Goal: Information Seeking & Learning: Check status

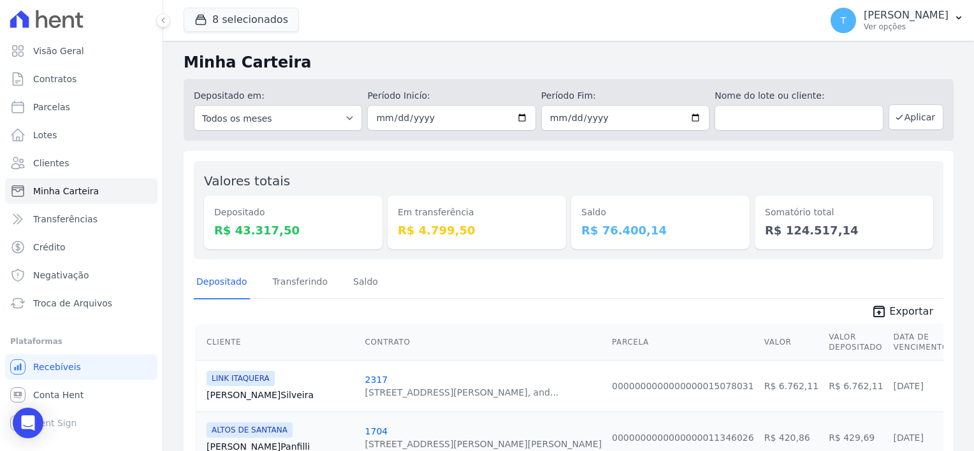
click at [201, 20] on icon "button" at bounding box center [200, 19] width 13 height 13
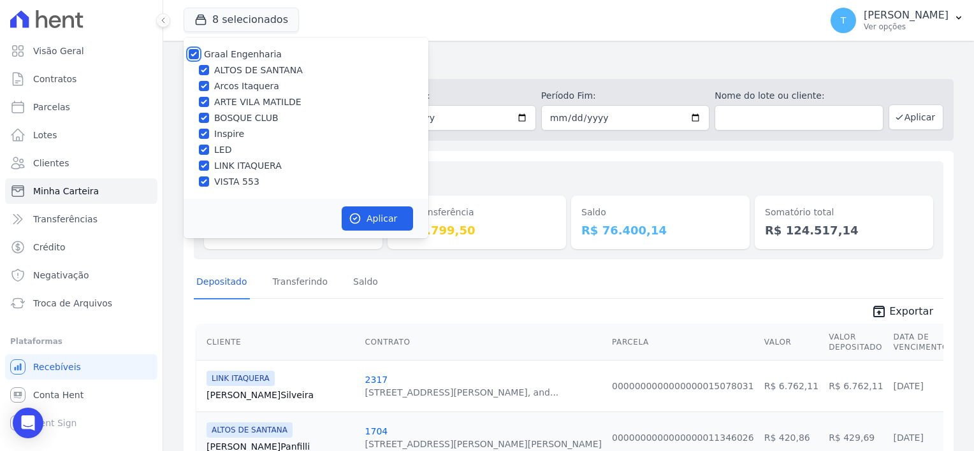
click at [189, 55] on input "Graal Engenharia" at bounding box center [194, 54] width 10 height 10
checkbox input "false"
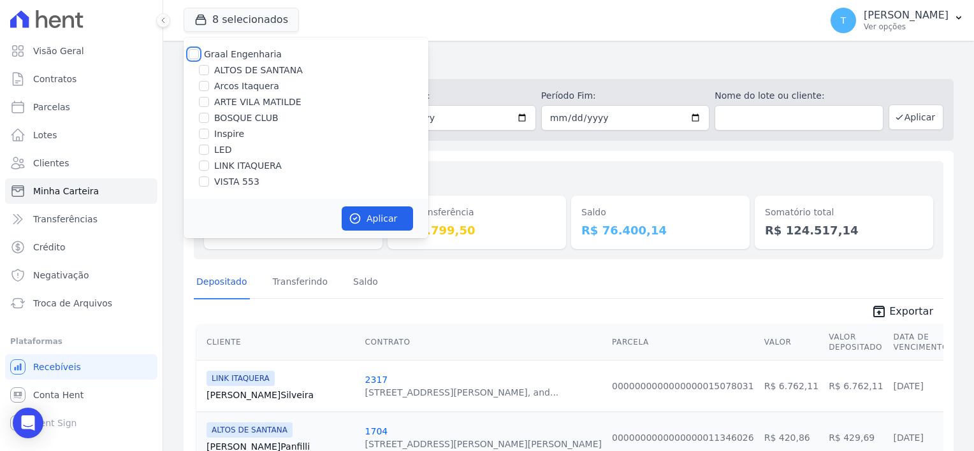
checkbox input "false"
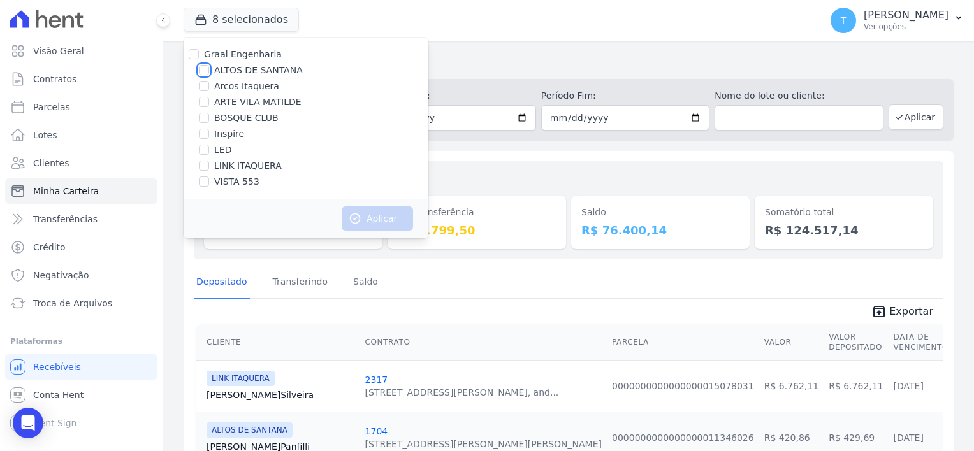
click at [204, 71] on input "ALTOS DE SANTANA" at bounding box center [204, 70] width 10 height 10
checkbox input "true"
click at [378, 219] on button "Aplicar" at bounding box center [377, 218] width 71 height 24
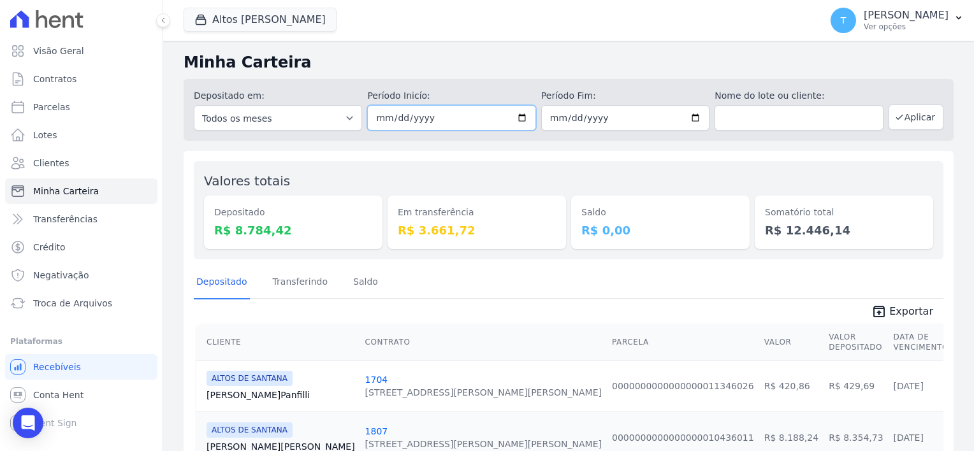
click at [515, 112] on input "2025-10-02" at bounding box center [451, 117] width 168 height 25
type input "[DATE]"
click at [907, 115] on button "Aplicar" at bounding box center [915, 117] width 55 height 25
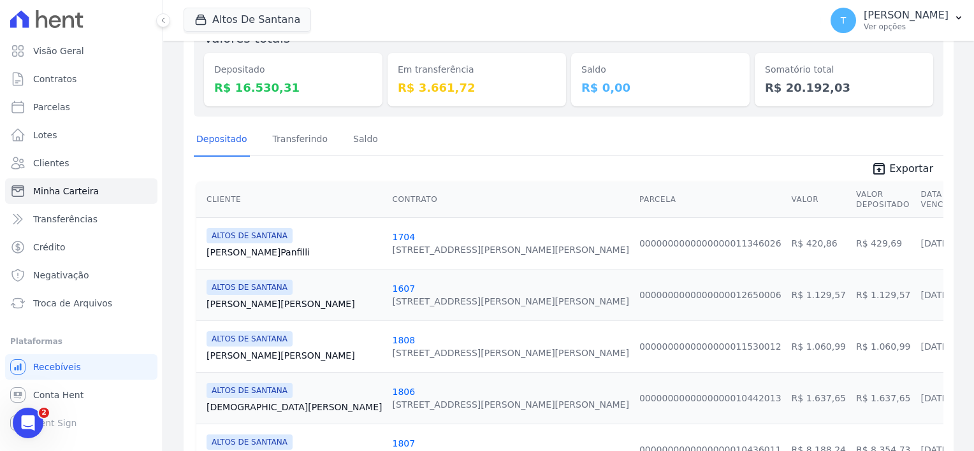
scroll to position [141, 0]
click at [895, 168] on span "Exportar" at bounding box center [911, 169] width 44 height 15
click at [240, 308] on link "[PERSON_NAME] Martins" at bounding box center [293, 305] width 175 height 13
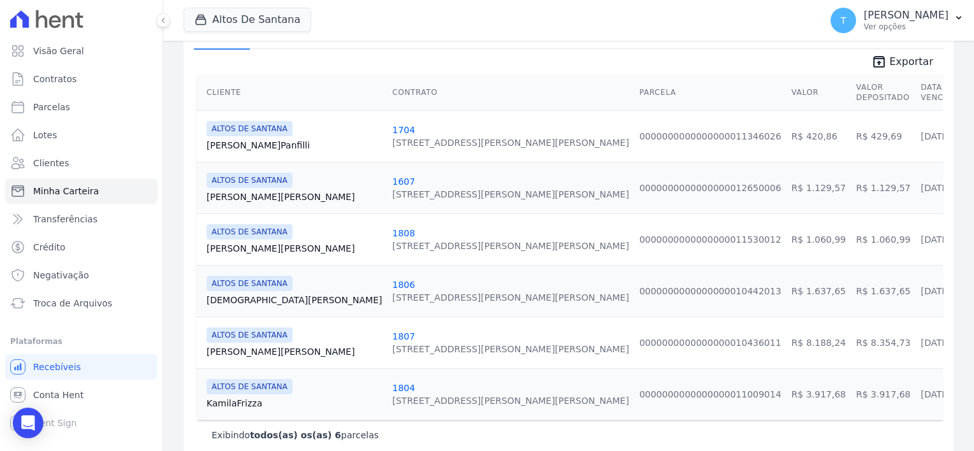
scroll to position [255, 0]
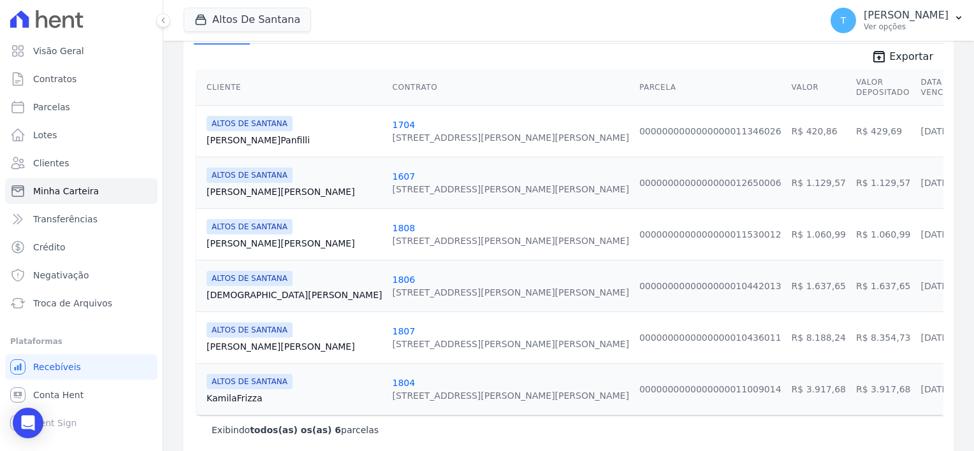
click at [229, 238] on link "[PERSON_NAME] Souza" at bounding box center [293, 243] width 175 height 13
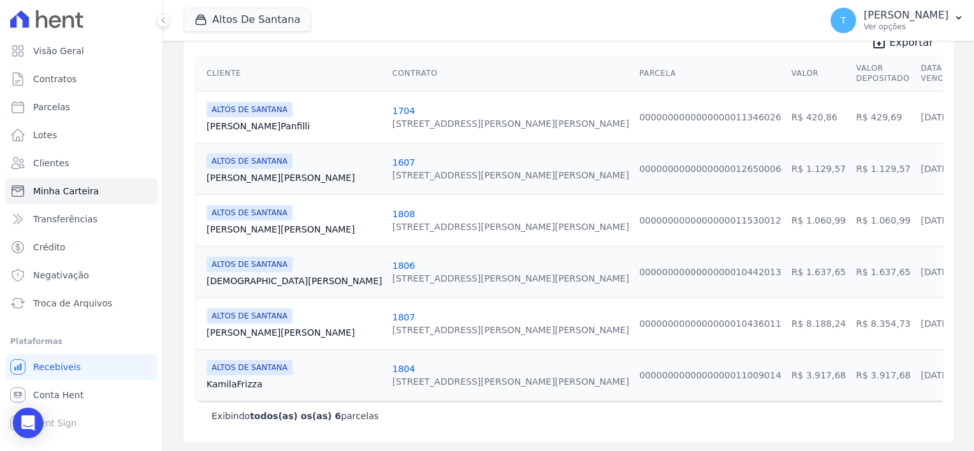
click at [227, 282] on link "[DEMOGRAPHIC_DATA] Oliveira" at bounding box center [293, 281] width 175 height 13
click at [241, 386] on link "Kamila Frizza" at bounding box center [293, 384] width 175 height 13
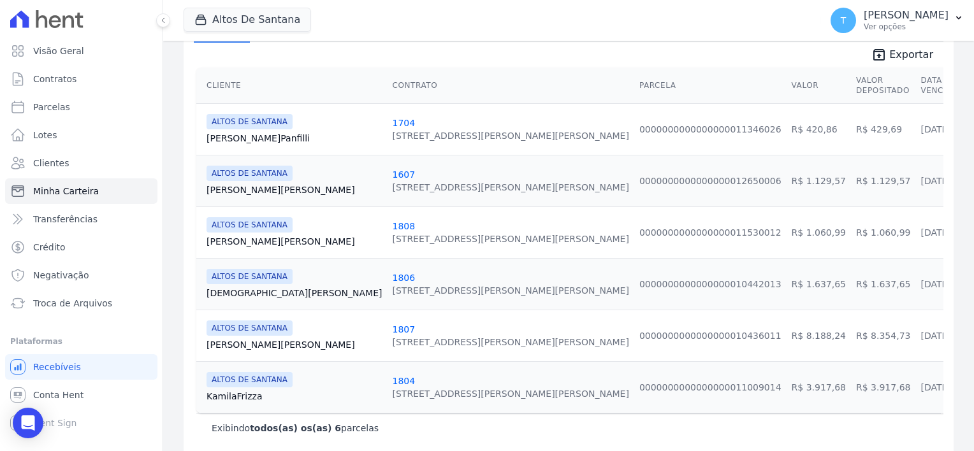
scroll to position [269, 0]
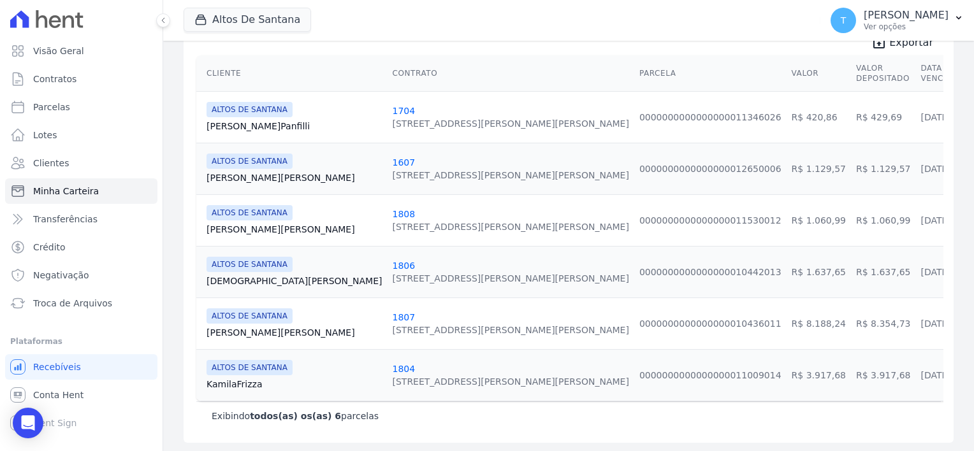
click at [249, 333] on link "[PERSON_NAME] Silva" at bounding box center [293, 332] width 175 height 13
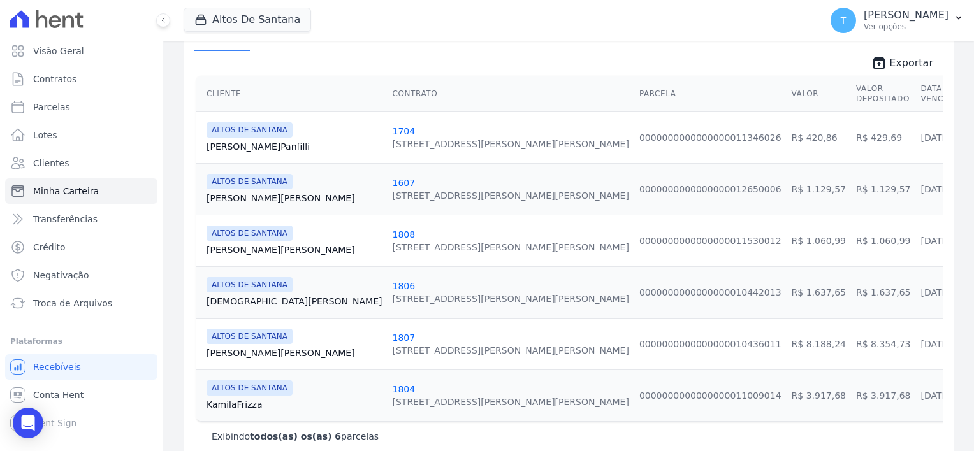
scroll to position [255, 0]
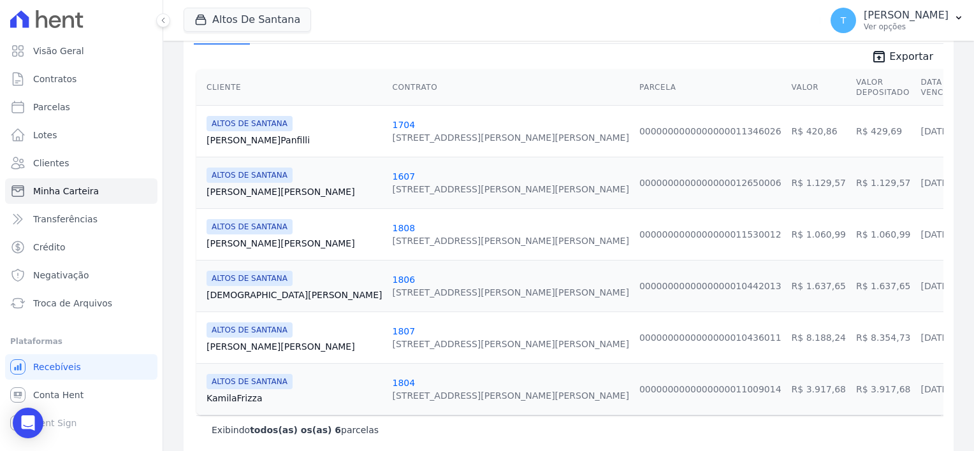
click at [230, 140] on link "[PERSON_NAME] [GEOGRAPHIC_DATA]" at bounding box center [293, 140] width 175 height 13
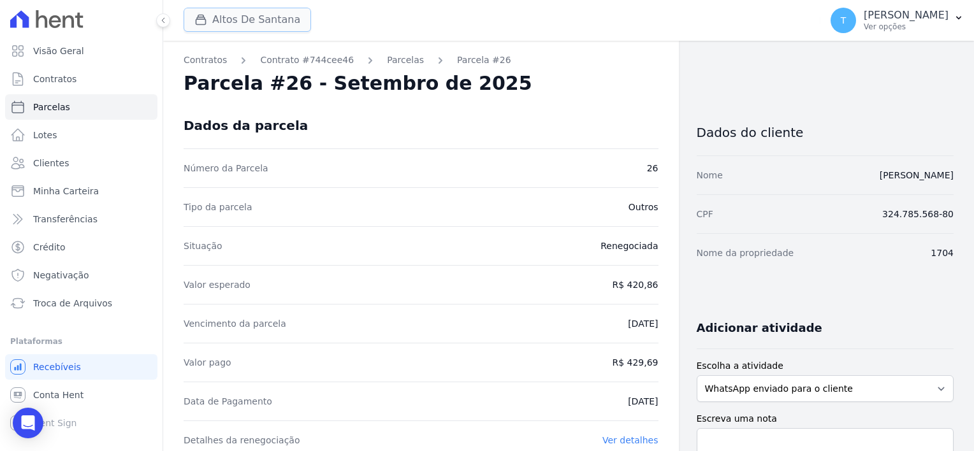
click at [250, 22] on button "Altos De Santana" at bounding box center [247, 20] width 127 height 24
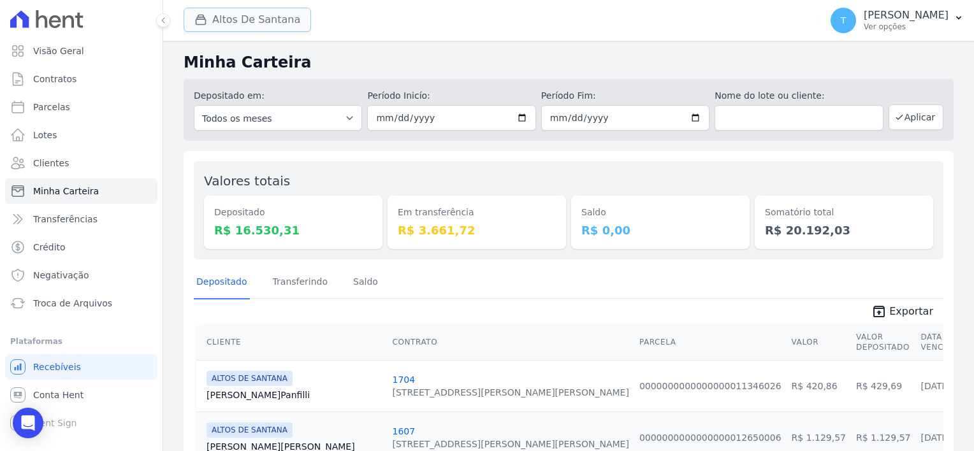
click at [281, 23] on button "Altos De Santana" at bounding box center [247, 20] width 127 height 24
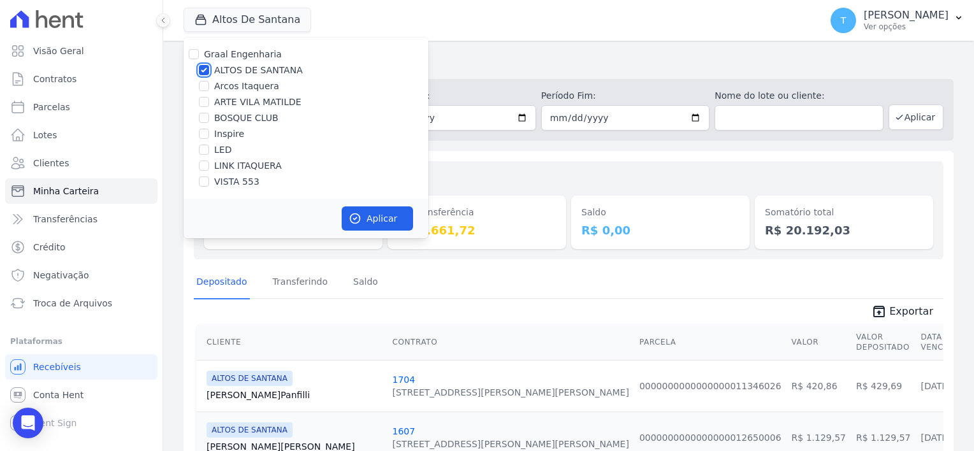
click at [208, 69] on input "ALTOS DE SANTANA" at bounding box center [204, 70] width 10 height 10
checkbox input "false"
click at [200, 99] on input "ARTE VILA MATILDE" at bounding box center [204, 102] width 10 height 10
checkbox input "true"
click at [384, 222] on button "Aplicar" at bounding box center [377, 218] width 71 height 24
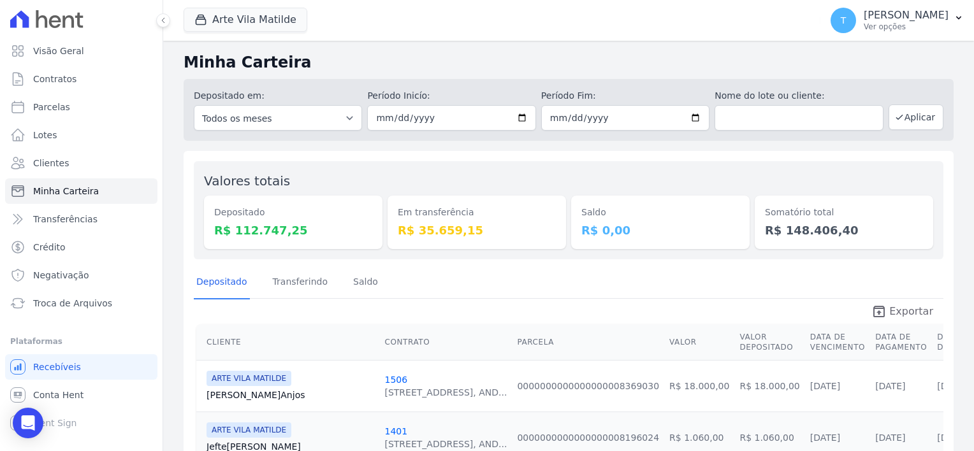
click at [877, 315] on icon "unarchive" at bounding box center [878, 311] width 15 height 15
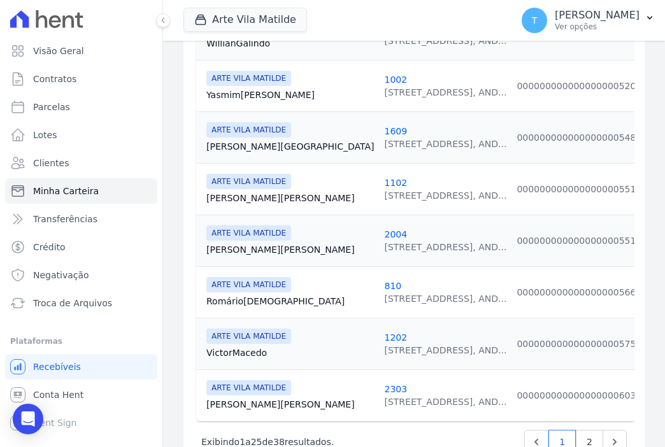
scroll to position [1274, 0]
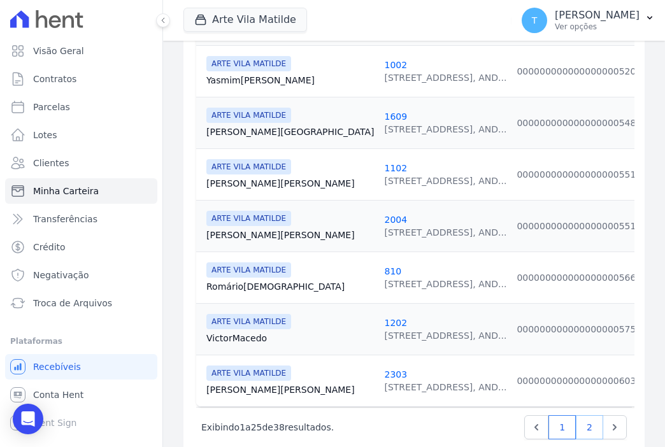
click at [579, 416] on link "2" at bounding box center [589, 427] width 27 height 24
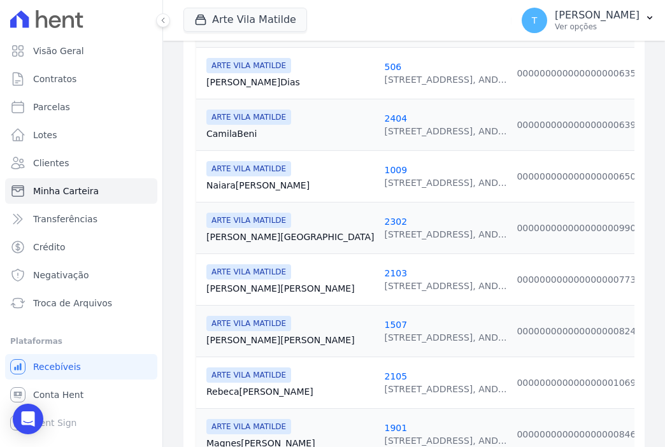
scroll to position [382, 0]
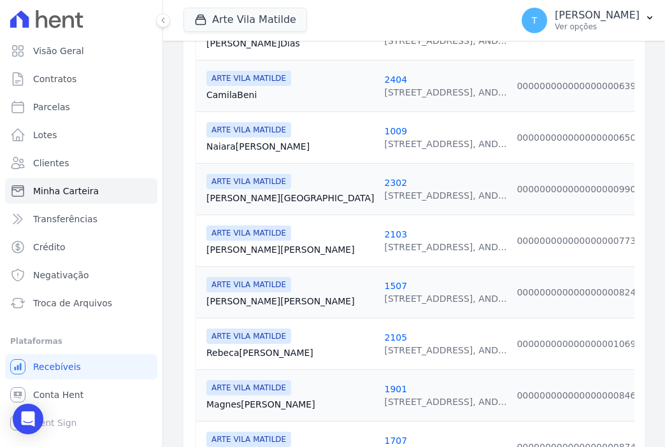
click at [255, 243] on link "[PERSON_NAME] Gonçalves" at bounding box center [290, 249] width 168 height 13
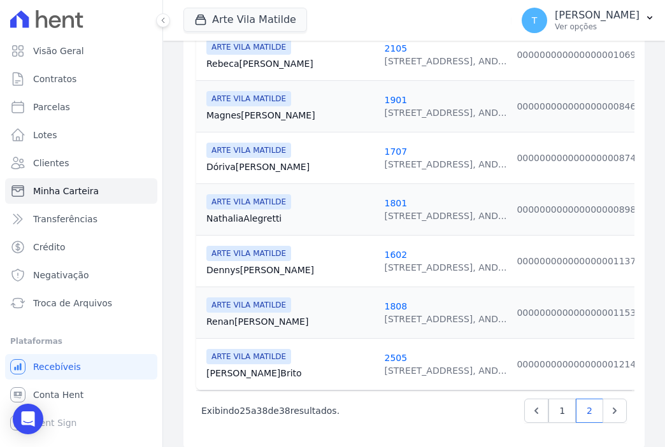
scroll to position [673, 0]
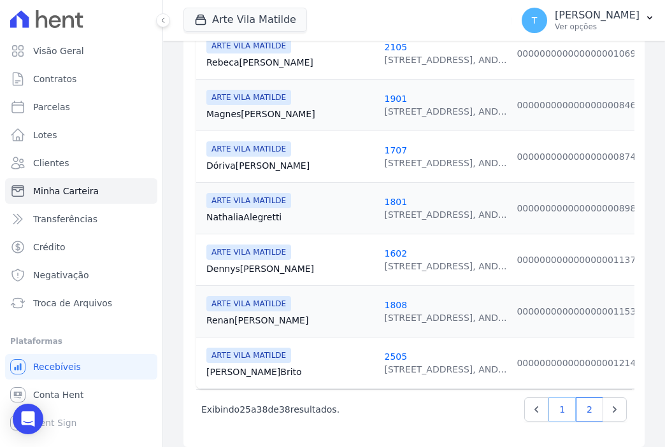
click at [552, 400] on link "1" at bounding box center [562, 410] width 27 height 24
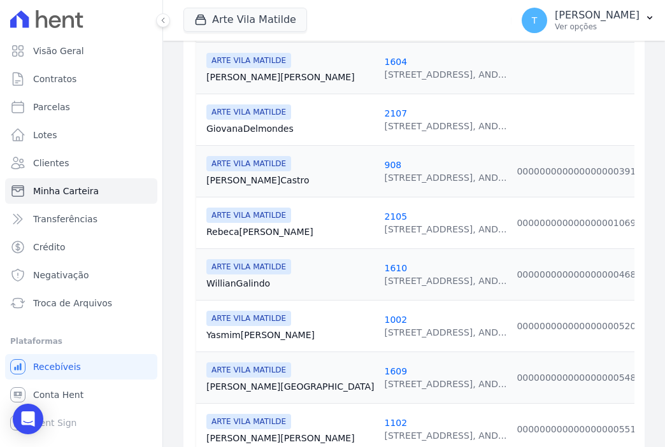
scroll to position [1083, 0]
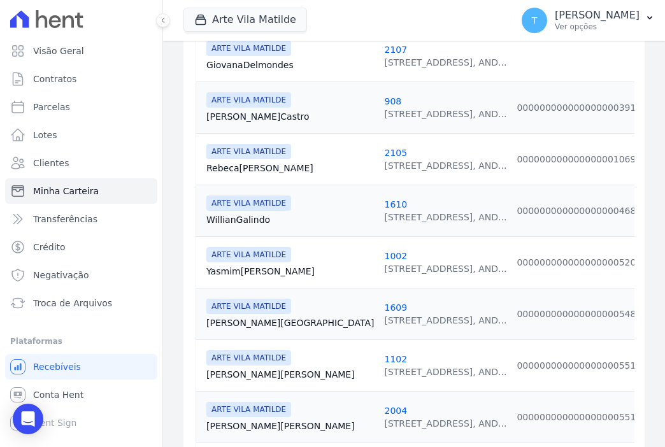
click at [232, 317] on link "[PERSON_NAME] [GEOGRAPHIC_DATA]" at bounding box center [290, 323] width 168 height 13
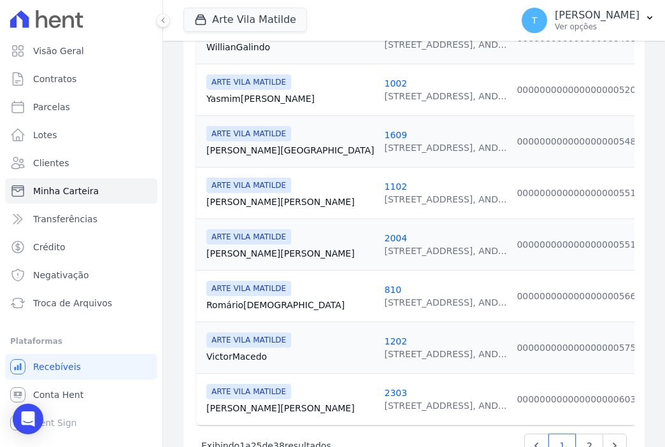
scroll to position [1274, 0]
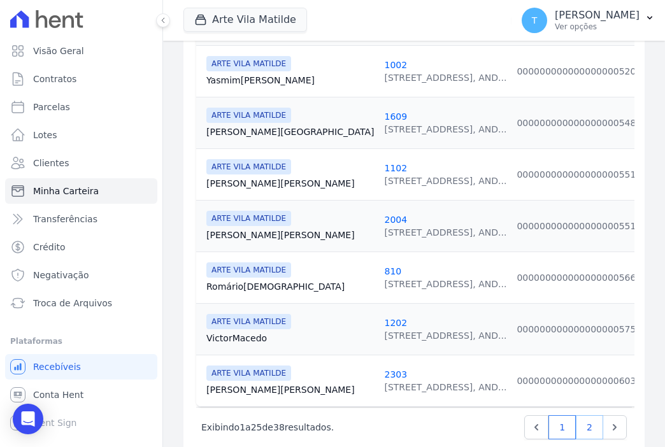
click at [579, 417] on link "2" at bounding box center [589, 427] width 27 height 24
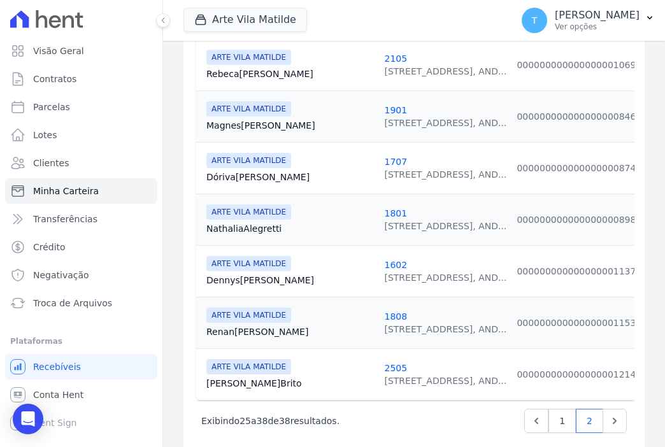
scroll to position [673, 0]
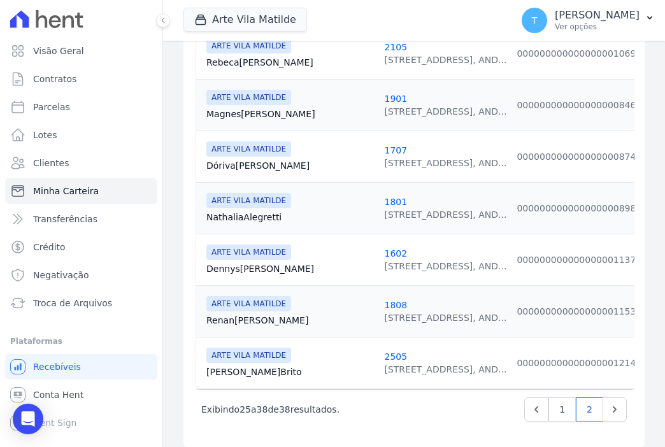
click at [219, 159] on link "Dóriva Souza" at bounding box center [290, 165] width 168 height 13
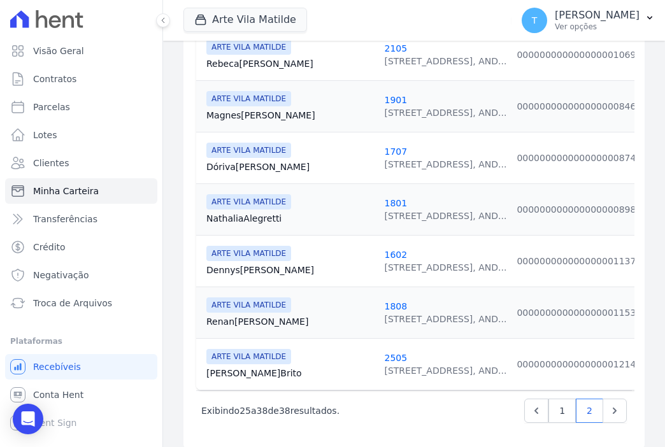
scroll to position [673, 0]
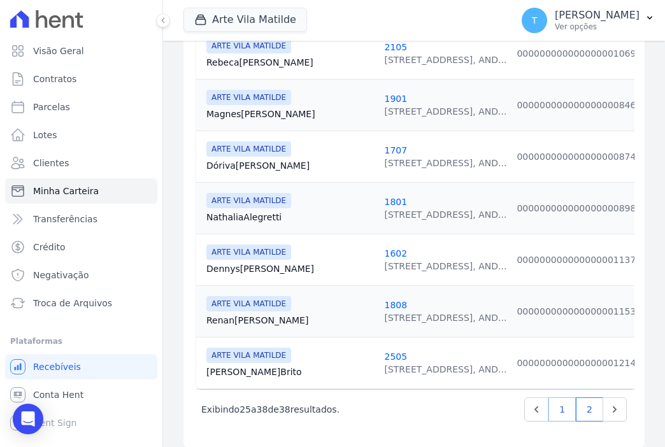
click at [556, 398] on link "1" at bounding box center [562, 410] width 27 height 24
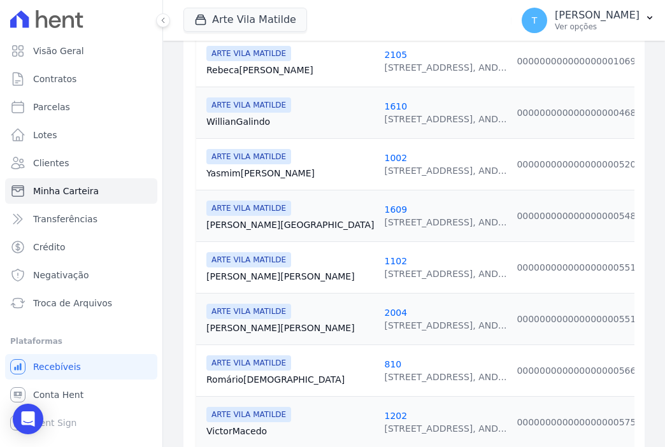
scroll to position [1211, 0]
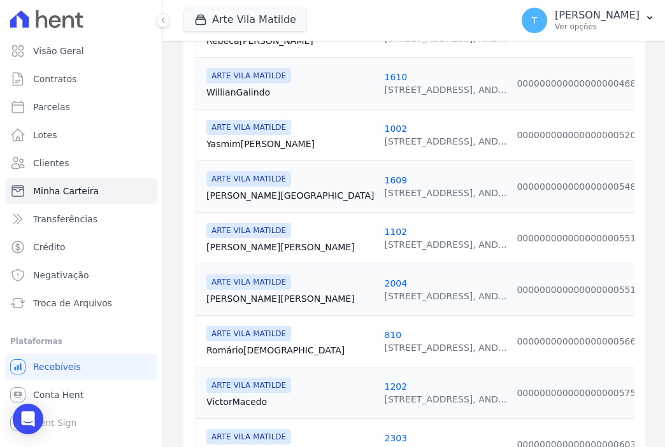
click at [243, 241] on link "[PERSON_NAME] Santos" at bounding box center [290, 247] width 168 height 13
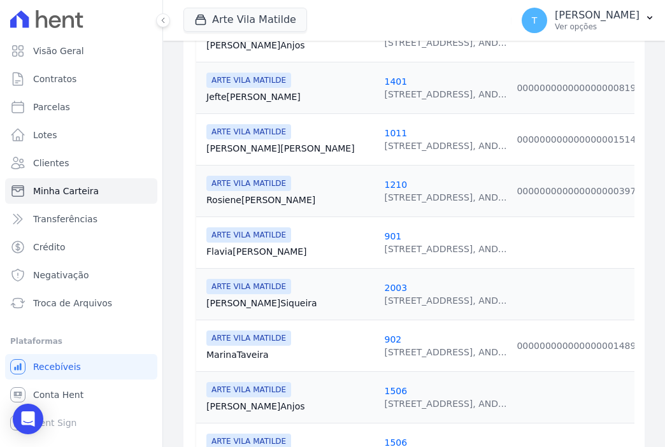
scroll to position [382, 0]
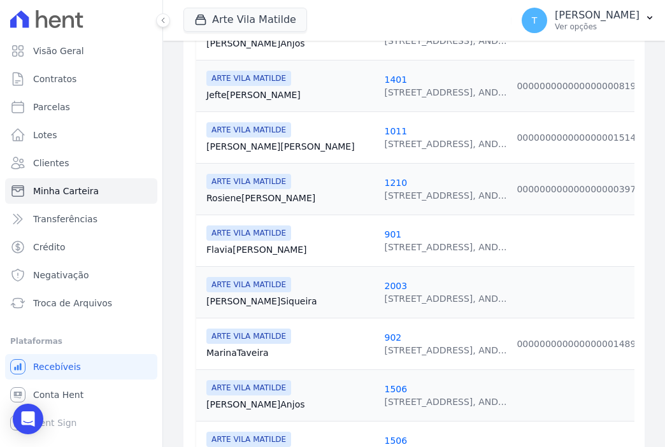
click at [254, 140] on link "[PERSON_NAME] [PERSON_NAME]" at bounding box center [290, 146] width 168 height 13
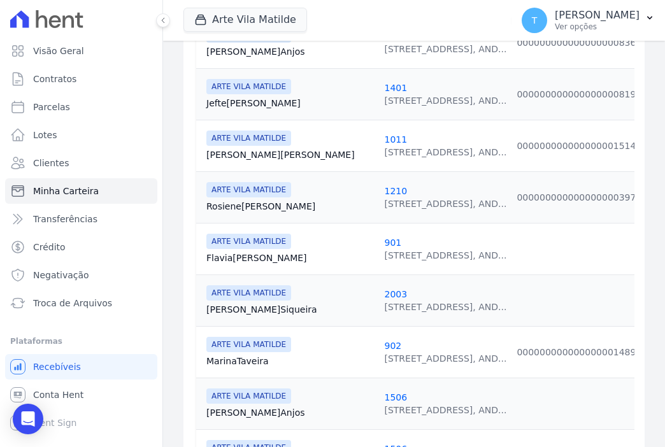
scroll to position [382, 0]
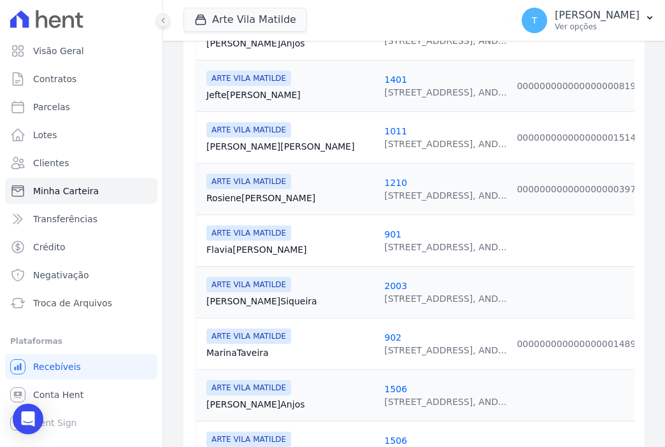
click at [164, 24] on icon at bounding box center [163, 21] width 8 height 8
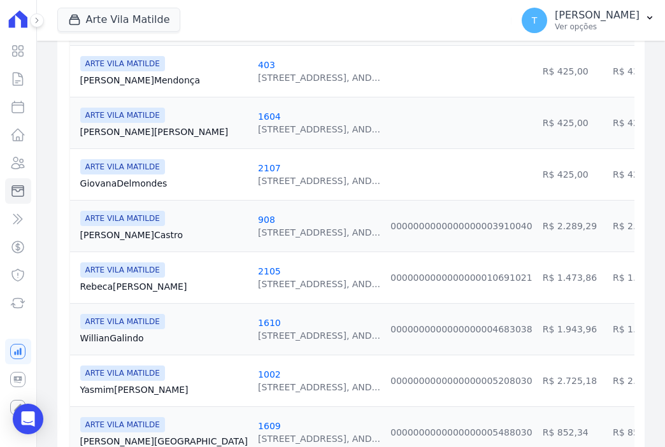
scroll to position [942, 0]
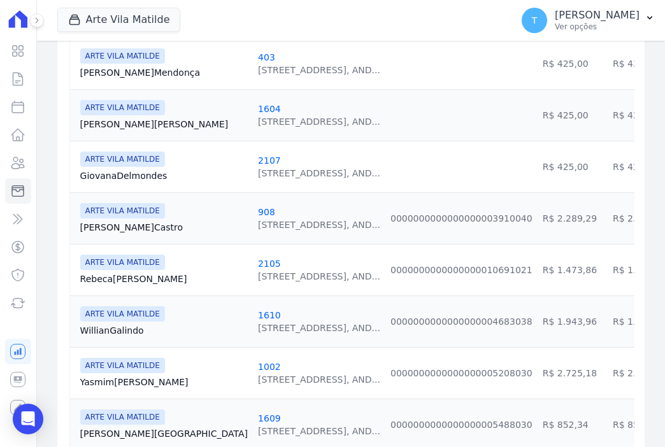
click at [127, 170] on link "Giovana [GEOGRAPHIC_DATA]" at bounding box center [164, 176] width 168 height 13
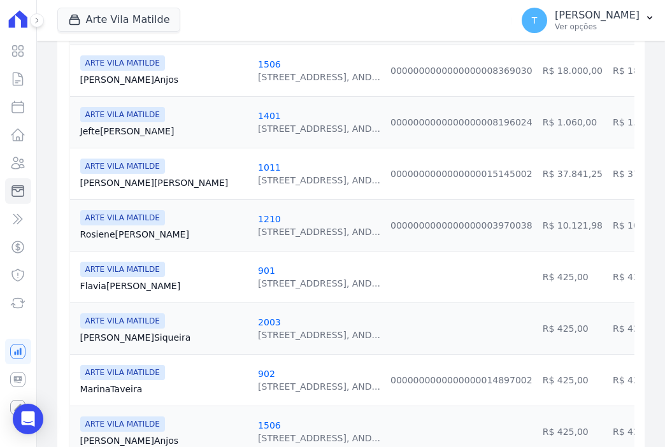
scroll to position [319, 0]
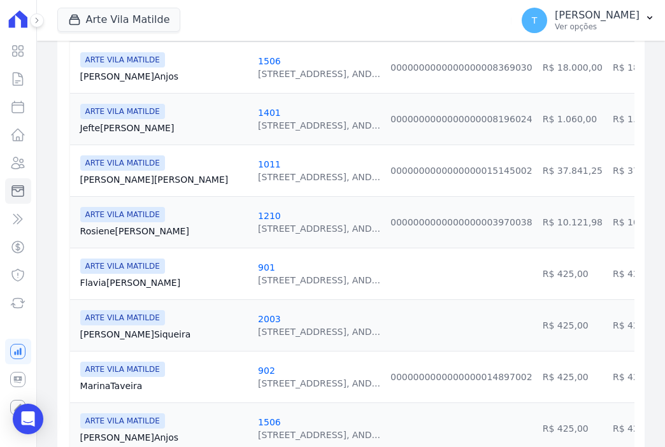
click at [129, 132] on link "Jefte Almeida" at bounding box center [164, 128] width 168 height 13
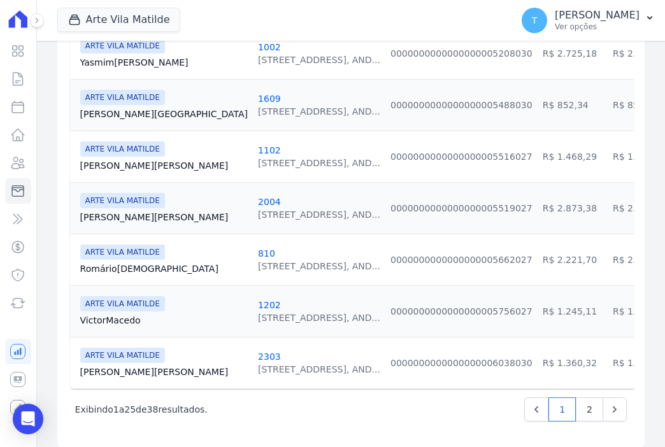
scroll to position [1277, 0]
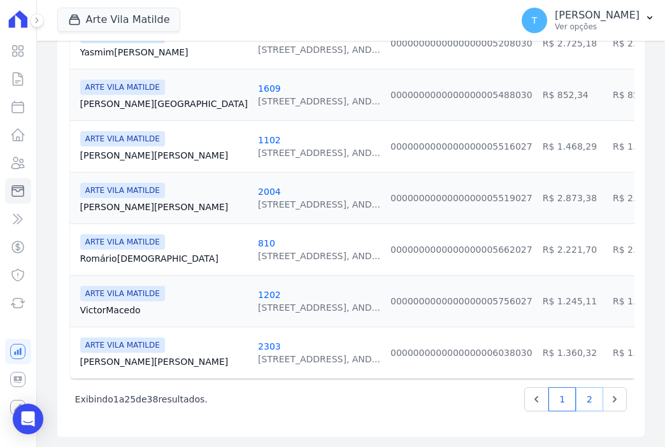
click at [587, 396] on link "2" at bounding box center [589, 399] width 27 height 24
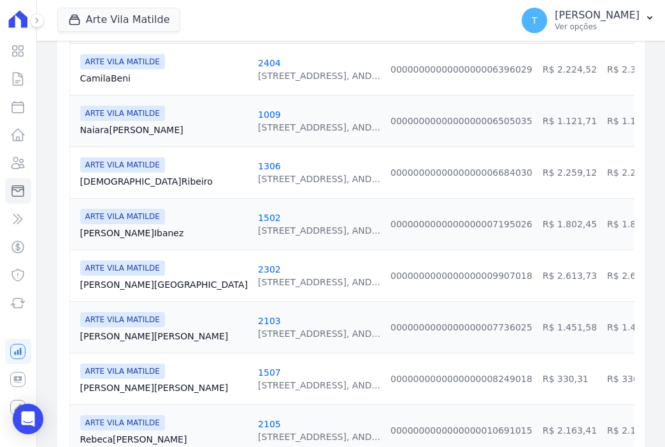
scroll to position [956, 0]
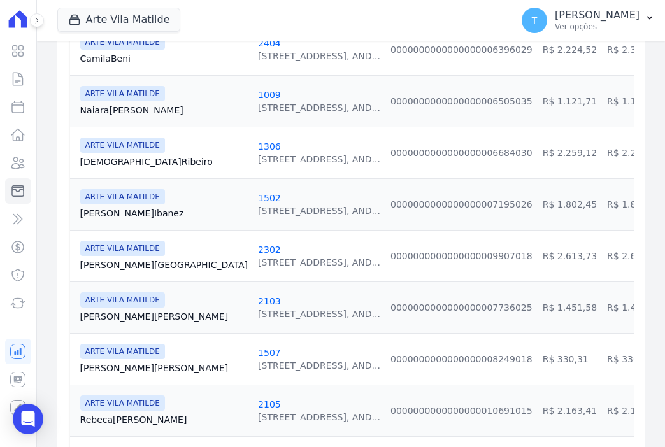
click at [103, 263] on link "[PERSON_NAME] [GEOGRAPHIC_DATA]" at bounding box center [164, 265] width 168 height 13
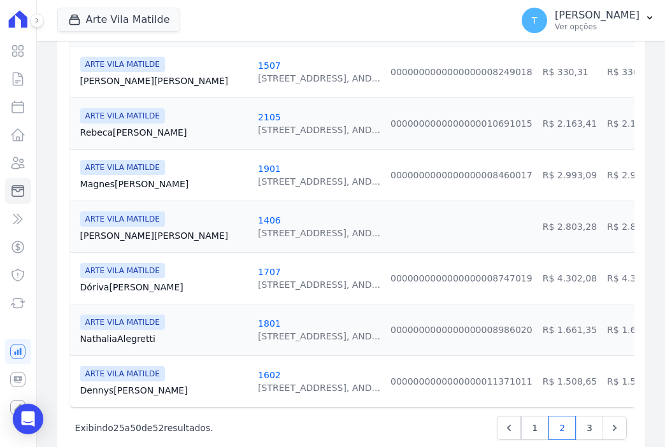
scroll to position [1274, 0]
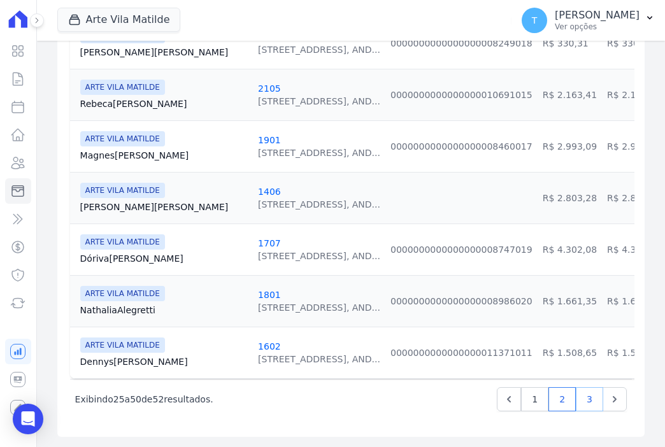
click at [582, 403] on link "3" at bounding box center [589, 399] width 27 height 24
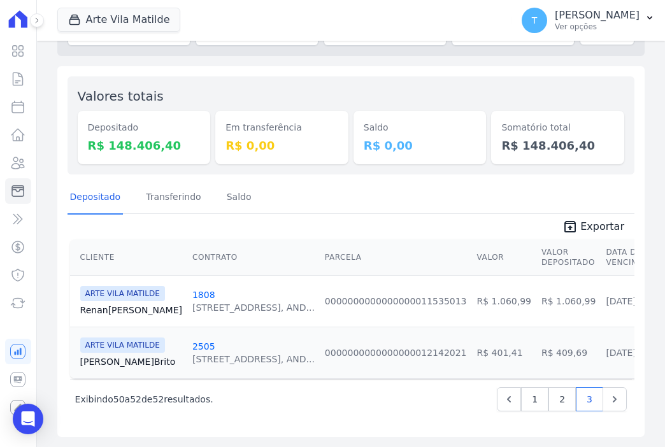
scroll to position [93, 0]
click at [525, 400] on link "1" at bounding box center [534, 399] width 27 height 24
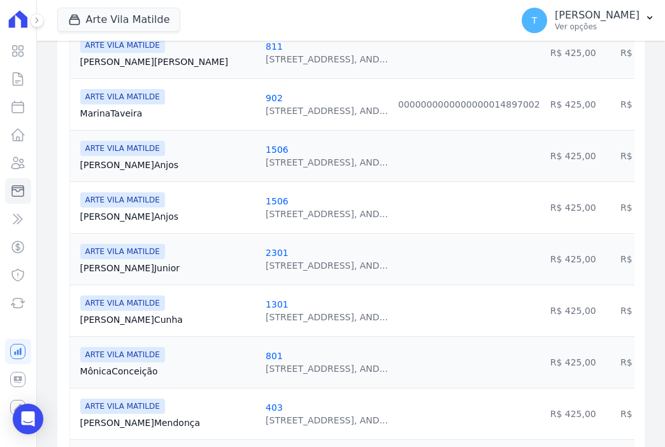
scroll to position [701, 0]
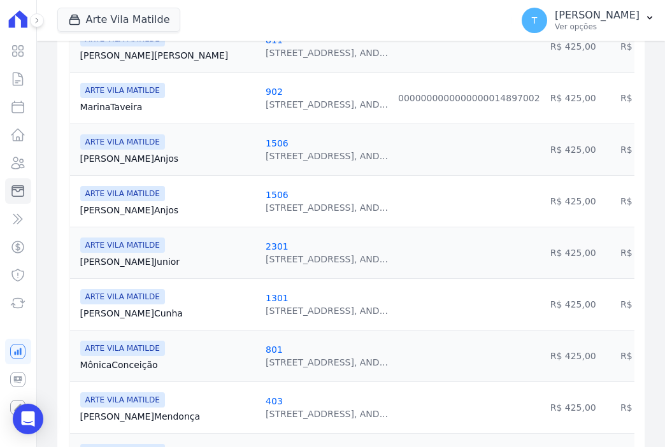
click at [91, 363] on link "Mônica Conceição" at bounding box center [167, 365] width 175 height 13
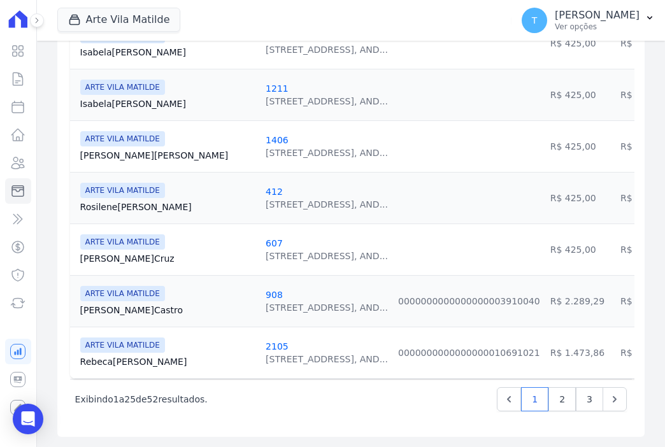
scroll to position [1277, 0]
click at [554, 401] on link "2" at bounding box center [562, 399] width 27 height 24
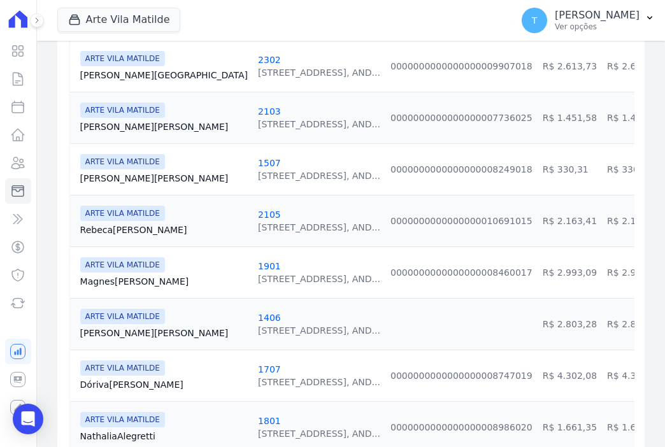
scroll to position [1147, 0]
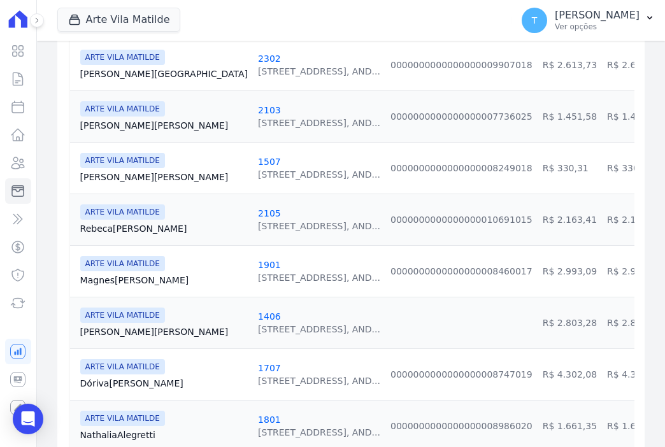
click at [112, 277] on link "Magnes Silva" at bounding box center [164, 280] width 168 height 13
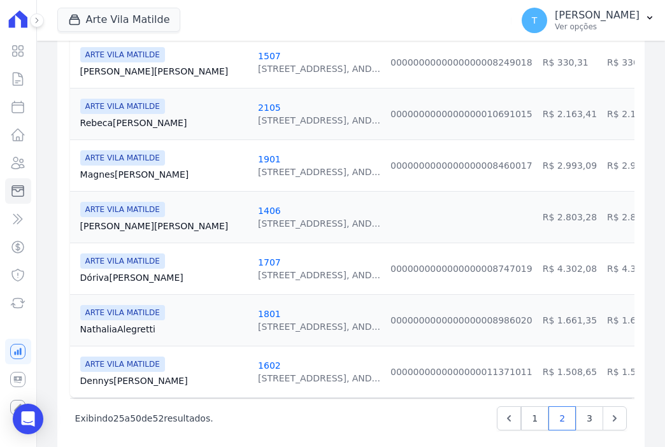
scroll to position [1274, 0]
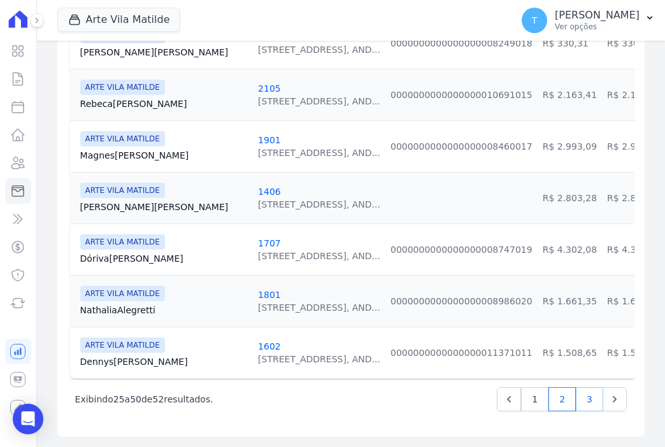
click at [578, 406] on link "3" at bounding box center [589, 399] width 27 height 24
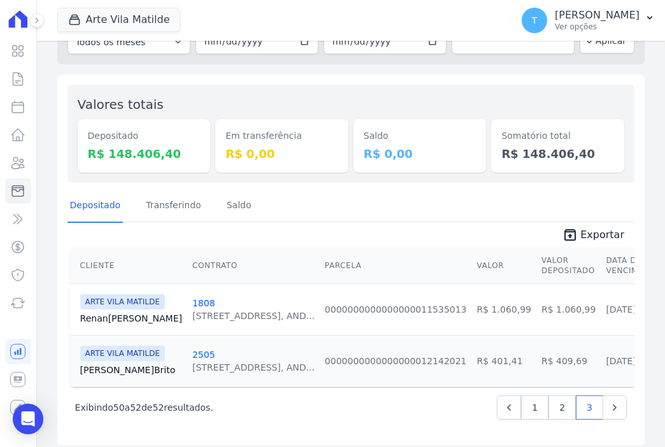
scroll to position [93, 0]
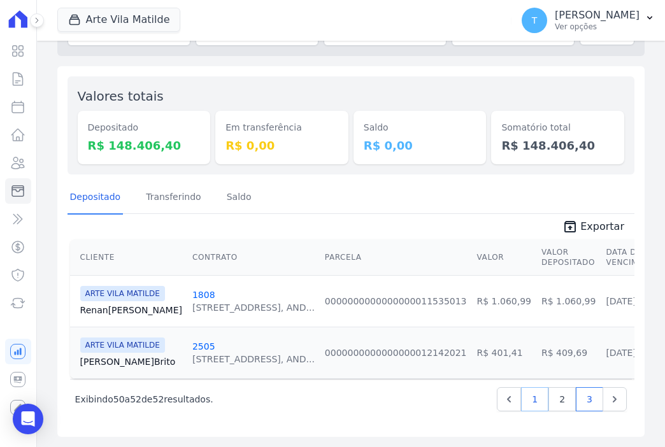
click at [526, 401] on link "1" at bounding box center [534, 399] width 27 height 24
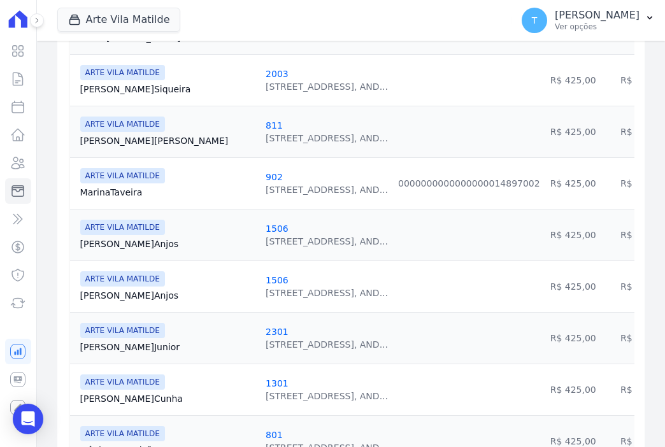
scroll to position [637, 0]
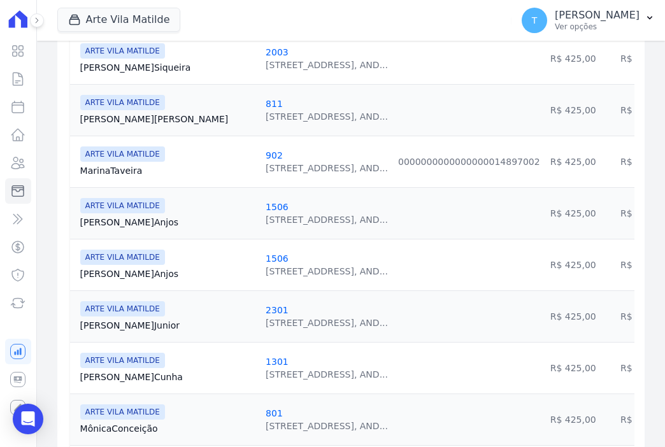
click at [131, 168] on link "Marina [GEOGRAPHIC_DATA]" at bounding box center [167, 170] width 175 height 13
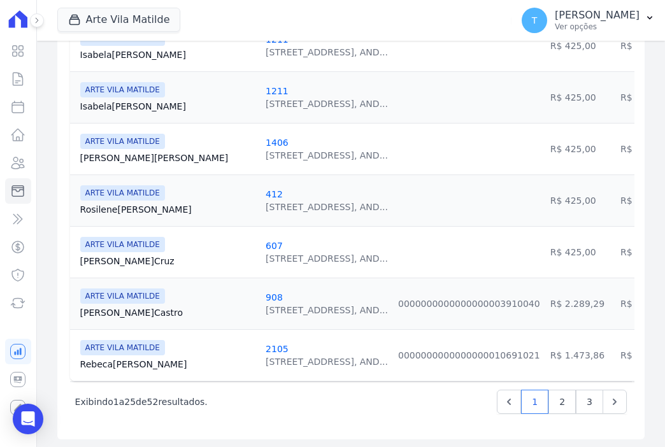
scroll to position [1277, 0]
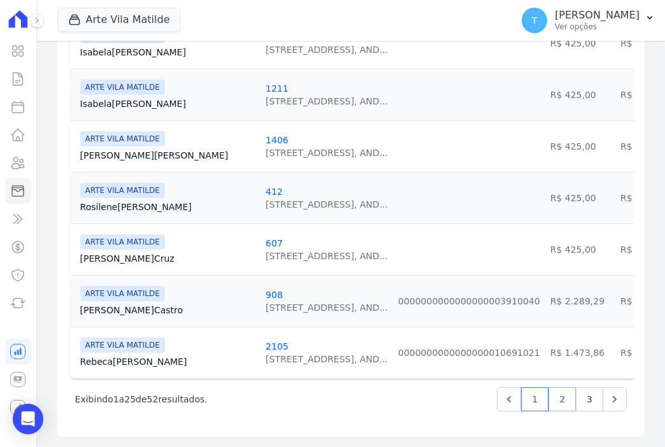
click at [556, 396] on link "2" at bounding box center [562, 399] width 27 height 24
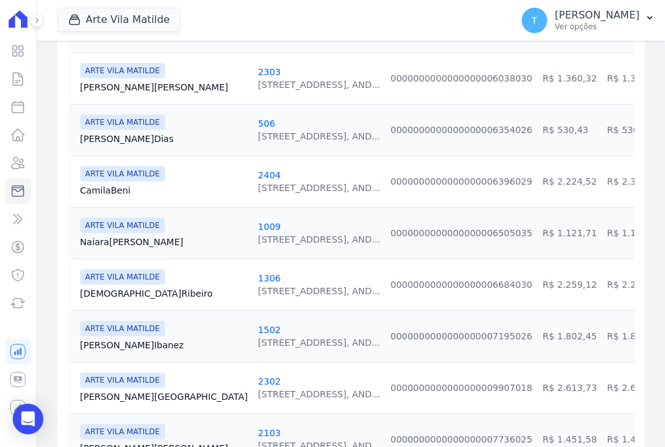
scroll to position [828, 0]
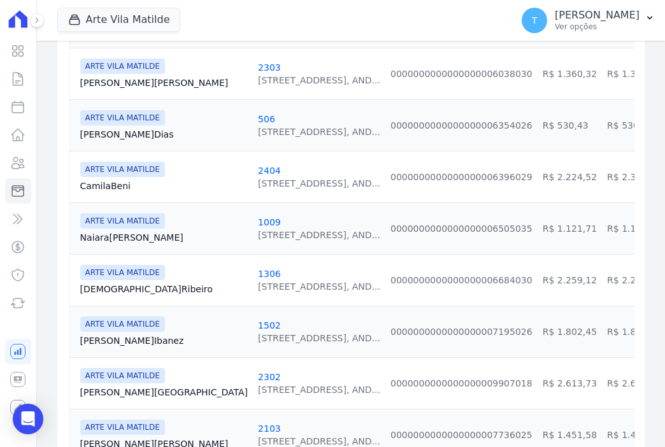
click at [131, 236] on link "Naiara Oliveira" at bounding box center [164, 237] width 168 height 13
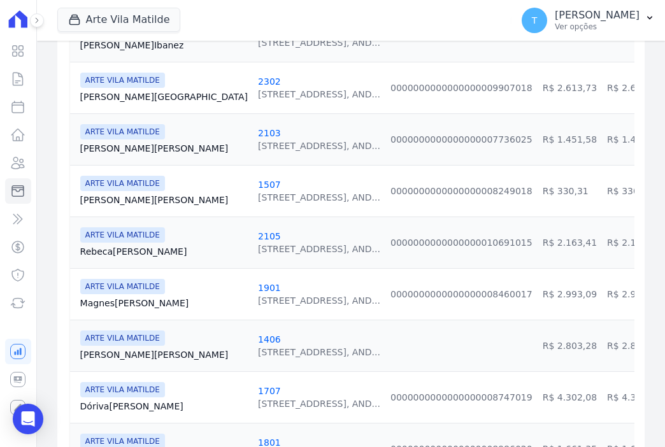
scroll to position [1147, 0]
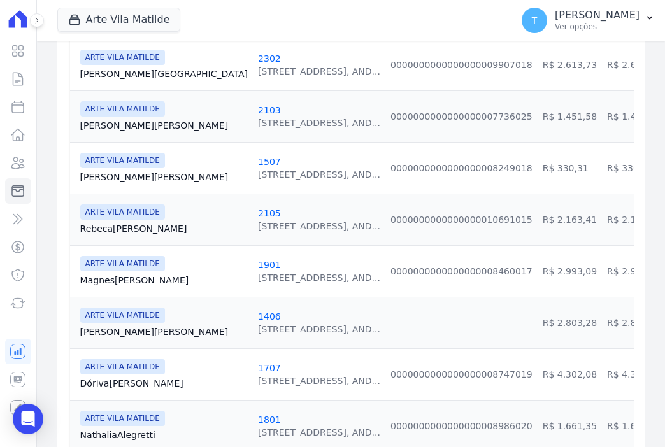
click at [99, 174] on link "[PERSON_NAME] [PERSON_NAME]" at bounding box center [164, 177] width 168 height 13
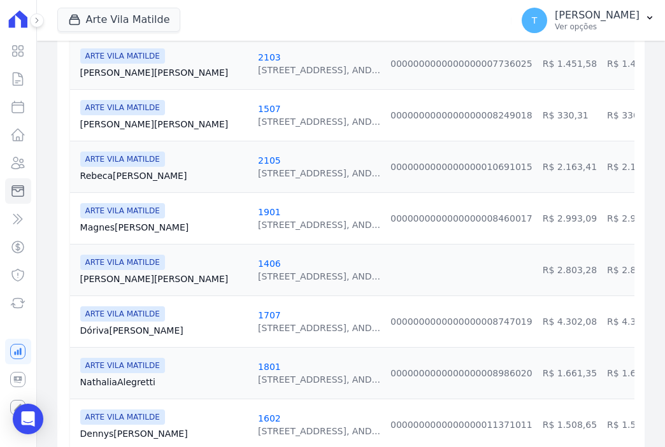
scroll to position [1211, 0]
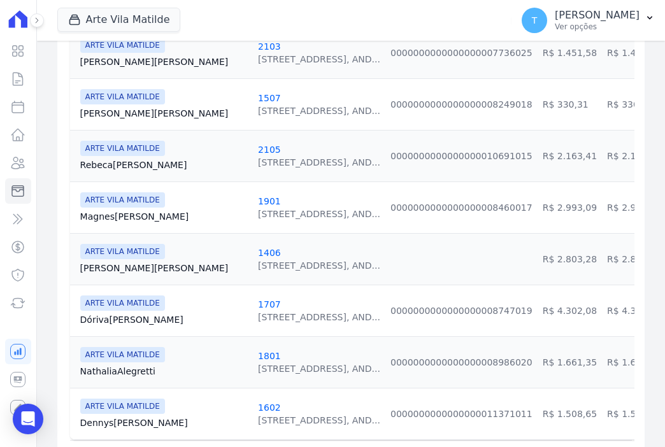
click at [114, 165] on link "Rebeca [GEOGRAPHIC_DATA]" at bounding box center [164, 165] width 168 height 13
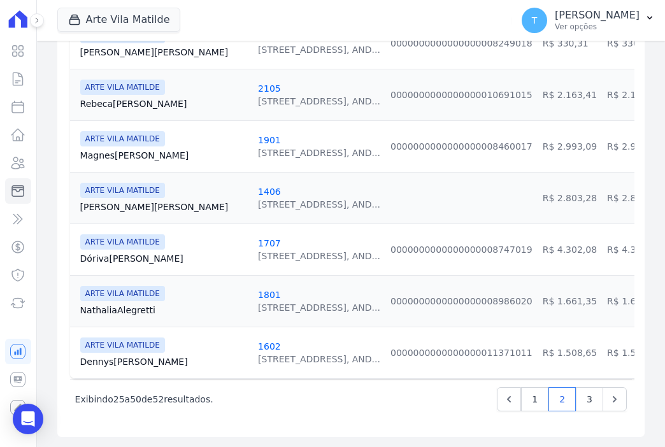
scroll to position [1277, 0]
click at [531, 401] on link "1" at bounding box center [534, 399] width 27 height 24
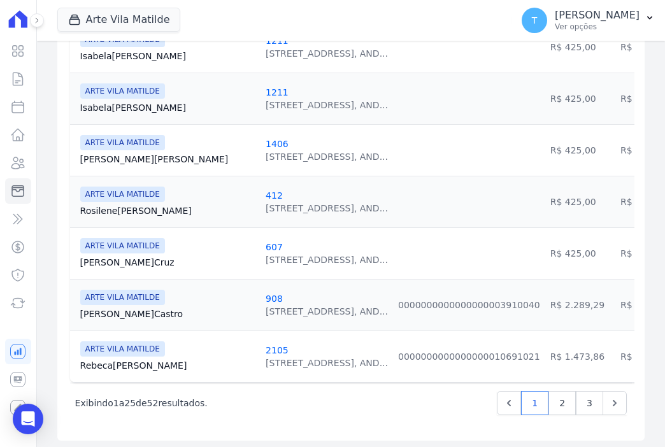
scroll to position [1277, 0]
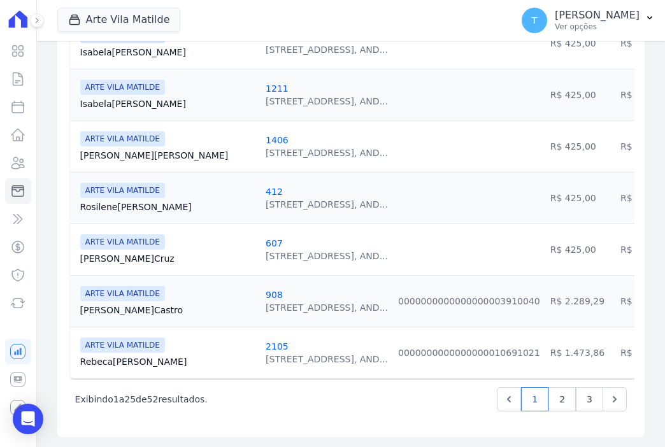
click at [110, 356] on link "Rebeca [GEOGRAPHIC_DATA]" at bounding box center [167, 362] width 175 height 13
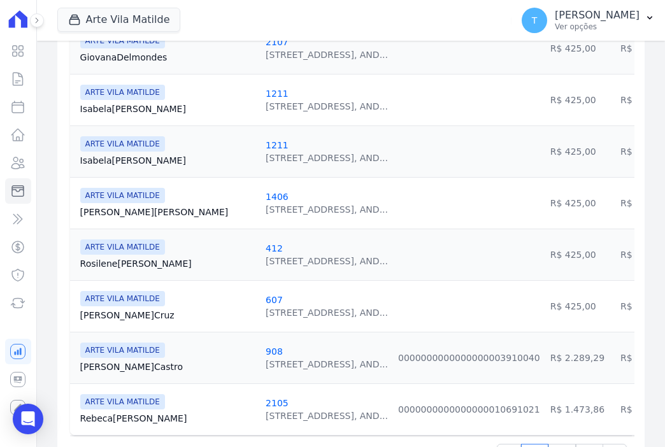
scroll to position [1274, 0]
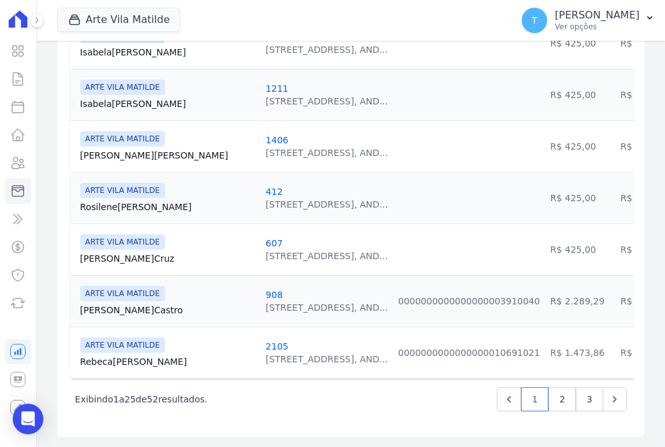
click at [103, 304] on link "[PERSON_NAME] [GEOGRAPHIC_DATA]" at bounding box center [167, 310] width 175 height 13
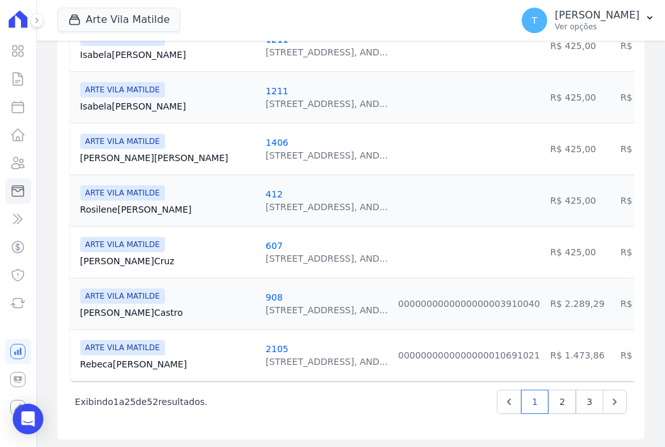
scroll to position [1277, 0]
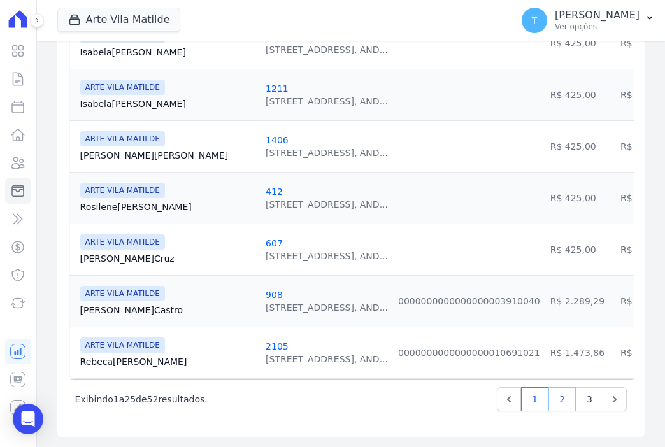
click at [558, 403] on link "2" at bounding box center [562, 399] width 27 height 24
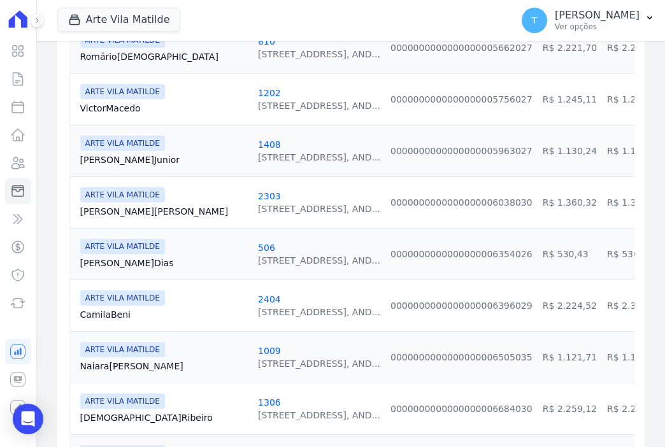
scroll to position [701, 0]
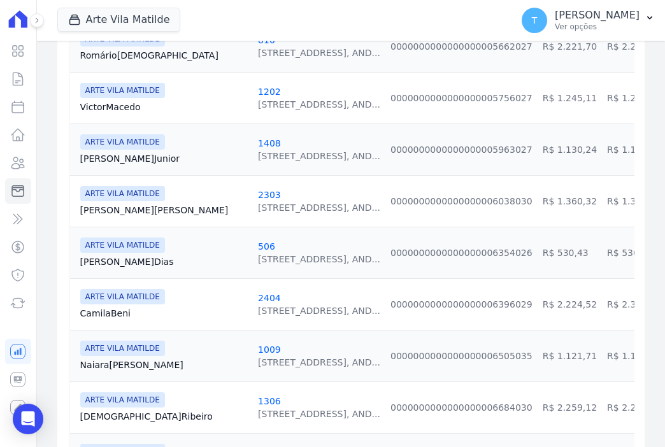
click at [106, 261] on link "[PERSON_NAME] Dias" at bounding box center [164, 262] width 168 height 13
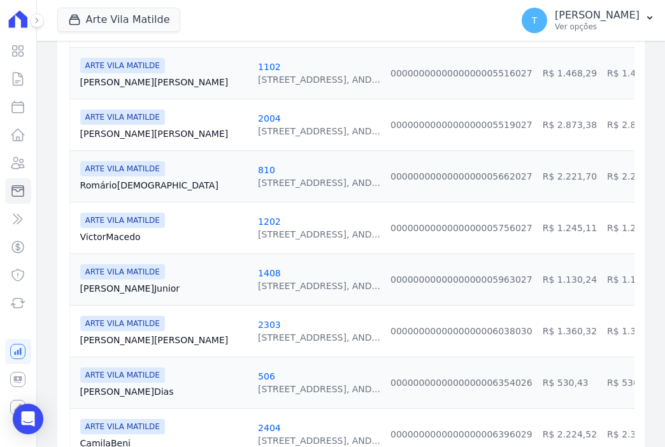
scroll to position [574, 0]
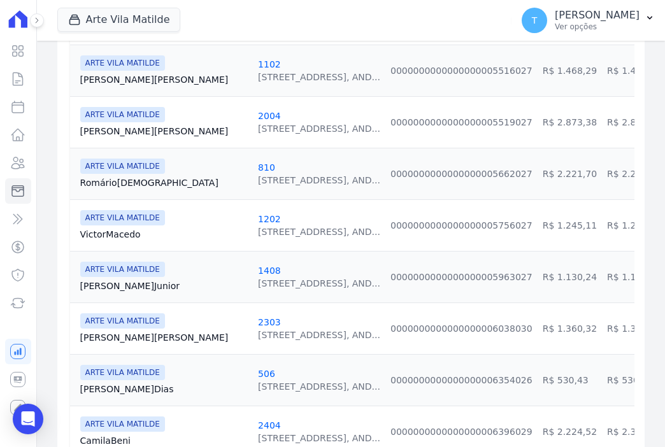
click at [120, 182] on link "Romário [DEMOGRAPHIC_DATA]" at bounding box center [164, 183] width 168 height 13
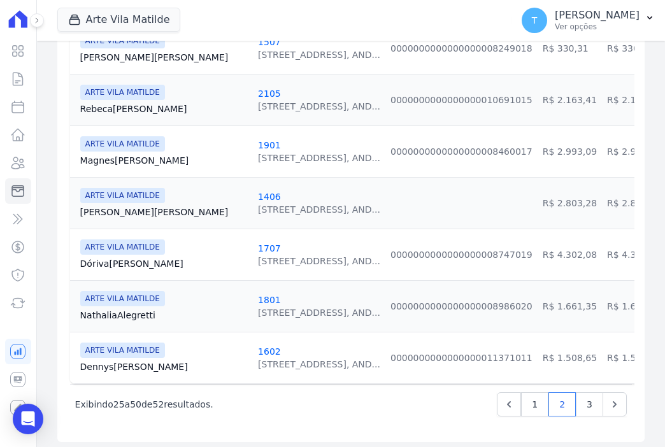
scroll to position [1274, 0]
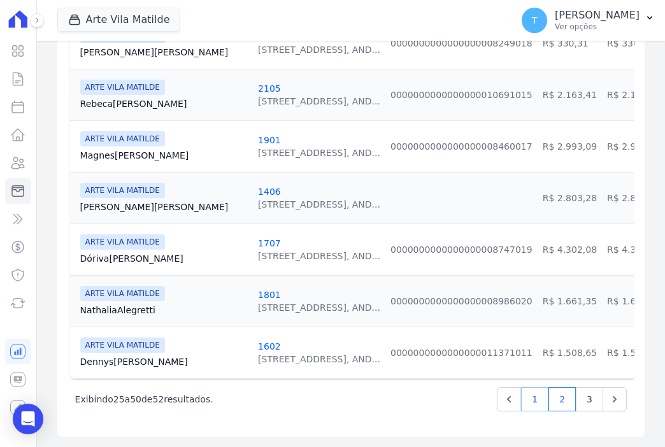
click at [531, 405] on link "1" at bounding box center [534, 399] width 27 height 24
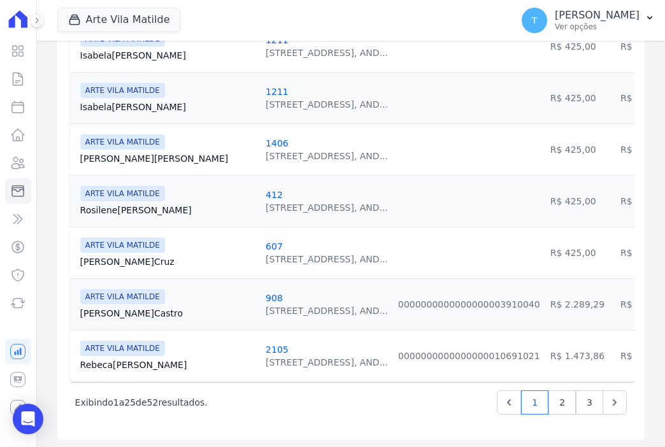
scroll to position [1277, 0]
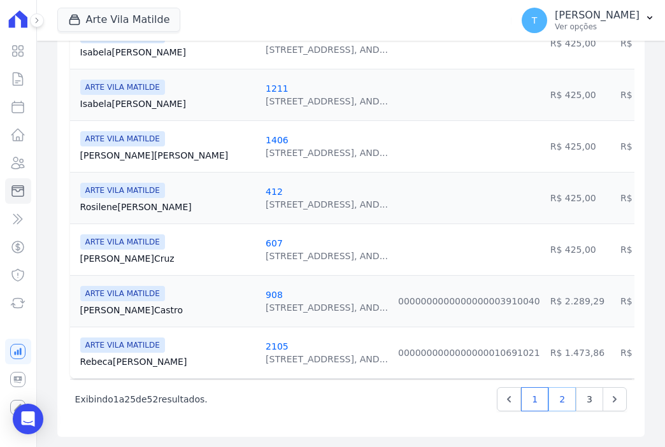
click at [552, 400] on link "2" at bounding box center [562, 399] width 27 height 24
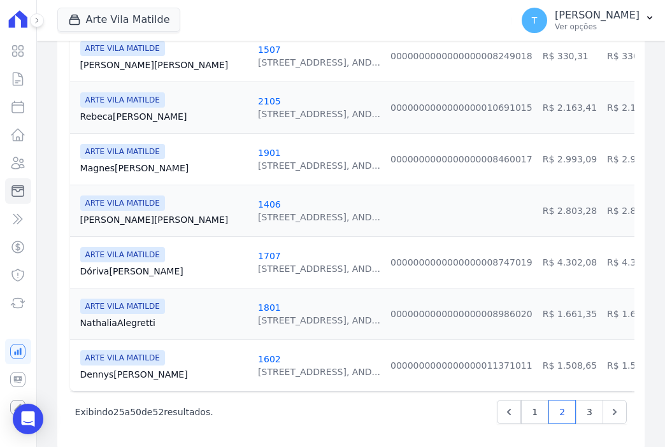
scroll to position [1274, 0]
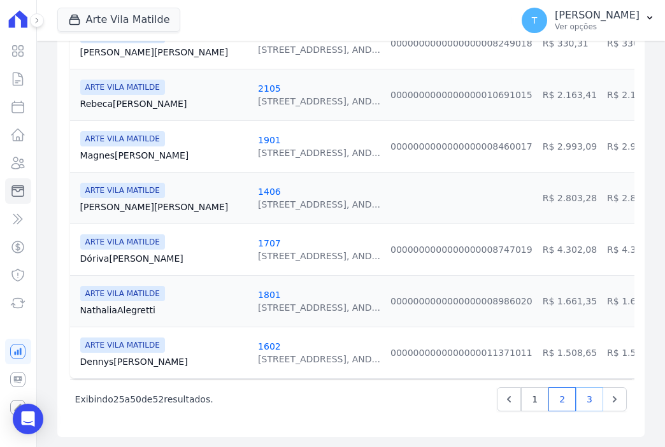
click at [577, 403] on link "3" at bounding box center [589, 399] width 27 height 24
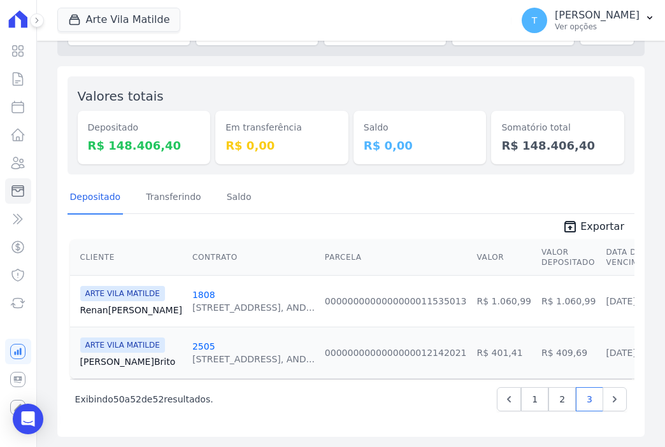
scroll to position [93, 0]
click at [527, 401] on link "1" at bounding box center [534, 399] width 27 height 24
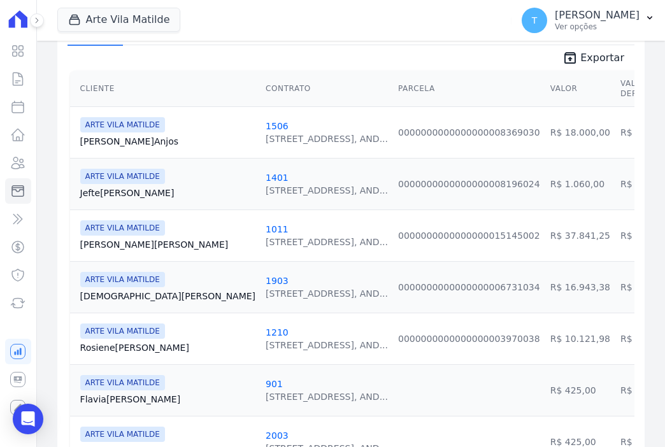
scroll to position [255, 0]
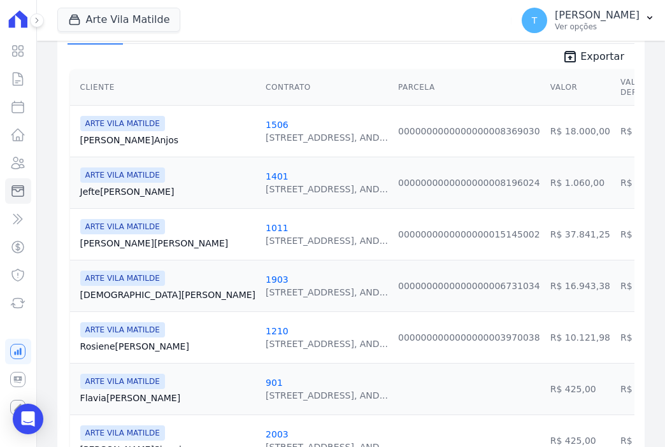
click at [107, 347] on link "Rosiene Silva" at bounding box center [167, 346] width 175 height 13
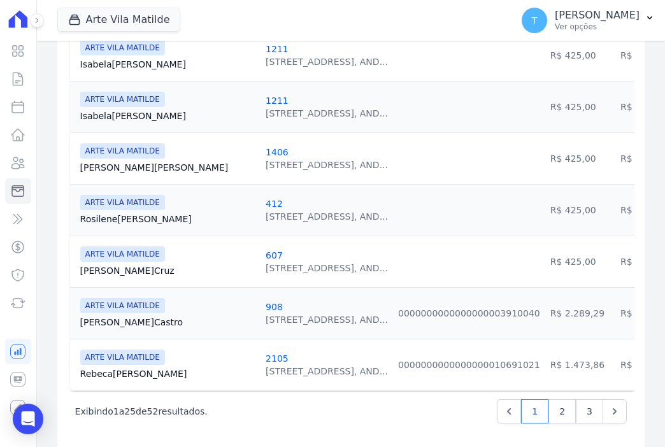
scroll to position [1274, 0]
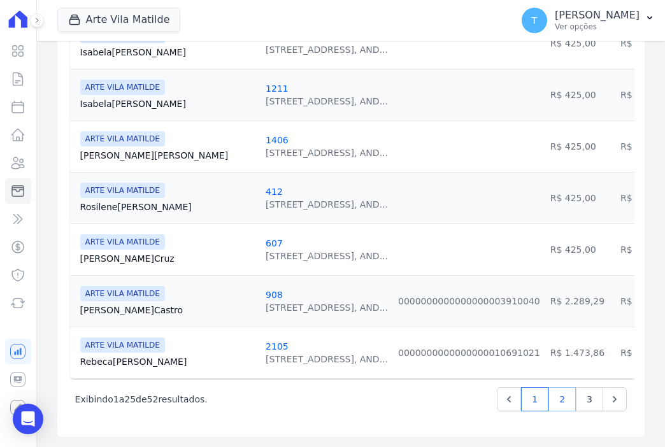
click at [554, 406] on link "2" at bounding box center [562, 399] width 27 height 24
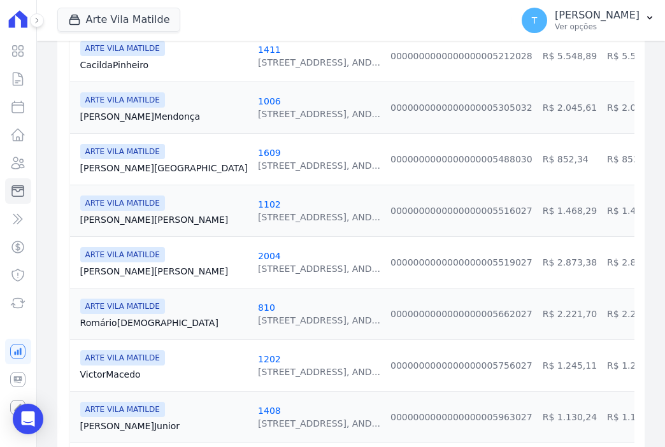
scroll to position [446, 0]
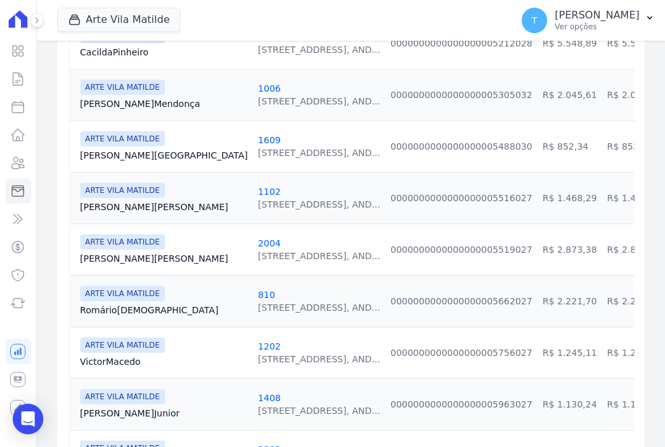
click at [113, 258] on link "[PERSON_NAME] Rocha" at bounding box center [164, 258] width 168 height 13
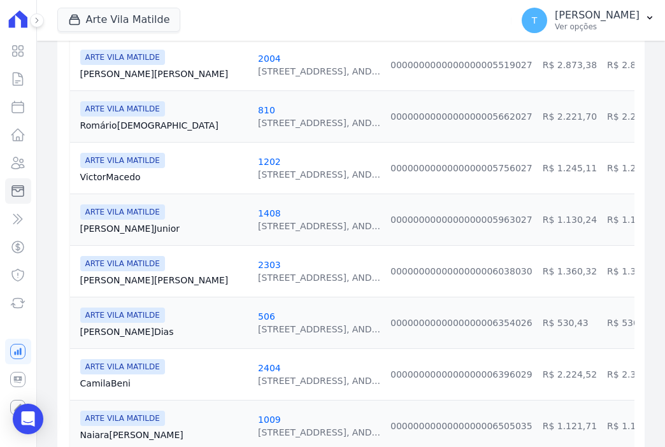
scroll to position [637, 0]
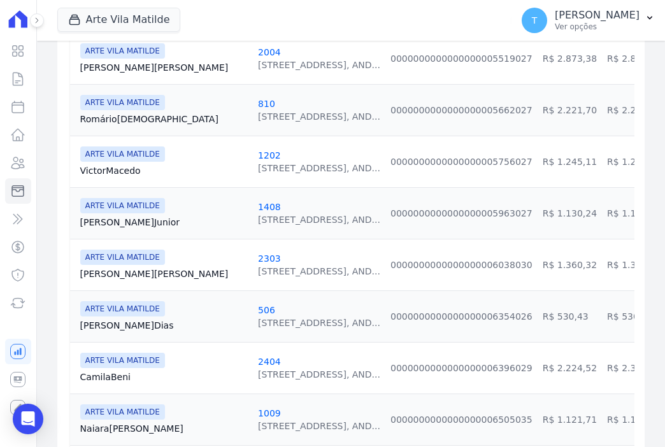
click at [102, 164] on link "Victor [GEOGRAPHIC_DATA]" at bounding box center [164, 170] width 168 height 13
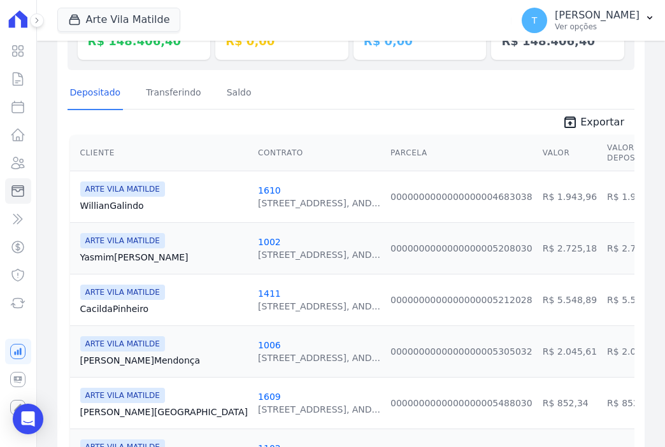
scroll to position [191, 0]
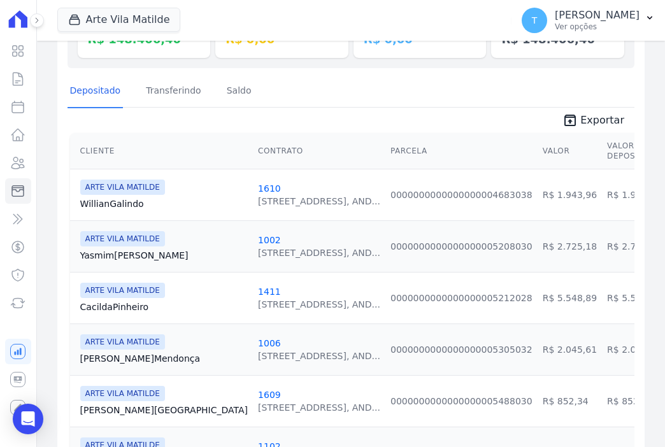
click at [117, 203] on link "Willian [GEOGRAPHIC_DATA]" at bounding box center [164, 204] width 168 height 13
click at [120, 258] on link "Yasmim Silva" at bounding box center [164, 255] width 168 height 13
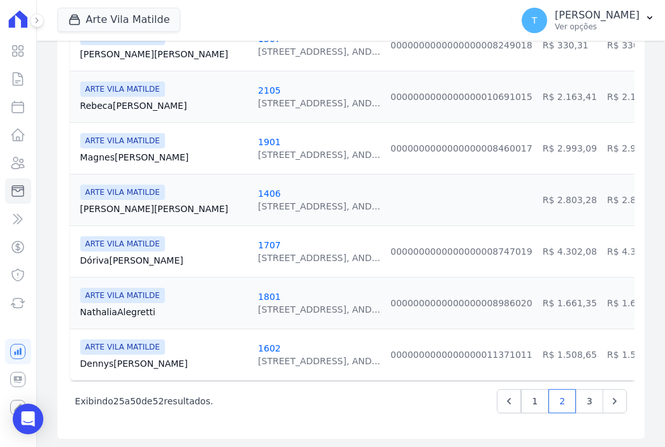
scroll to position [1277, 0]
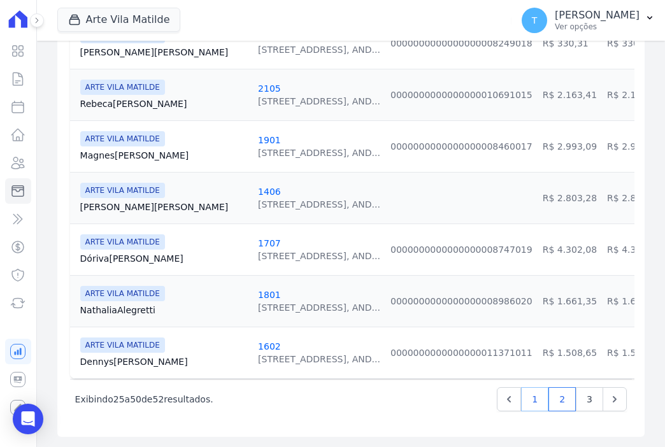
click at [526, 404] on link "1" at bounding box center [534, 399] width 27 height 24
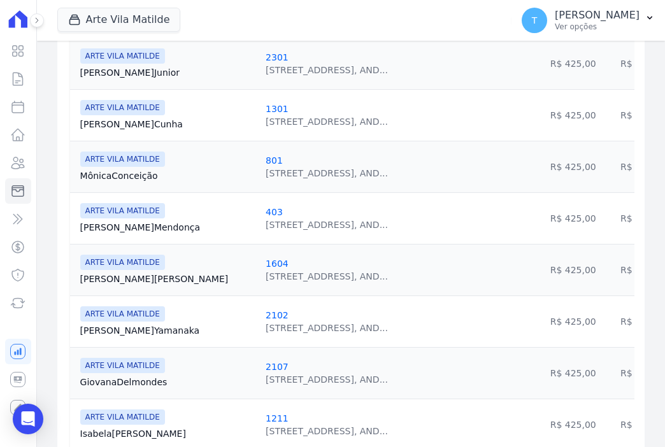
scroll to position [892, 0]
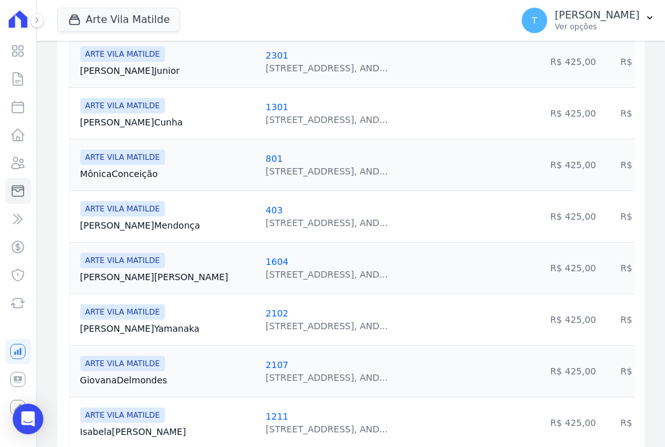
click at [122, 272] on link "[PERSON_NAME] [PERSON_NAME]" at bounding box center [167, 277] width 175 height 13
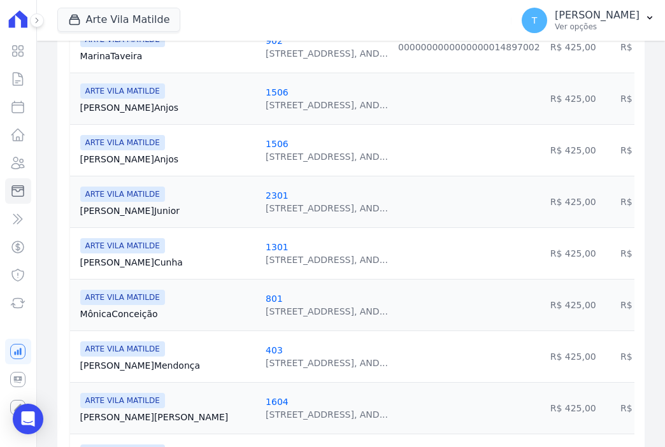
scroll to position [765, 0]
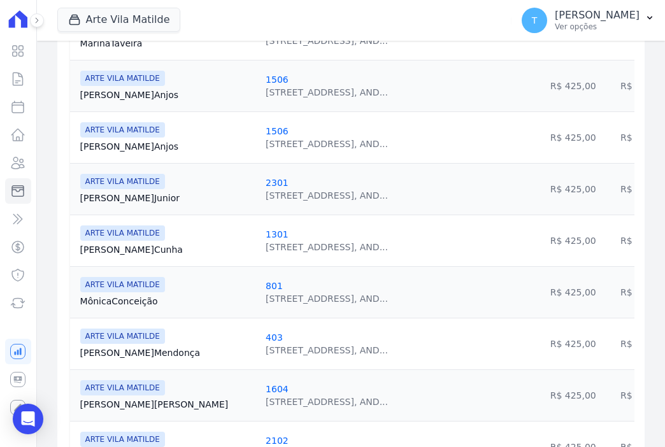
click at [101, 196] on link "[PERSON_NAME] Junior" at bounding box center [167, 198] width 175 height 13
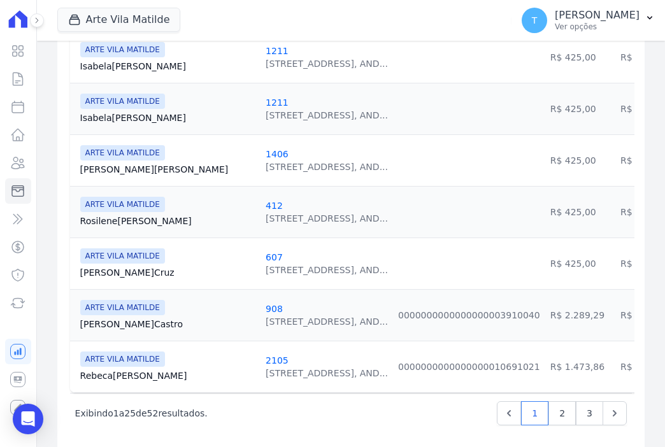
scroll to position [1274, 0]
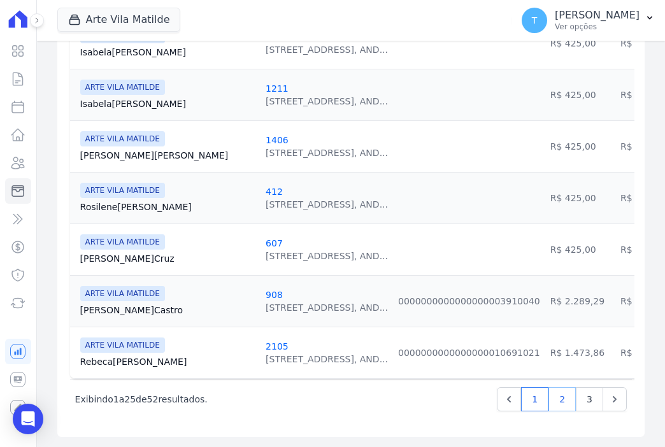
click at [561, 399] on link "2" at bounding box center [562, 399] width 27 height 24
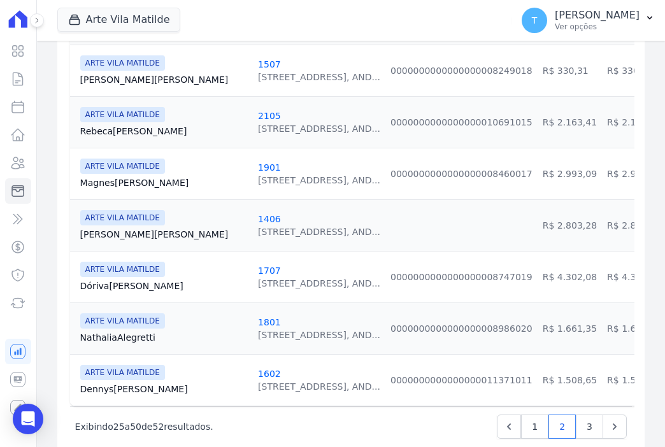
scroll to position [1274, 0]
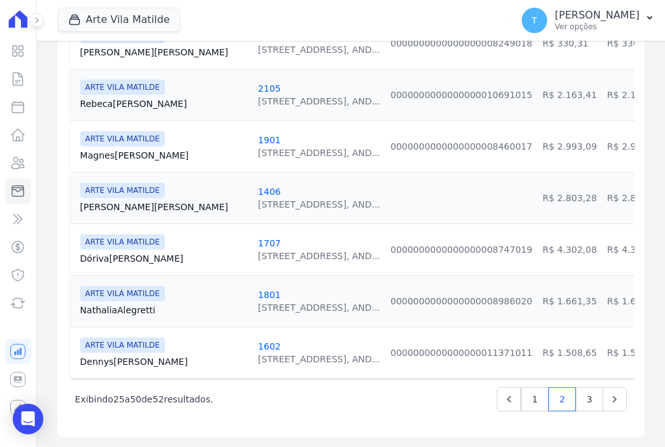
click at [95, 357] on link "Dennys Silva" at bounding box center [164, 362] width 168 height 13
click at [530, 406] on link "1" at bounding box center [534, 399] width 27 height 24
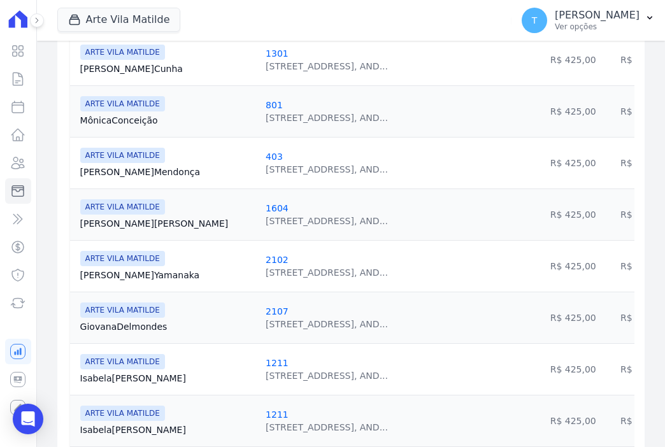
scroll to position [956, 0]
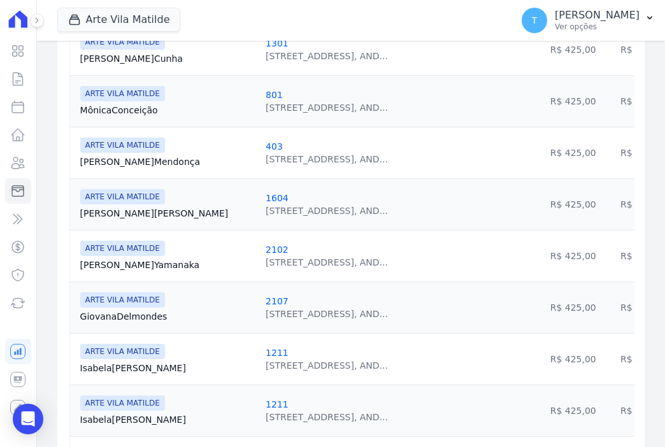
click at [127, 317] on link "Giovana [GEOGRAPHIC_DATA]" at bounding box center [167, 316] width 175 height 13
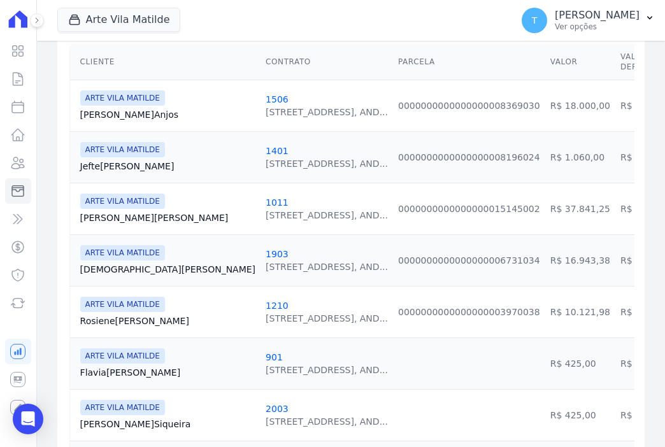
scroll to position [319, 0]
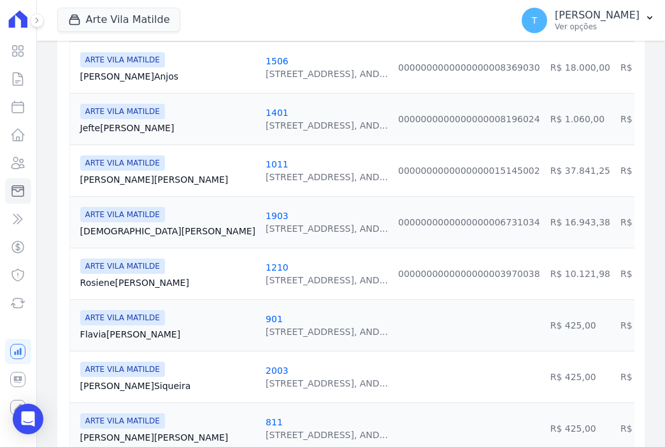
click at [122, 76] on link "[PERSON_NAME] Anjos" at bounding box center [167, 76] width 175 height 13
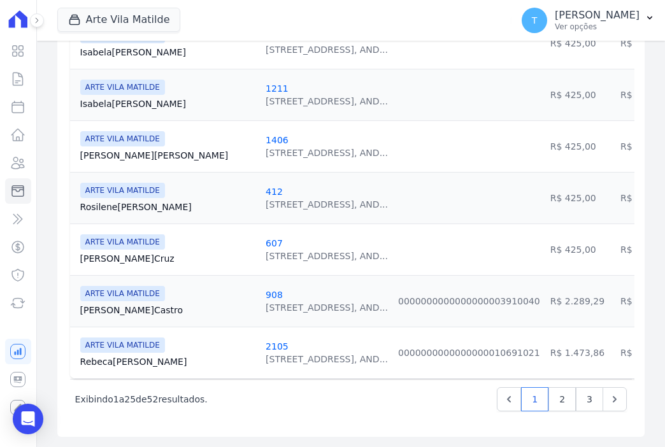
scroll to position [1277, 0]
click at [556, 394] on link "2" at bounding box center [562, 399] width 27 height 24
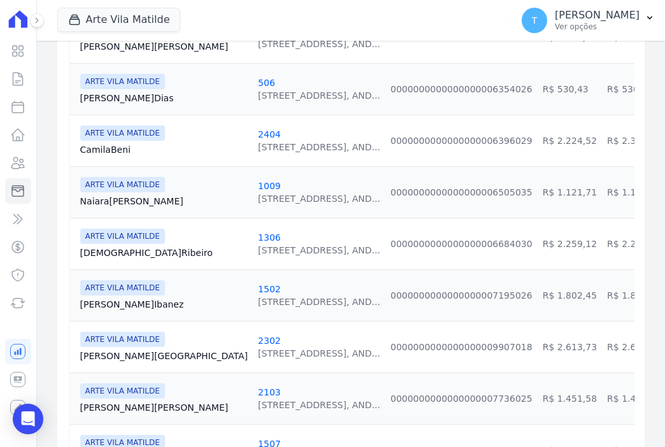
scroll to position [892, 0]
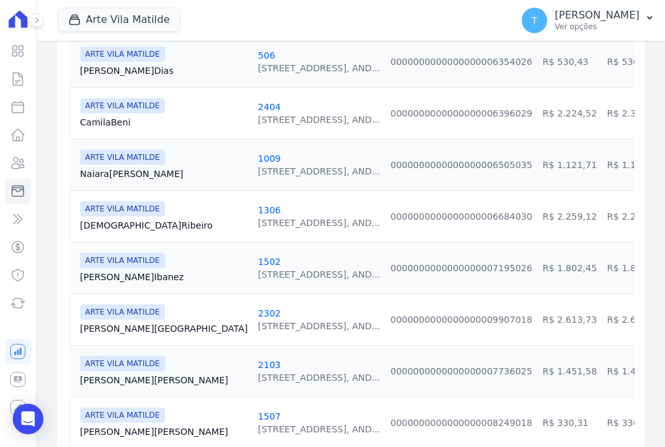
click at [113, 169] on link "Naiara Oliveira" at bounding box center [164, 174] width 168 height 13
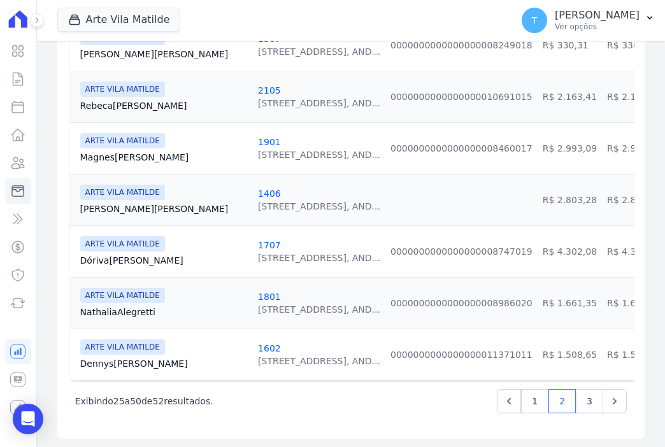
scroll to position [1277, 0]
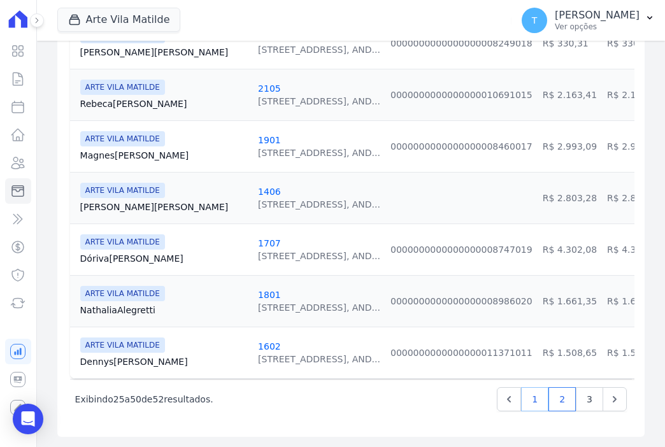
click at [528, 406] on link "1" at bounding box center [534, 399] width 27 height 24
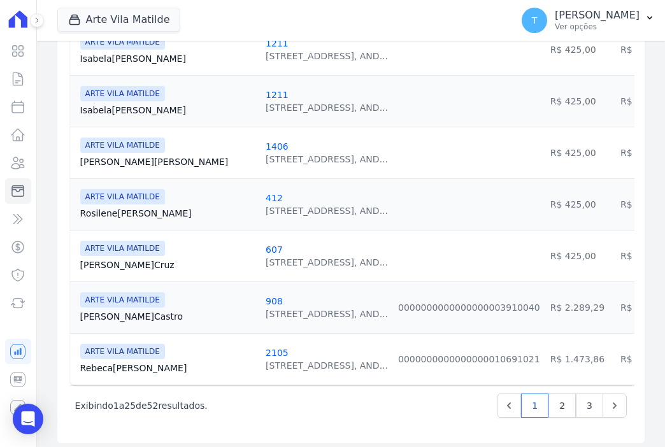
scroll to position [1277, 0]
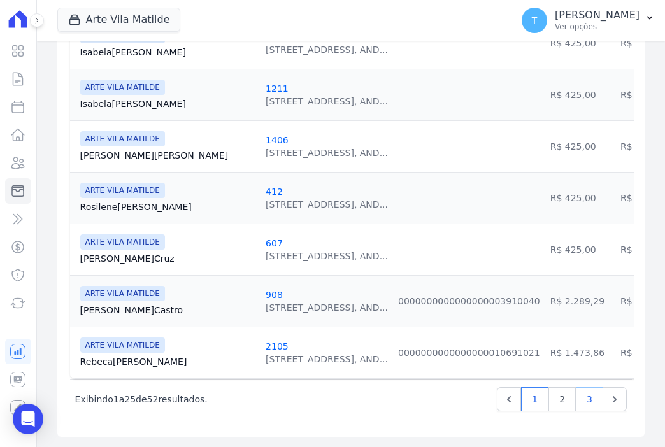
click at [579, 402] on link "3" at bounding box center [589, 399] width 27 height 24
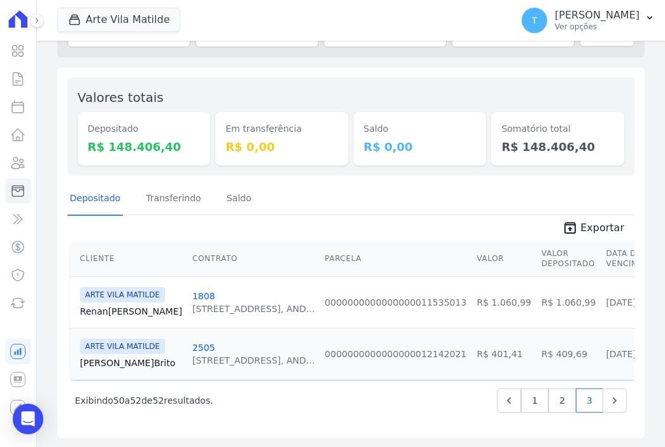
scroll to position [93, 0]
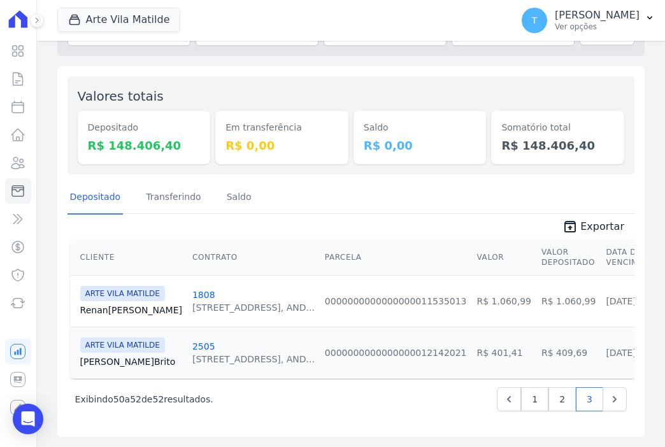
click at [126, 304] on link "Renan Carvalho" at bounding box center [131, 310] width 102 height 13
click at [530, 403] on link "1" at bounding box center [534, 399] width 27 height 24
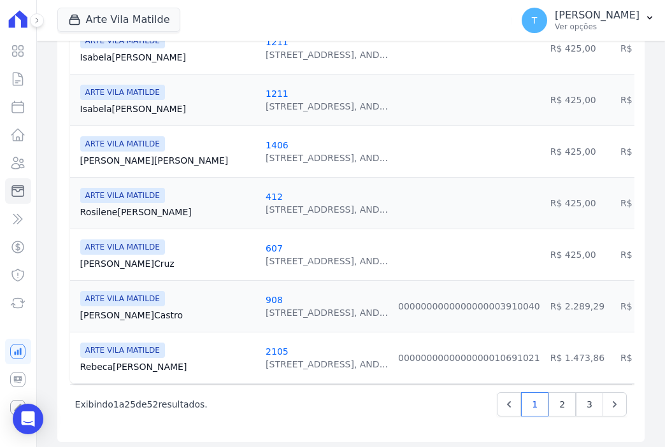
scroll to position [1277, 0]
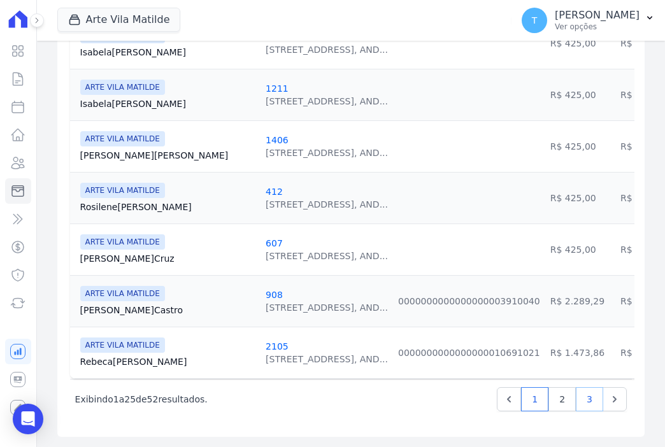
click at [582, 407] on link "3" at bounding box center [589, 399] width 27 height 24
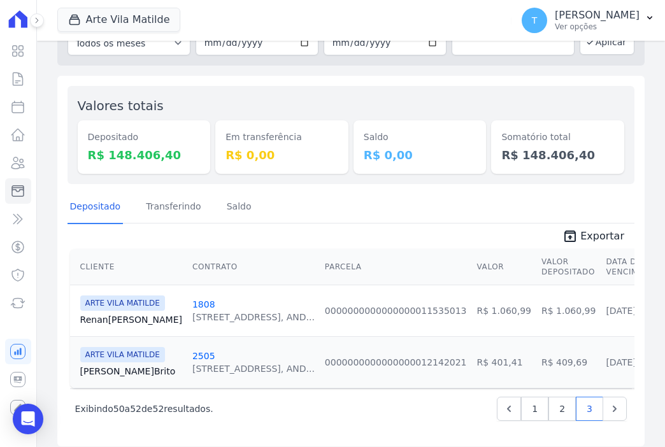
scroll to position [93, 0]
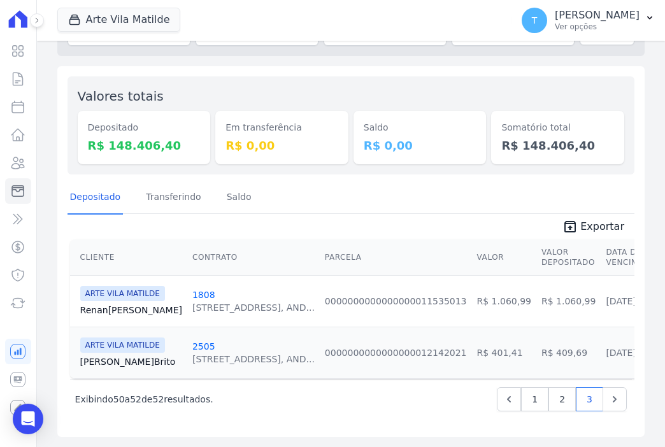
click at [109, 356] on link "[PERSON_NAME] Brito" at bounding box center [131, 362] width 102 height 13
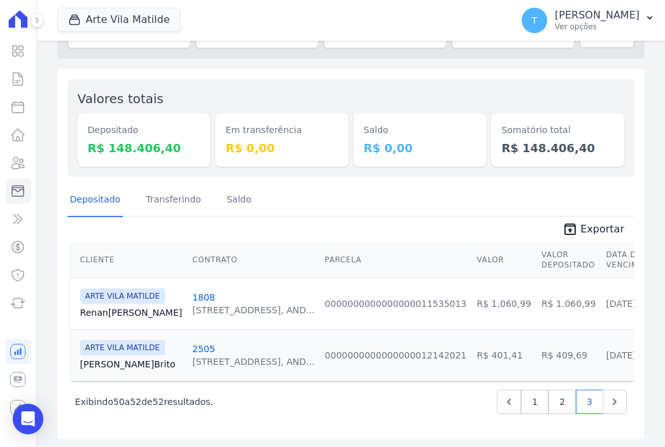
scroll to position [93, 0]
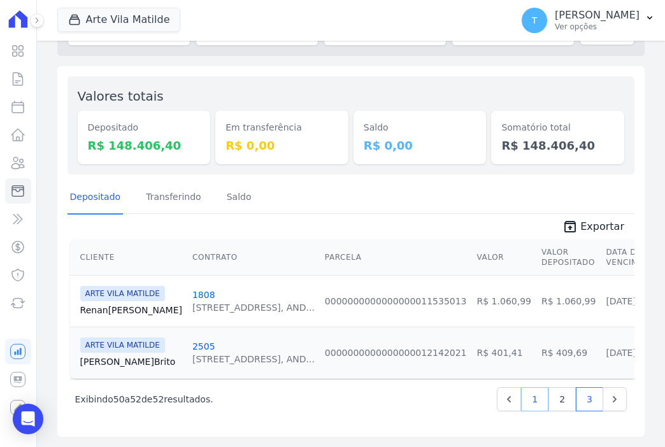
click at [523, 396] on link "1" at bounding box center [534, 399] width 27 height 24
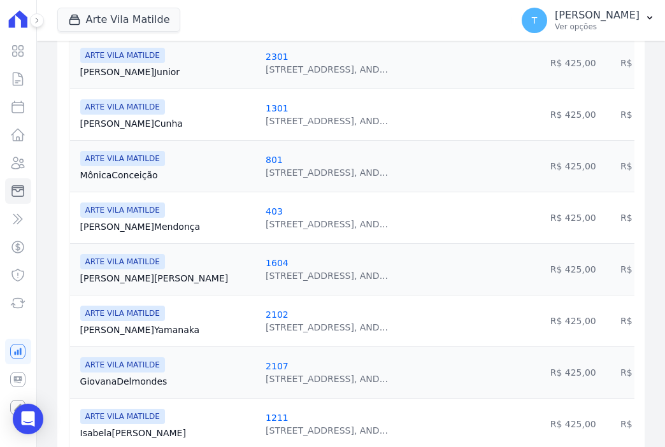
scroll to position [892, 0]
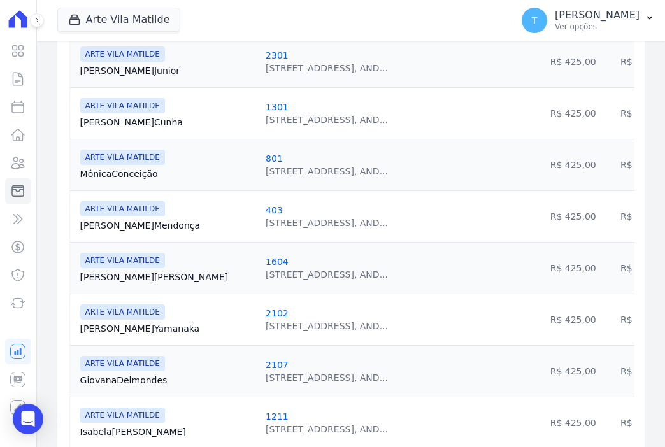
click at [134, 222] on link "[PERSON_NAME] [GEOGRAPHIC_DATA]" at bounding box center [167, 225] width 175 height 13
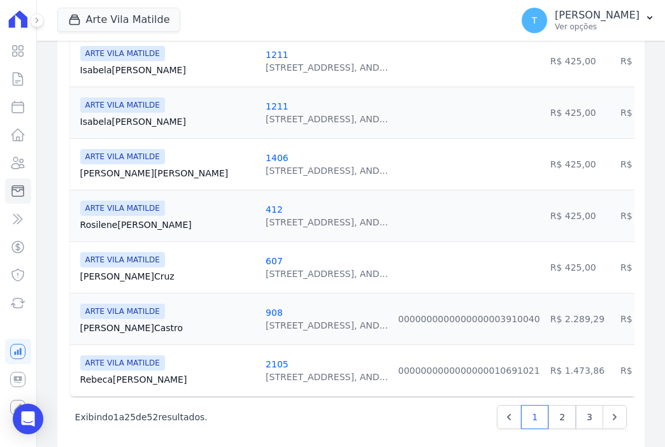
scroll to position [1274, 0]
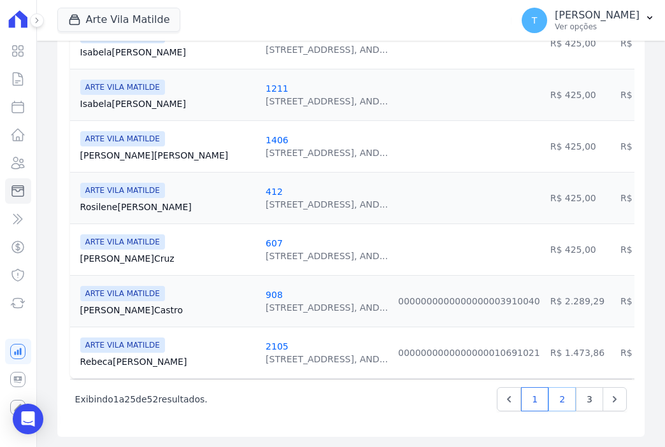
click at [563, 403] on link "2" at bounding box center [562, 399] width 27 height 24
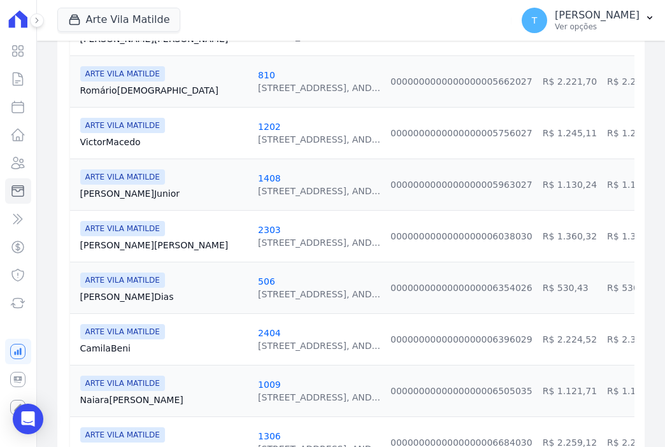
scroll to position [701, 0]
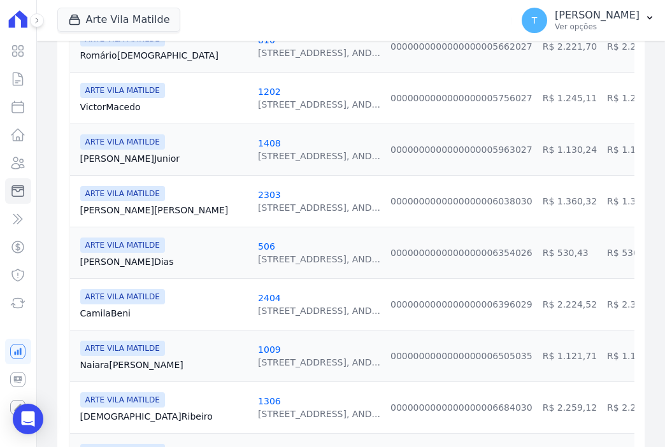
click at [133, 207] on link "[PERSON_NAME] Santos" at bounding box center [164, 210] width 168 height 13
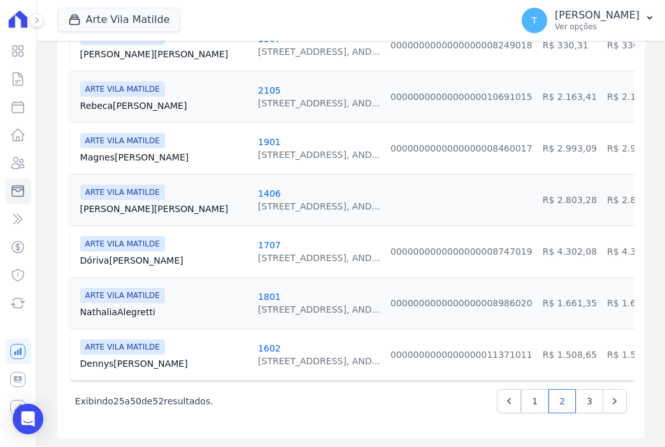
scroll to position [1277, 0]
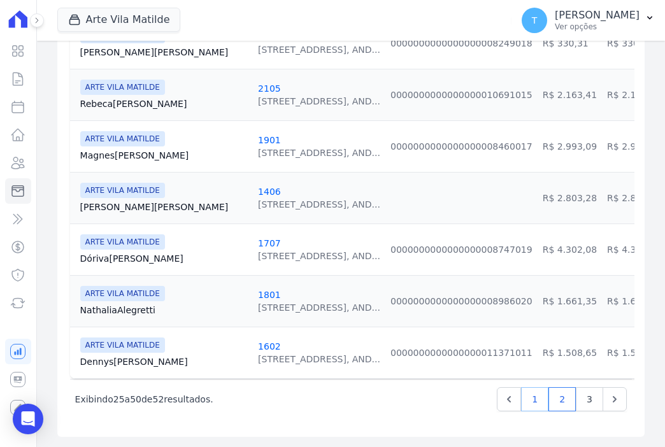
click at [529, 400] on link "1" at bounding box center [534, 399] width 27 height 24
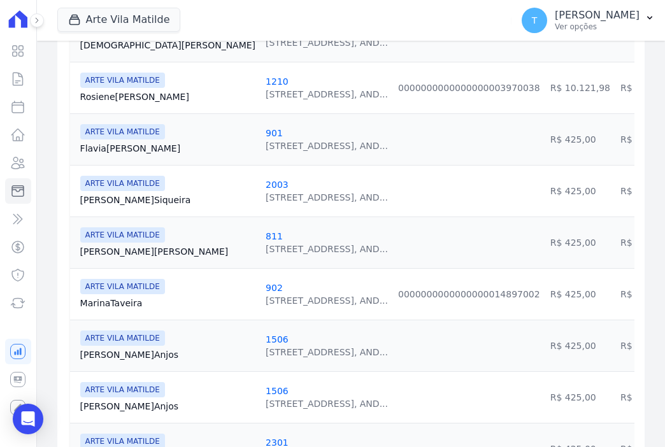
scroll to position [510, 0]
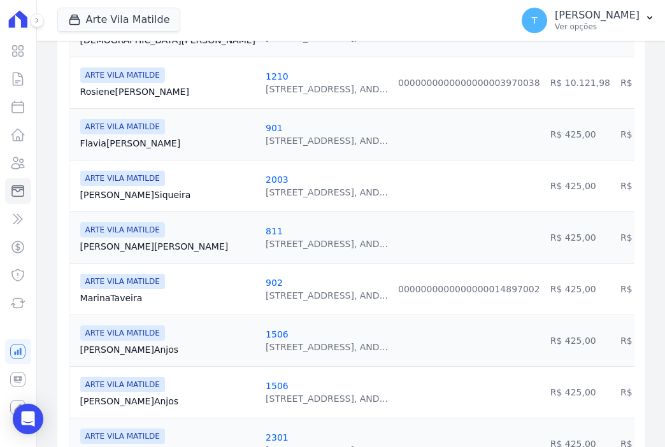
click at [129, 193] on link "[PERSON_NAME] [GEOGRAPHIC_DATA]" at bounding box center [167, 195] width 175 height 13
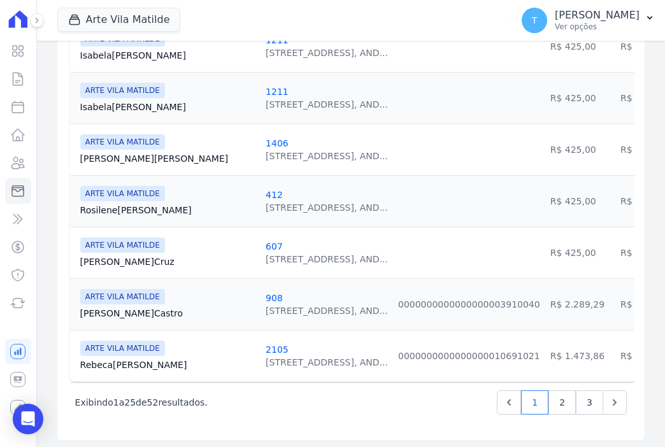
scroll to position [1277, 0]
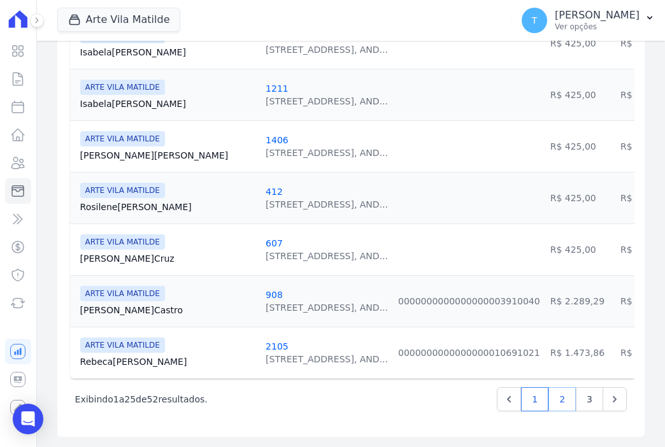
click at [552, 400] on link "2" at bounding box center [562, 399] width 27 height 24
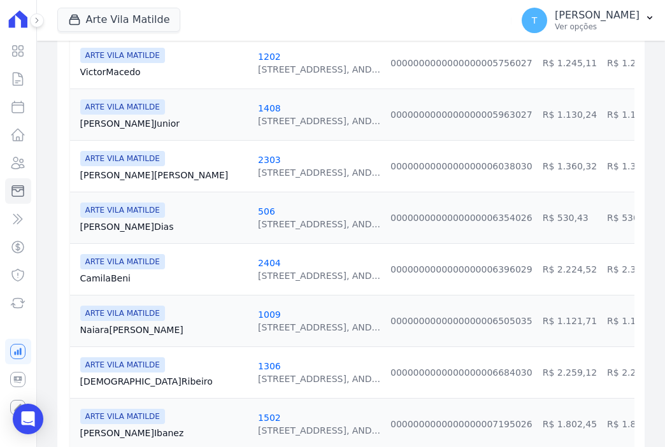
scroll to position [765, 0]
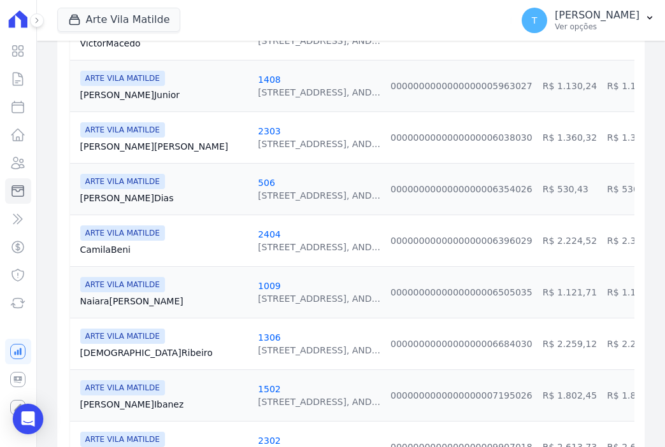
click at [97, 252] on link "Camila [GEOGRAPHIC_DATA]" at bounding box center [164, 249] width 168 height 13
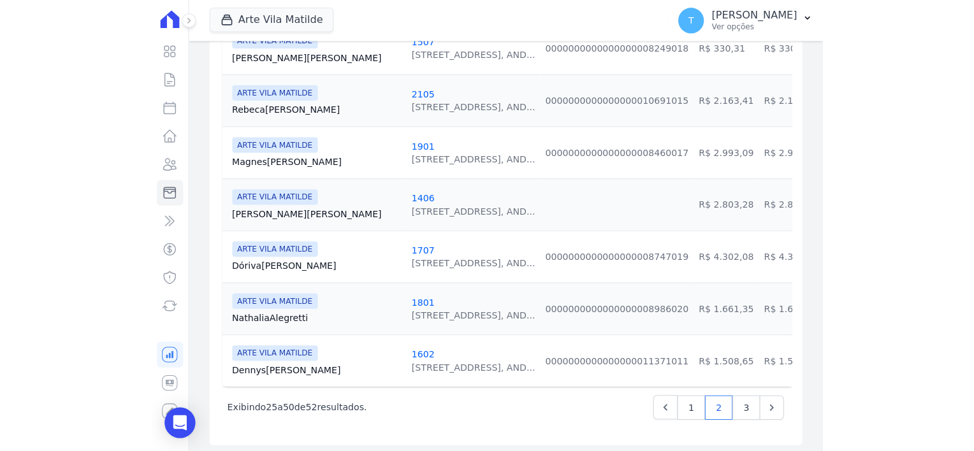
scroll to position [1277, 0]
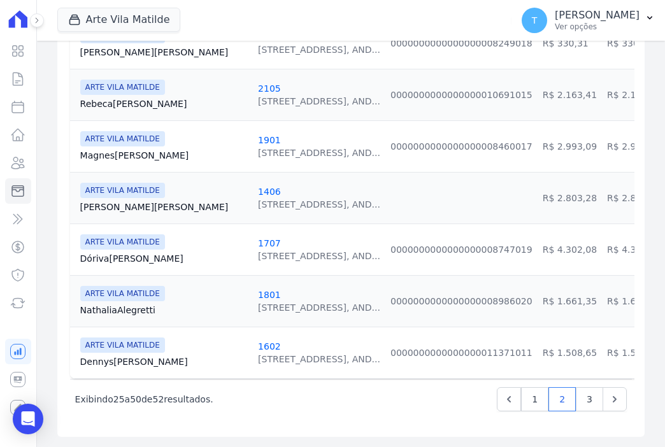
click at [140, 305] on link "Nathalia Alegretti" at bounding box center [164, 310] width 168 height 13
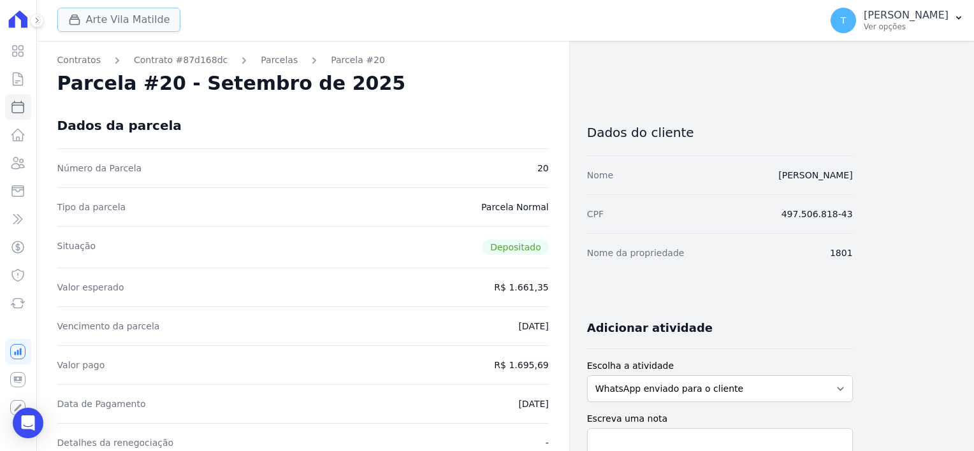
click at [106, 20] on button "Arte Vila Matilde" at bounding box center [119, 20] width 124 height 24
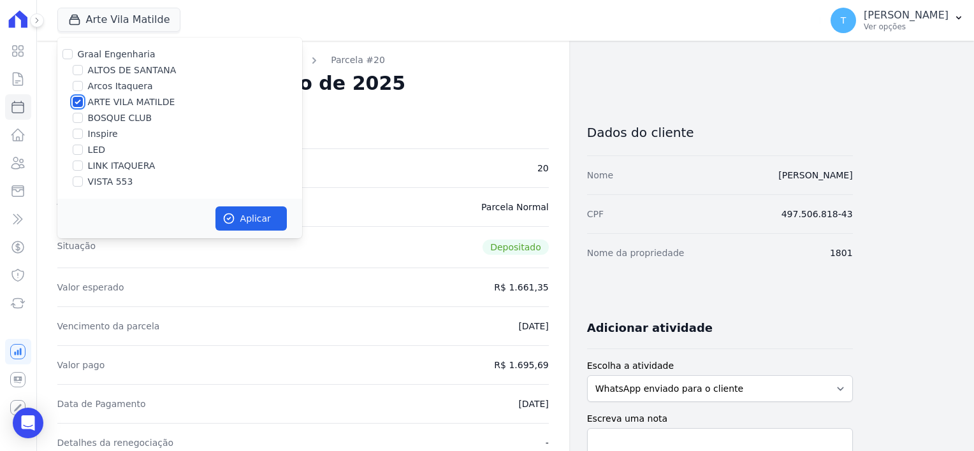
click at [76, 105] on input "ARTE VILA MATILDE" at bounding box center [78, 102] width 10 height 10
checkbox input "false"
click at [78, 120] on input "BOSQUE CLUB" at bounding box center [78, 118] width 10 height 10
checkbox input "true"
click at [242, 217] on button "Aplicar" at bounding box center [250, 218] width 71 height 24
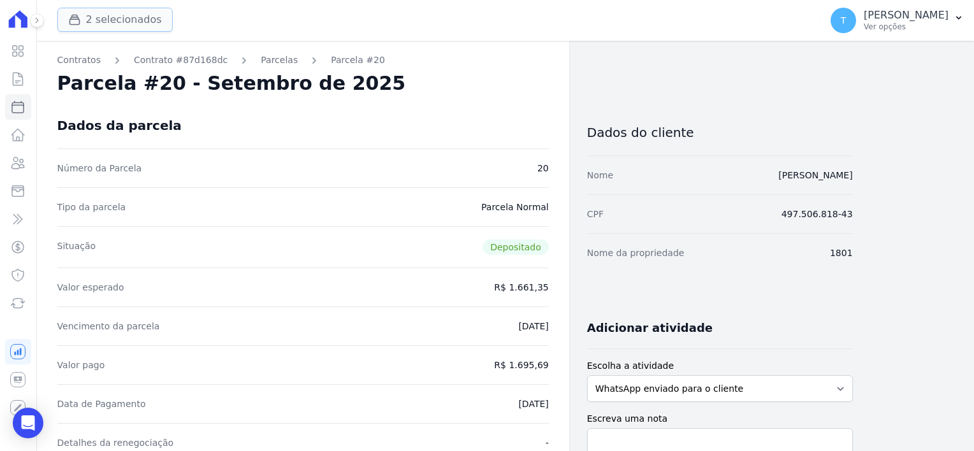
click at [78, 15] on icon "button" at bounding box center [74, 19] width 13 height 13
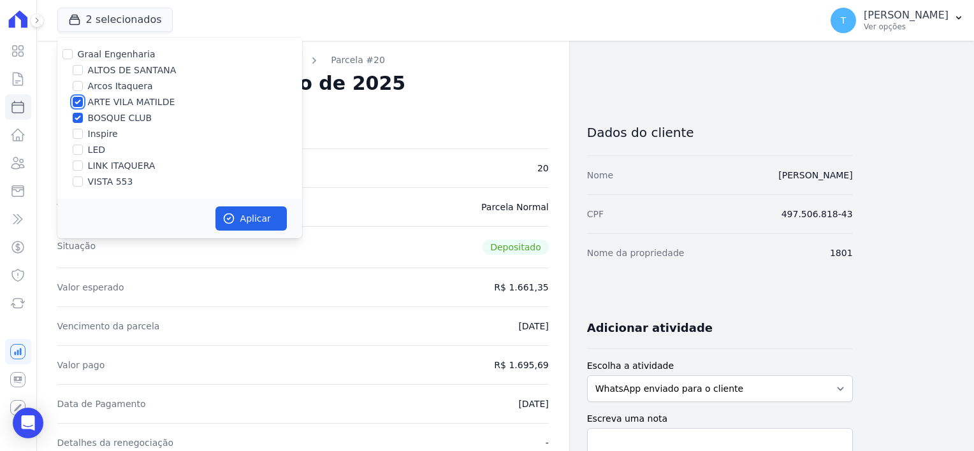
click at [76, 102] on input "ARTE VILA MATILDE" at bounding box center [78, 102] width 10 height 10
checkbox input "false"
click at [238, 222] on button "Aplicar" at bounding box center [250, 218] width 71 height 24
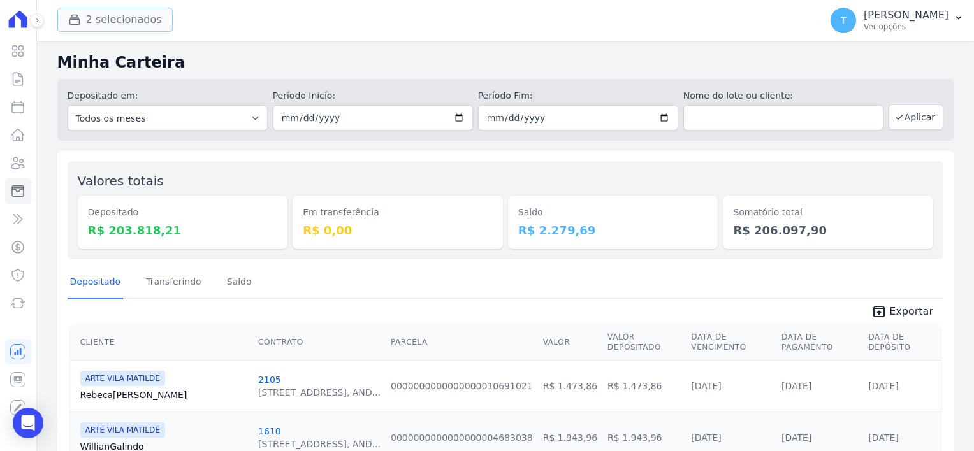
click at [136, 24] on button "2 selecionados" at bounding box center [114, 20] width 115 height 24
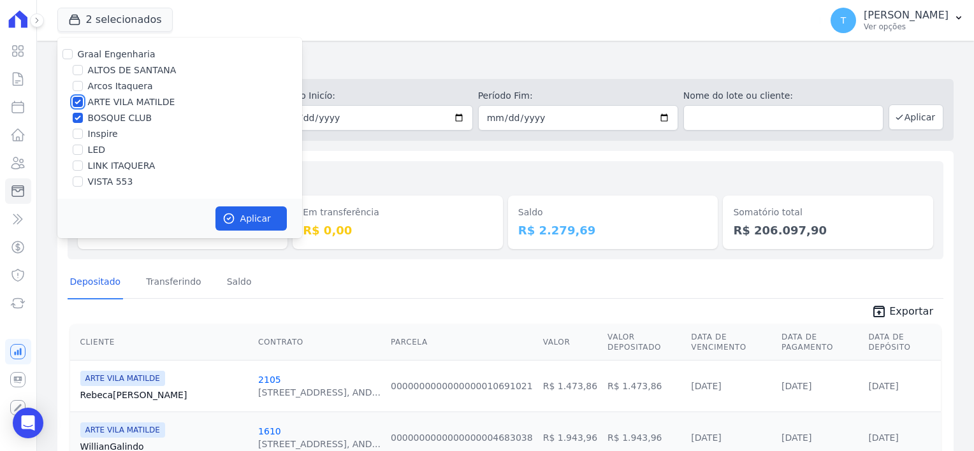
click at [79, 103] on input "ARTE VILA MATILDE" at bounding box center [78, 102] width 10 height 10
checkbox input "false"
click at [242, 210] on button "Aplicar" at bounding box center [250, 218] width 71 height 24
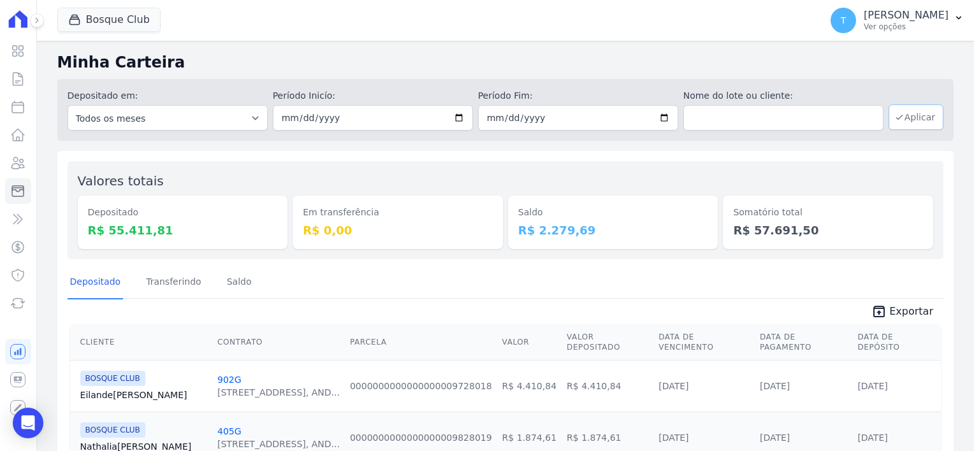
click at [912, 119] on button "Aplicar" at bounding box center [915, 117] width 55 height 25
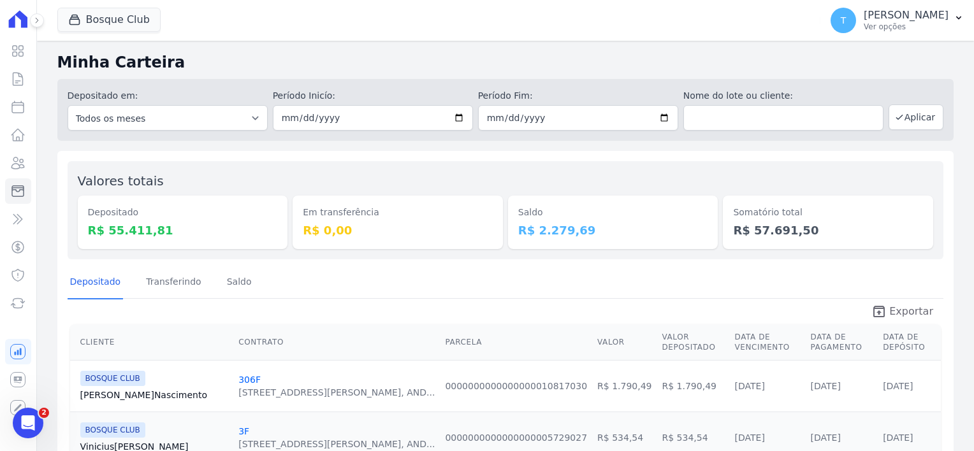
click at [892, 311] on span "Exportar" at bounding box center [911, 311] width 44 height 15
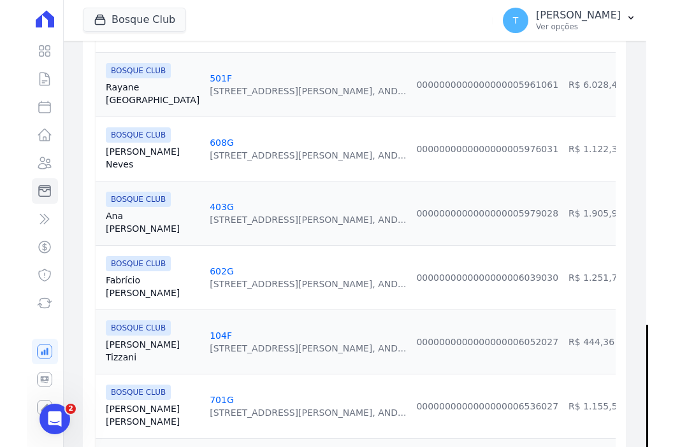
scroll to position [765, 0]
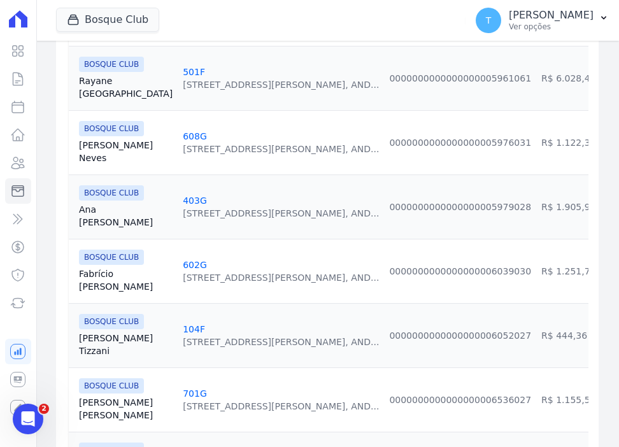
click at [103, 156] on link "Alexandre Neves" at bounding box center [126, 151] width 94 height 25
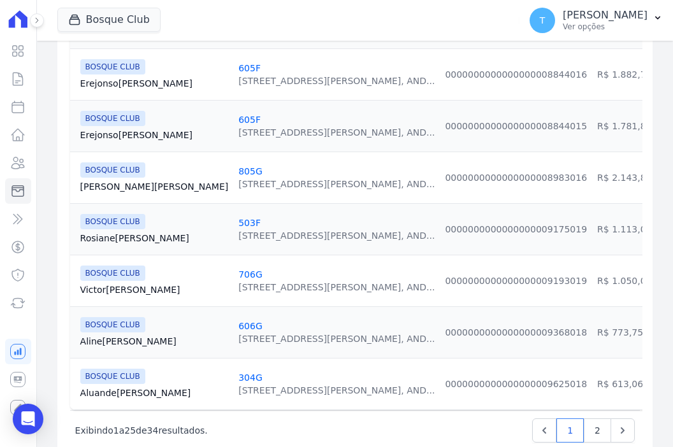
scroll to position [1274, 0]
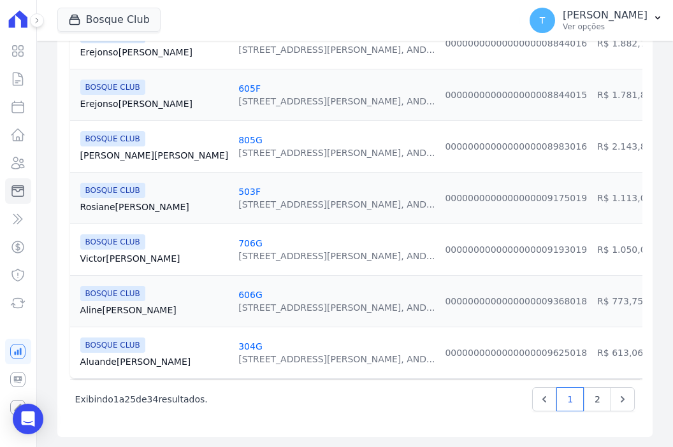
click at [115, 305] on link "Aline Paiva" at bounding box center [154, 310] width 148 height 13
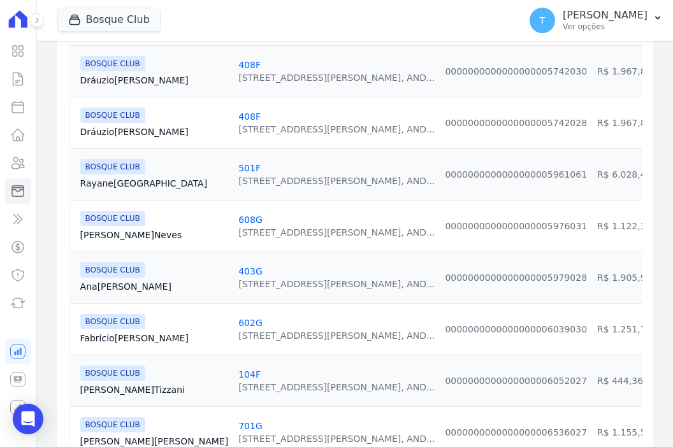
scroll to position [574, 0]
click at [115, 288] on link "Ana Santana" at bounding box center [154, 286] width 148 height 13
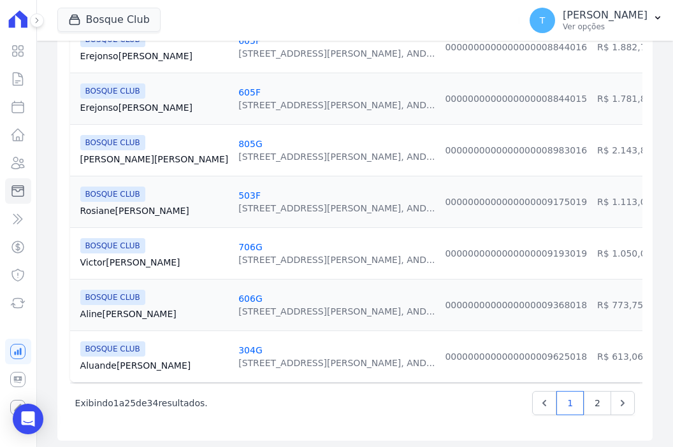
scroll to position [1277, 0]
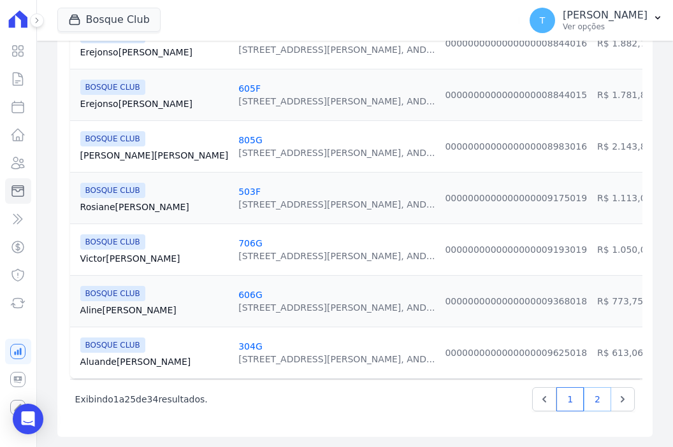
click at [591, 404] on link "2" at bounding box center [597, 399] width 27 height 24
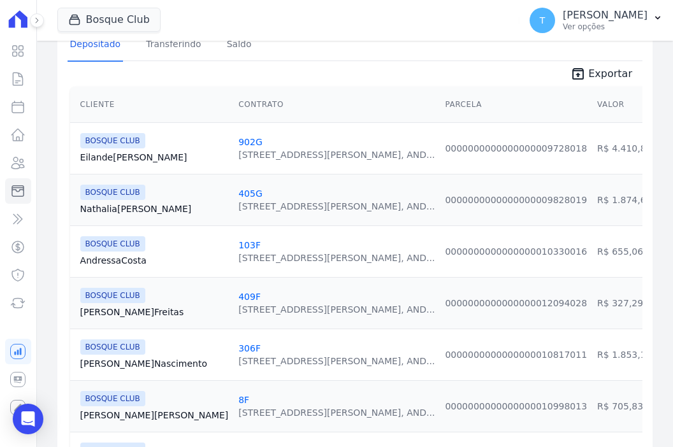
scroll to position [255, 0]
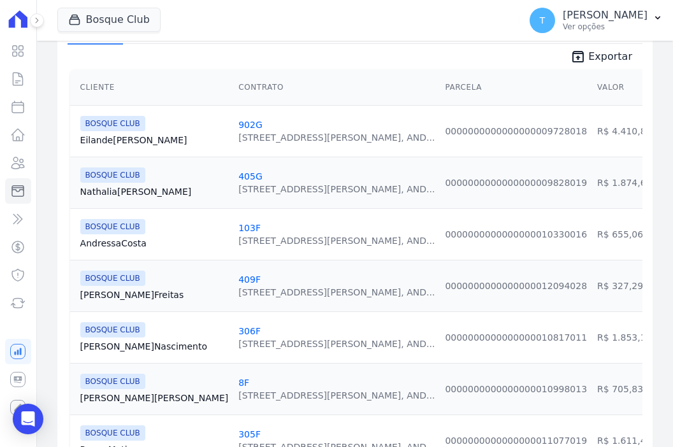
click at [101, 243] on link "Andressa Costa" at bounding box center [154, 243] width 148 height 13
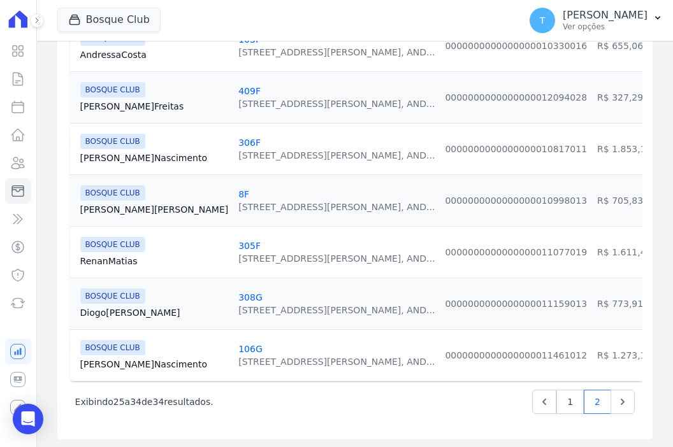
scroll to position [446, 0]
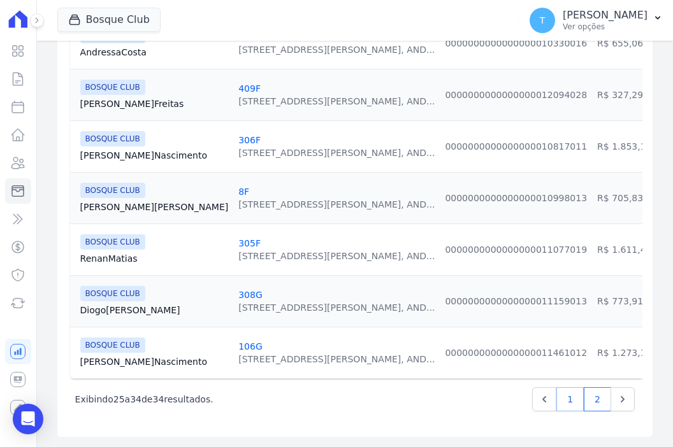
click at [563, 408] on link "1" at bounding box center [569, 399] width 27 height 24
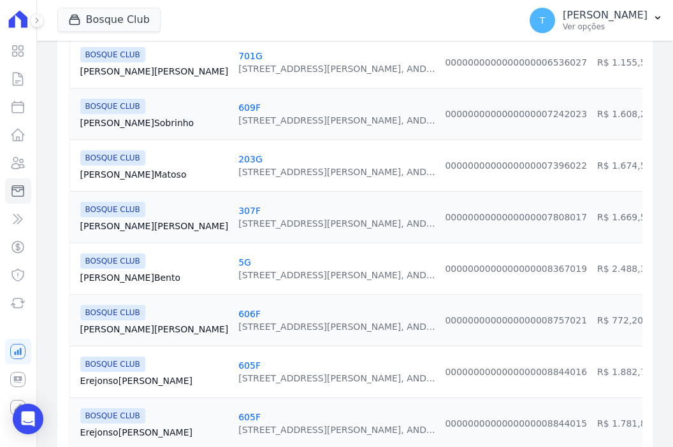
scroll to position [956, 0]
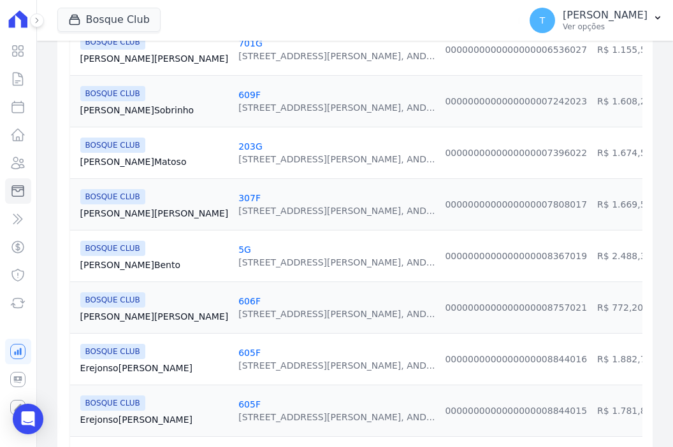
click at [108, 314] on link "Danilo Silva" at bounding box center [154, 316] width 148 height 13
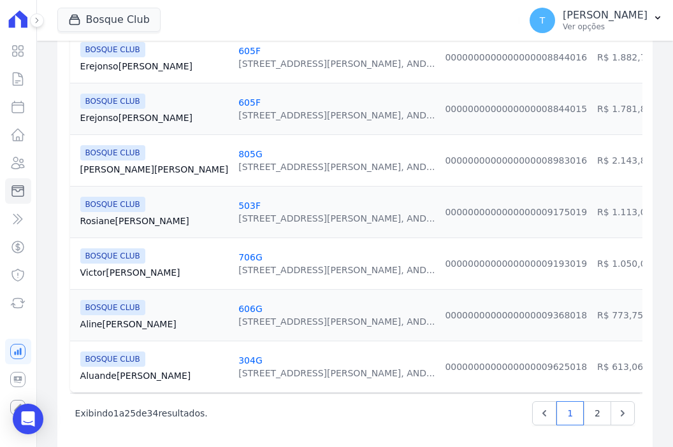
scroll to position [1274, 0]
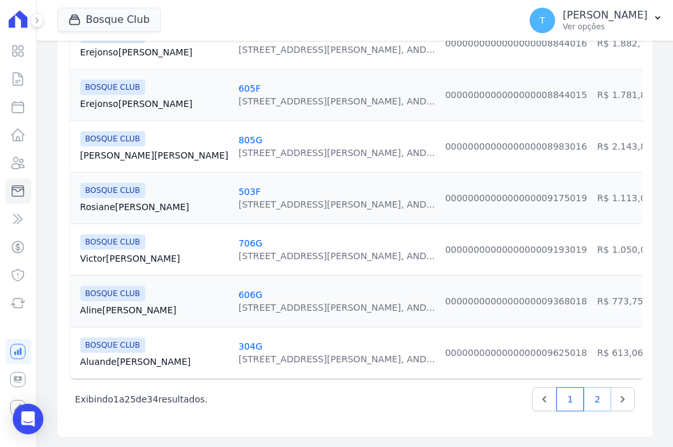
click at [591, 405] on link "2" at bounding box center [597, 399] width 27 height 24
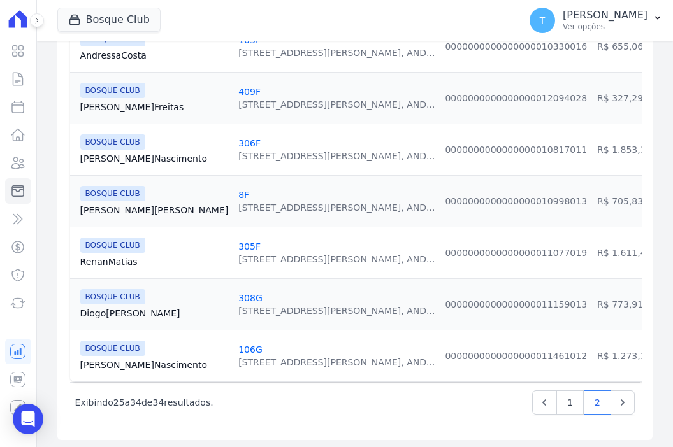
scroll to position [454, 0]
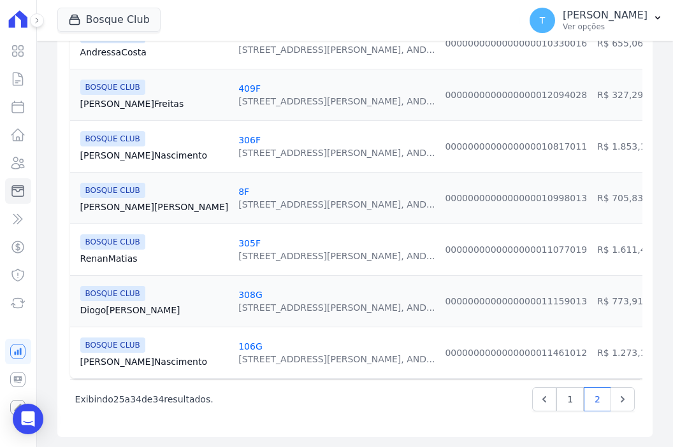
click at [113, 304] on link "Diogo Pimentel" at bounding box center [154, 310] width 148 height 13
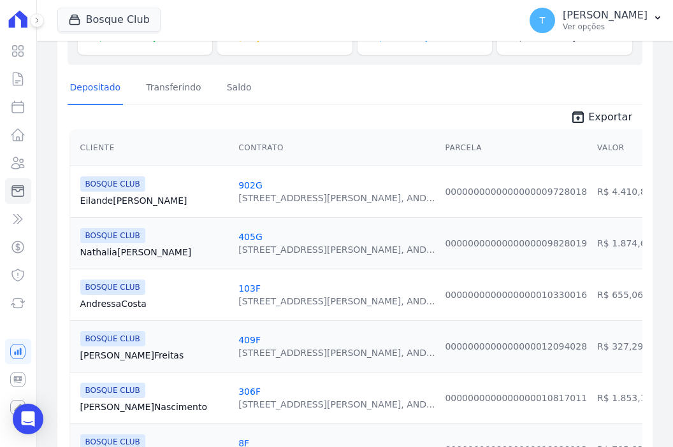
scroll to position [191, 0]
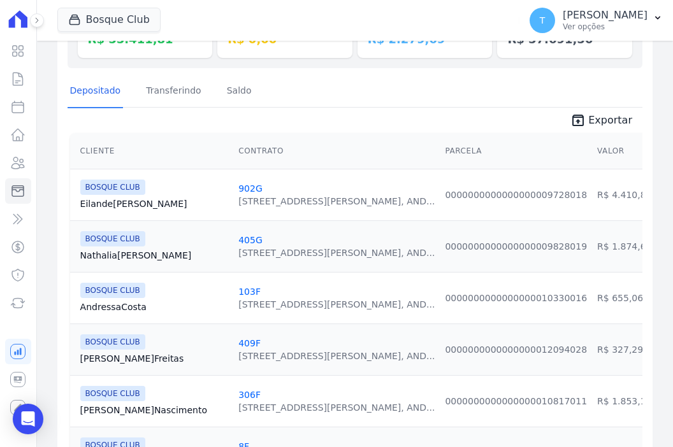
click at [108, 205] on link "Eilande Martins" at bounding box center [154, 204] width 148 height 13
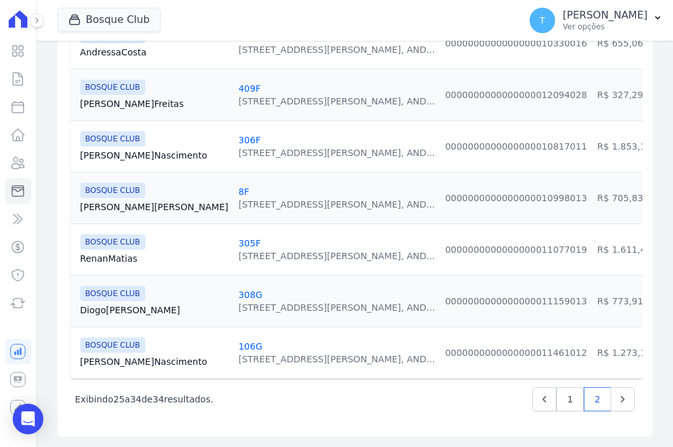
scroll to position [454, 0]
click at [556, 402] on link "1" at bounding box center [569, 399] width 27 height 24
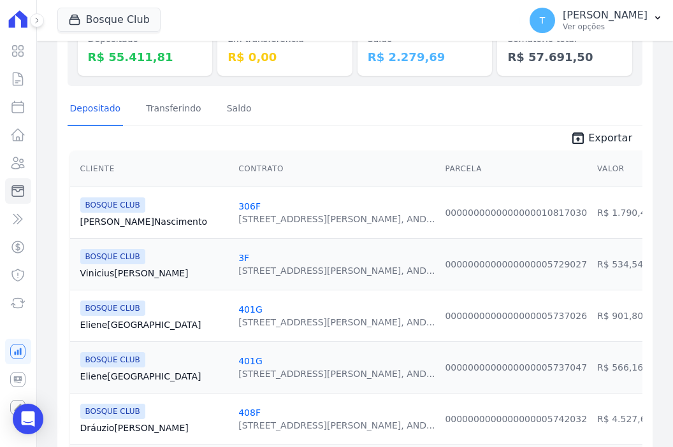
scroll to position [191, 0]
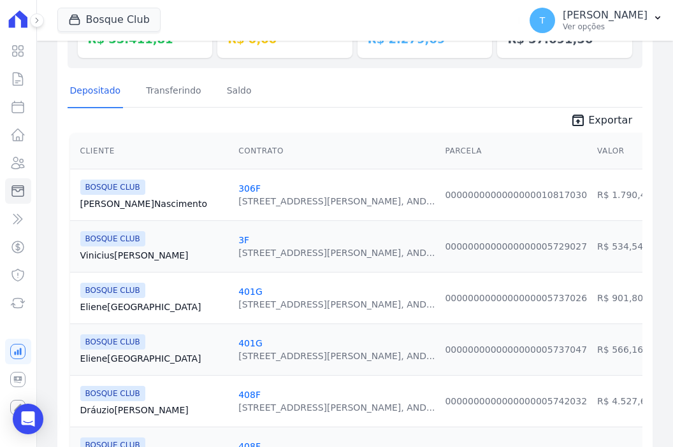
click at [103, 309] on link "Eliene França" at bounding box center [154, 307] width 148 height 13
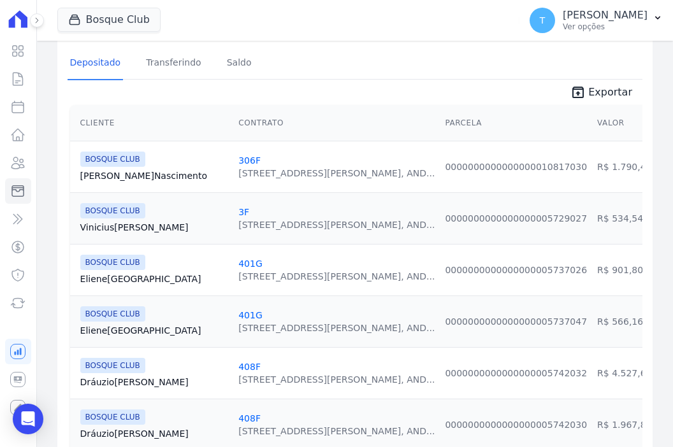
scroll to position [255, 0]
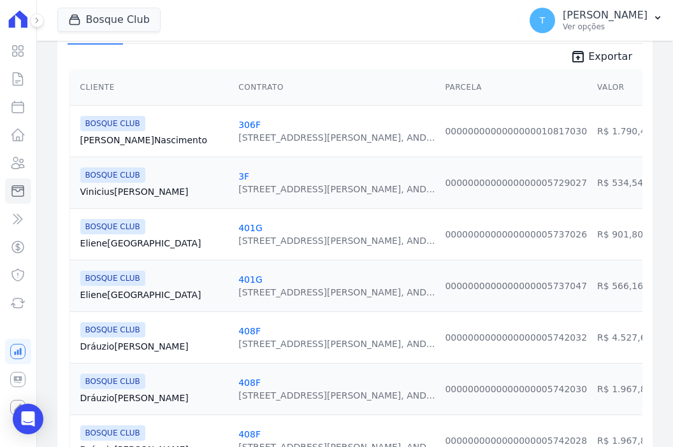
click at [111, 298] on link "Eliene França" at bounding box center [154, 295] width 148 height 13
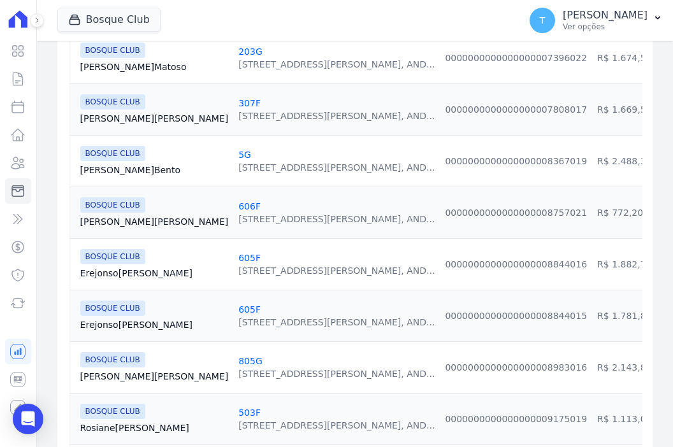
scroll to position [1083, 0]
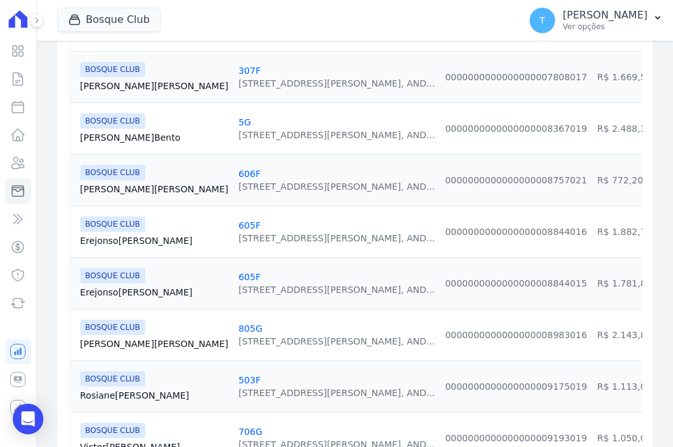
click at [97, 239] on link "Erejonso Silva" at bounding box center [154, 240] width 148 height 13
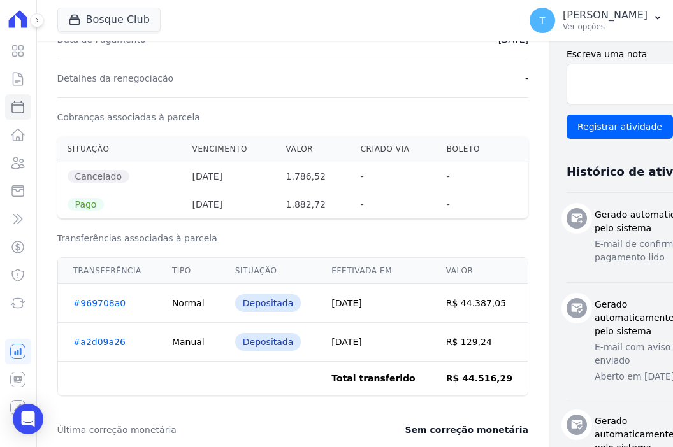
scroll to position [382, 0]
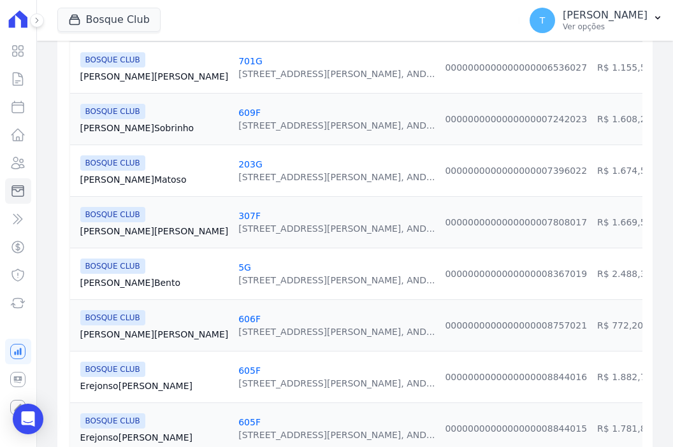
scroll to position [956, 0]
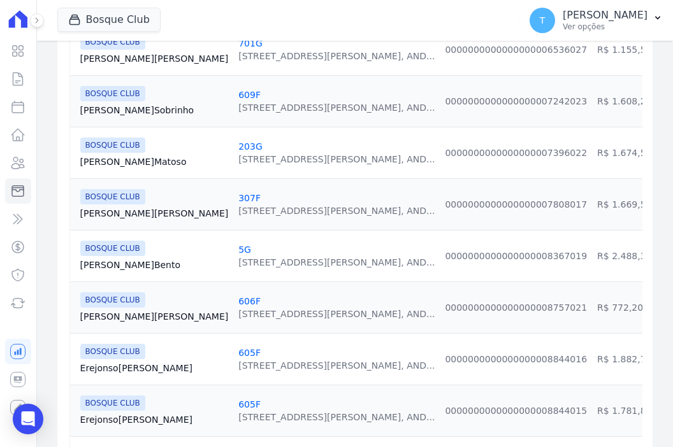
click at [125, 155] on link "Fabiola Matoso" at bounding box center [154, 161] width 148 height 13
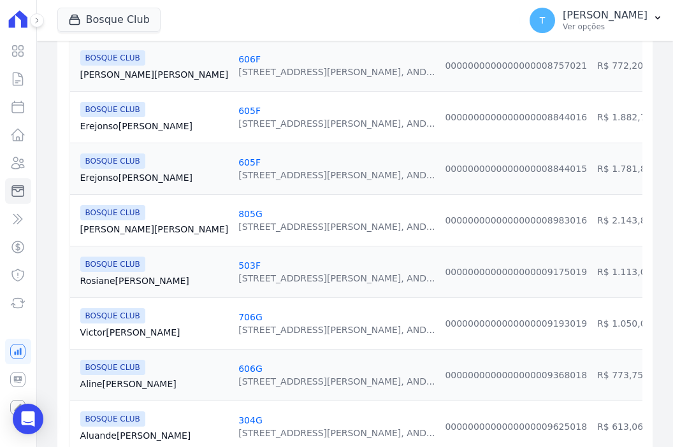
scroll to position [1211, 0]
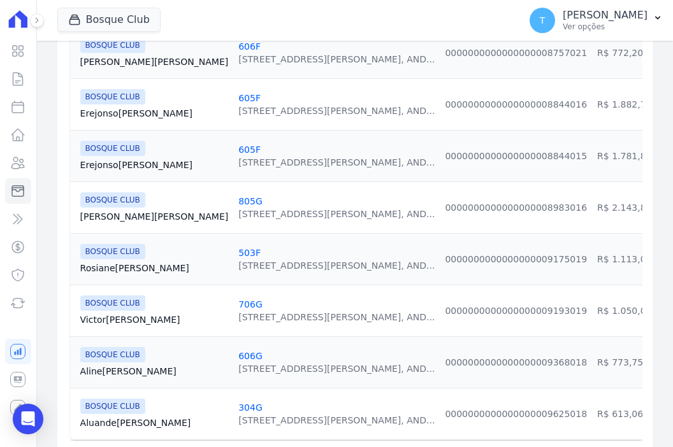
click at [109, 214] on link "Gabriel Ballerini" at bounding box center [154, 216] width 148 height 13
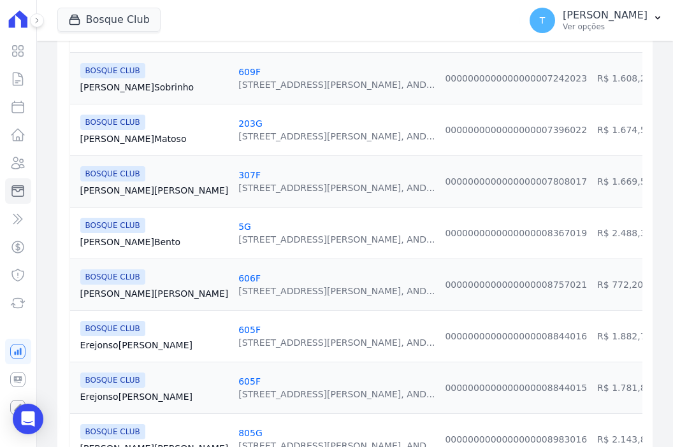
scroll to position [1020, 0]
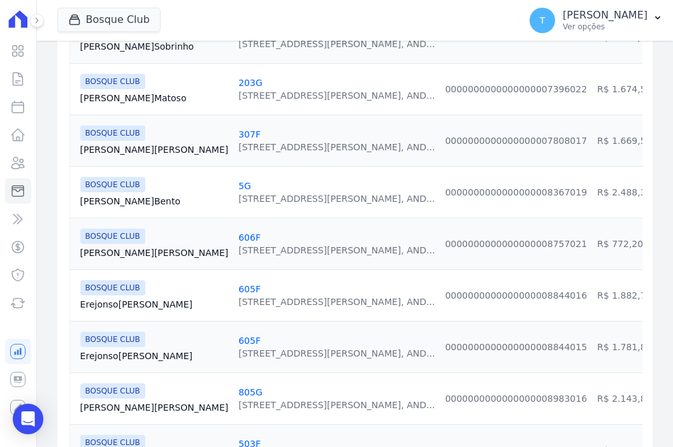
click at [127, 200] on link "Guilherme Bento" at bounding box center [154, 201] width 148 height 13
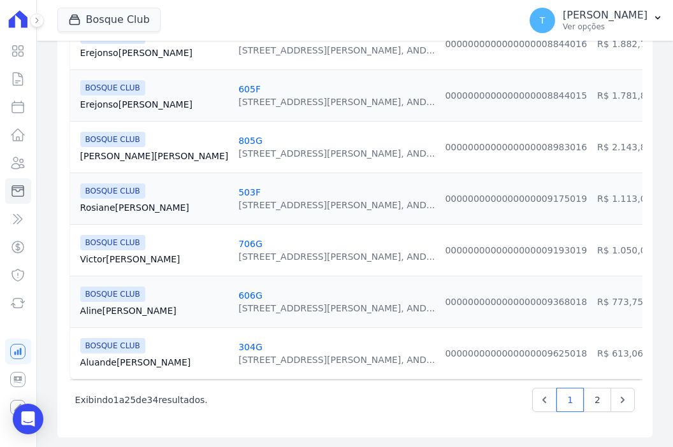
scroll to position [1274, 0]
click at [589, 401] on link "2" at bounding box center [597, 399] width 27 height 24
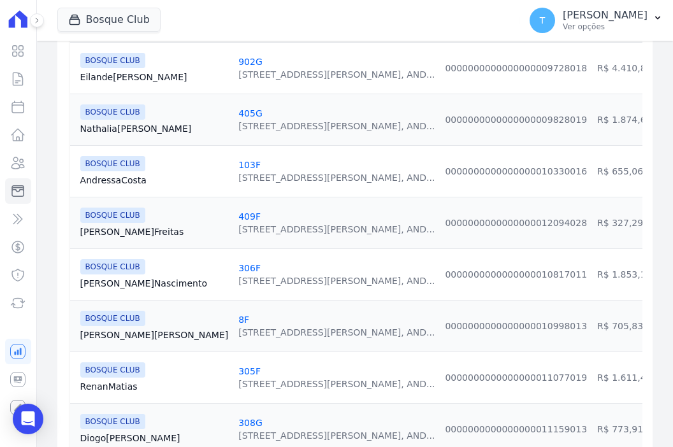
scroll to position [319, 0]
click at [120, 335] on link "Jéssica Oliveira" at bounding box center [154, 334] width 148 height 13
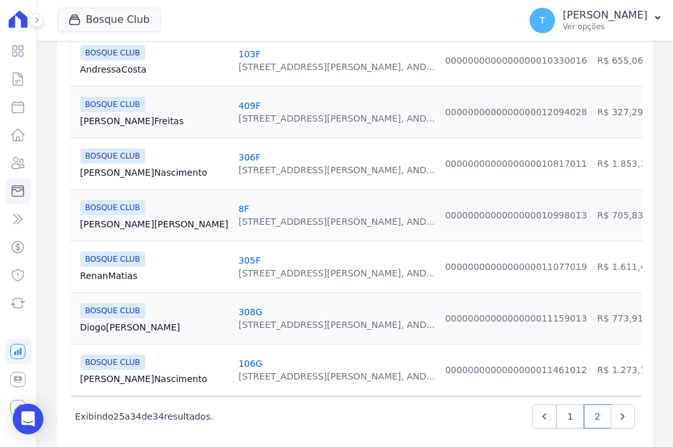
scroll to position [454, 0]
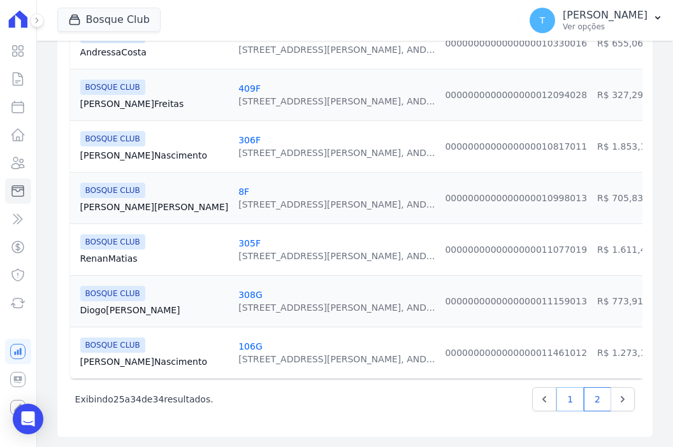
click at [566, 400] on link "1" at bounding box center [569, 399] width 27 height 24
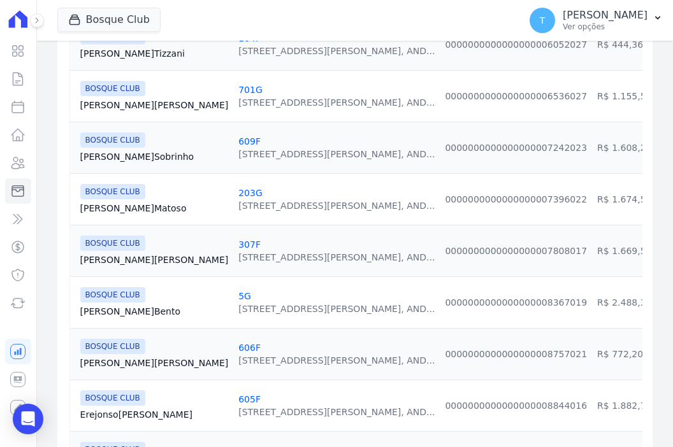
scroll to position [956, 0]
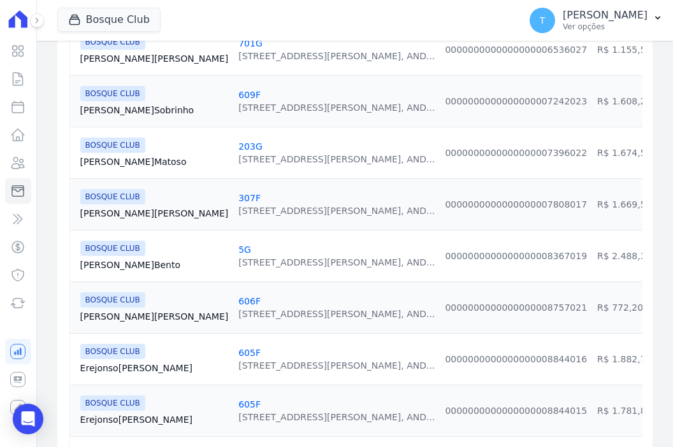
click at [112, 207] on link "Jéssyca Silva" at bounding box center [154, 213] width 148 height 13
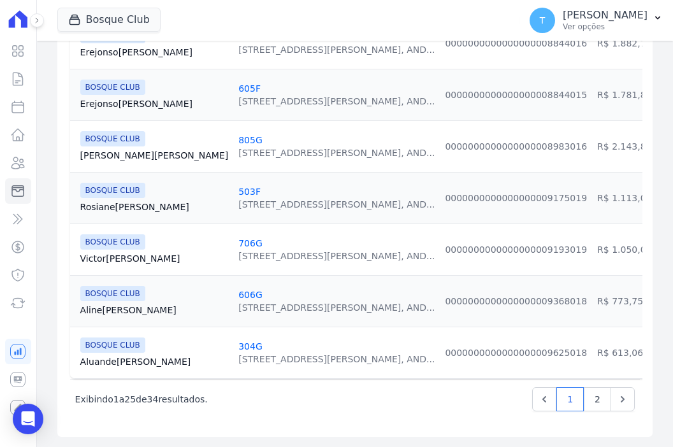
scroll to position [1277, 0]
click at [587, 398] on link "2" at bounding box center [597, 399] width 27 height 24
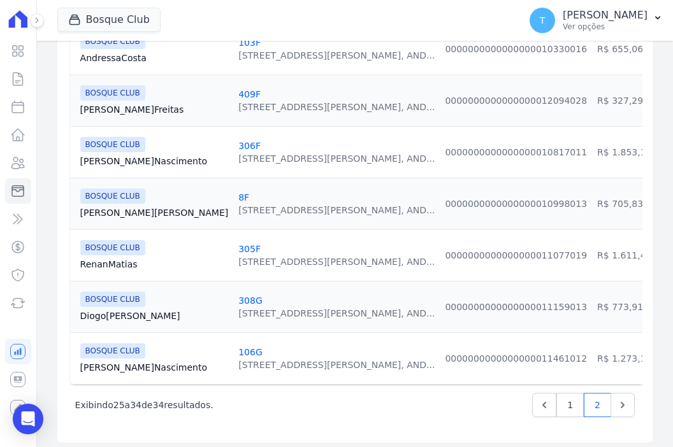
scroll to position [454, 0]
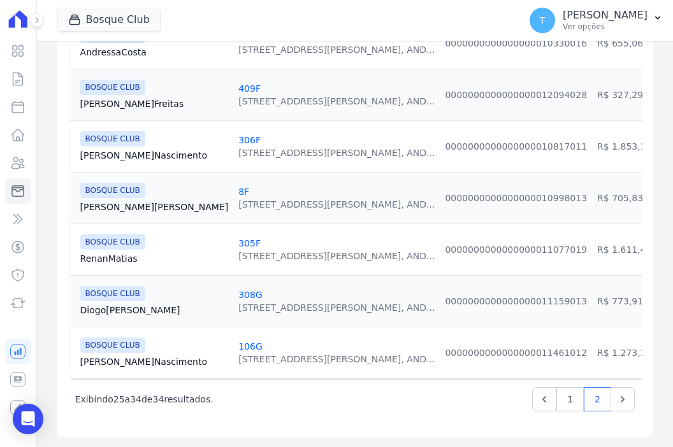
click at [110, 356] on link "Joyce Nascimento" at bounding box center [154, 362] width 148 height 13
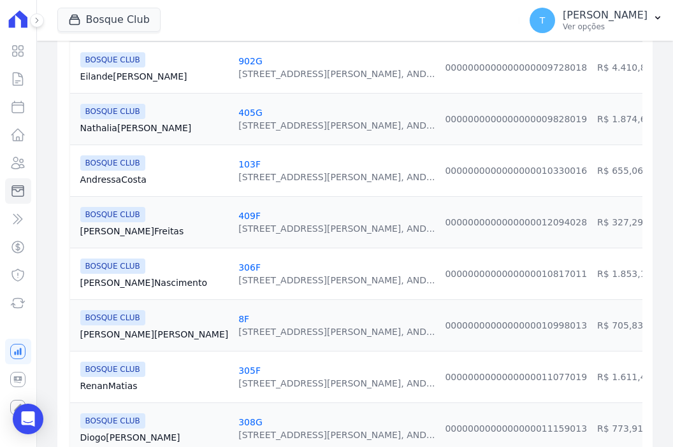
scroll to position [319, 0]
click at [119, 280] on link "Lucas Nascimento" at bounding box center [154, 283] width 148 height 13
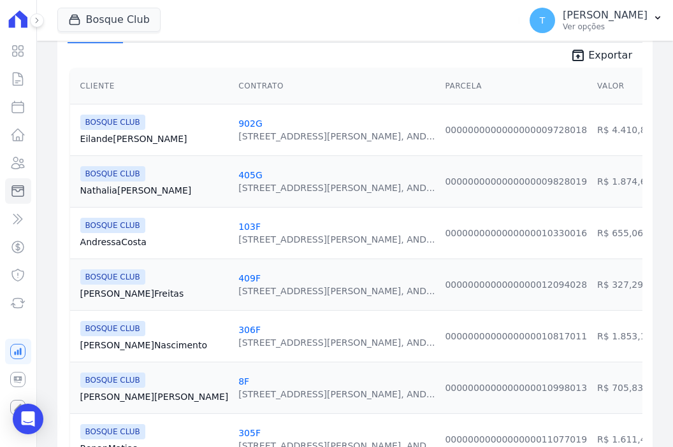
scroll to position [255, 0]
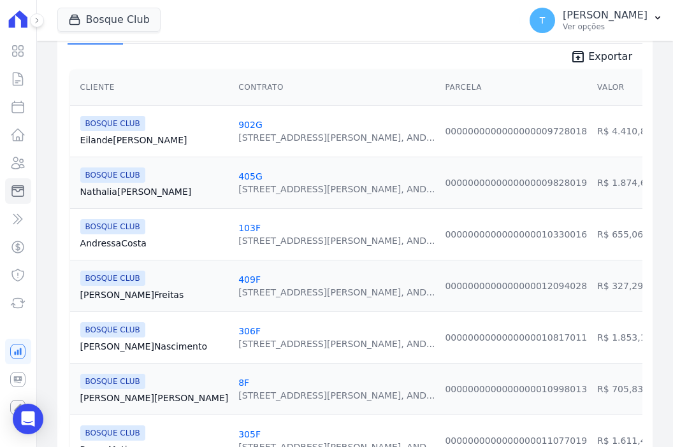
click at [129, 187] on link "Nathalia Rodrigues" at bounding box center [154, 191] width 148 height 13
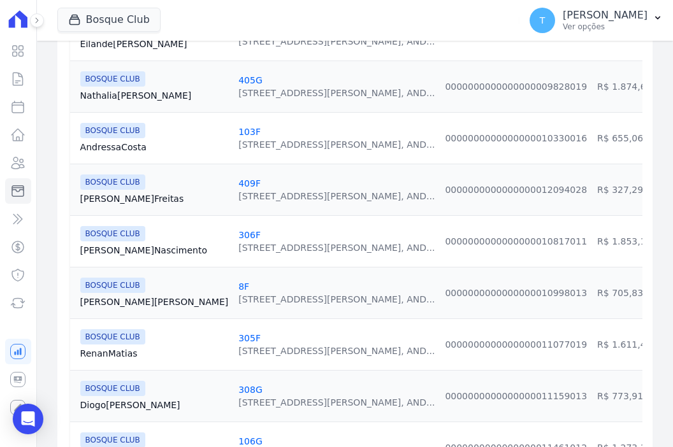
scroll to position [446, 0]
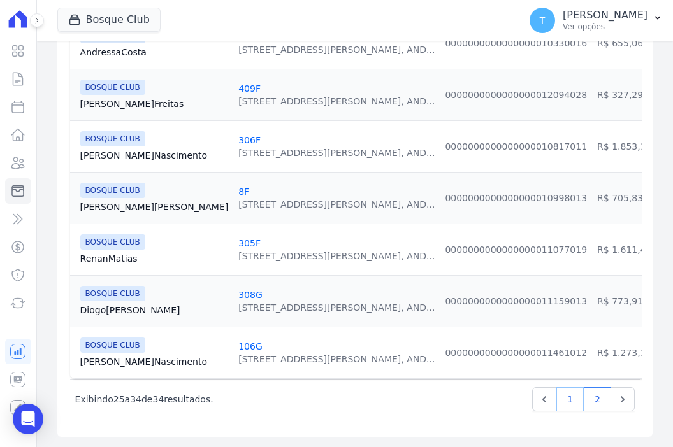
click at [562, 410] on link "1" at bounding box center [569, 399] width 27 height 24
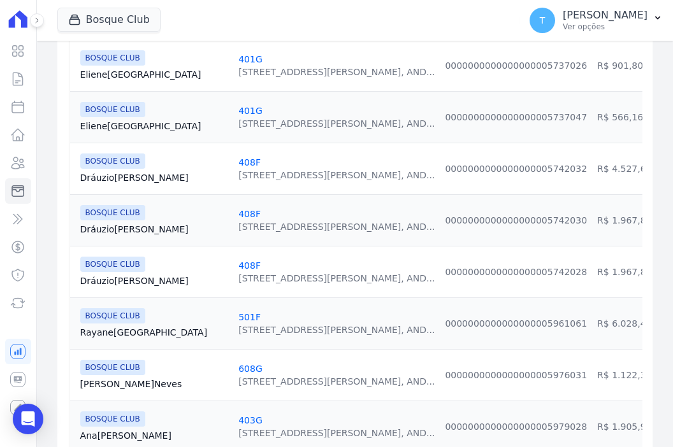
scroll to position [446, 0]
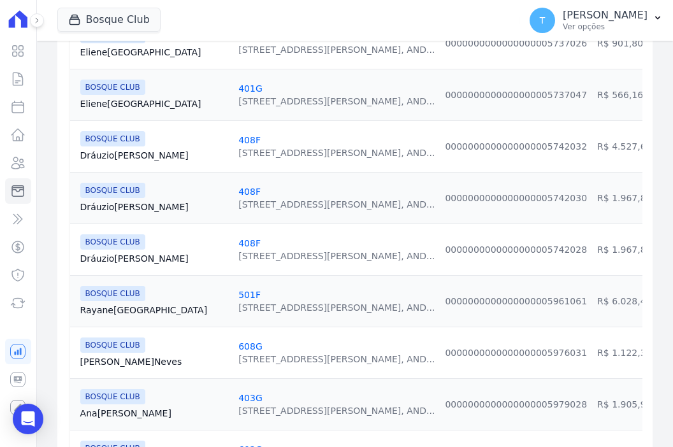
click at [121, 309] on link "Rayane Lisboa" at bounding box center [154, 310] width 148 height 13
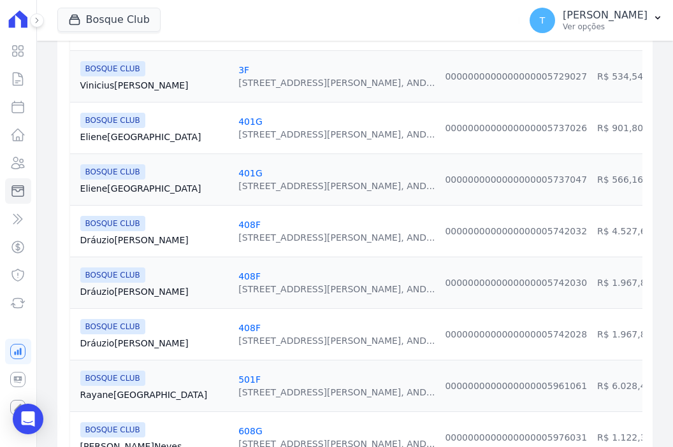
scroll to position [382, 0]
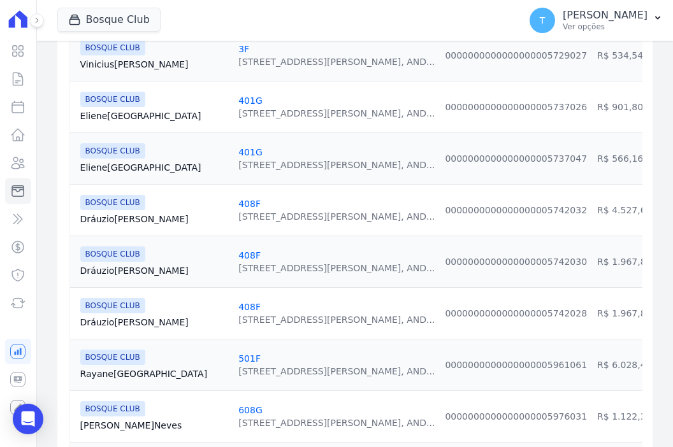
click at [119, 217] on link "Dráuzio Santos" at bounding box center [154, 219] width 148 height 13
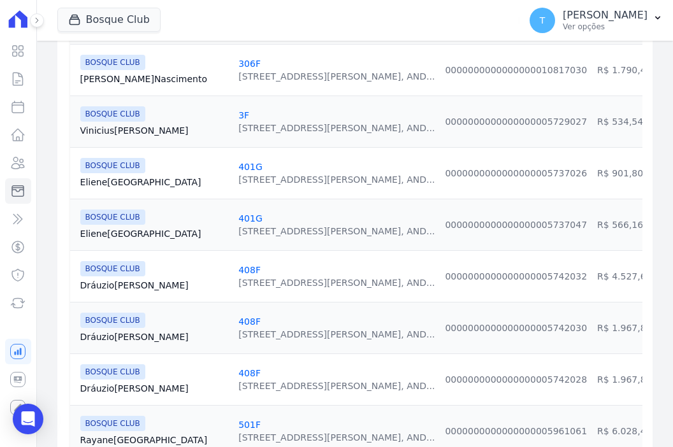
scroll to position [319, 0]
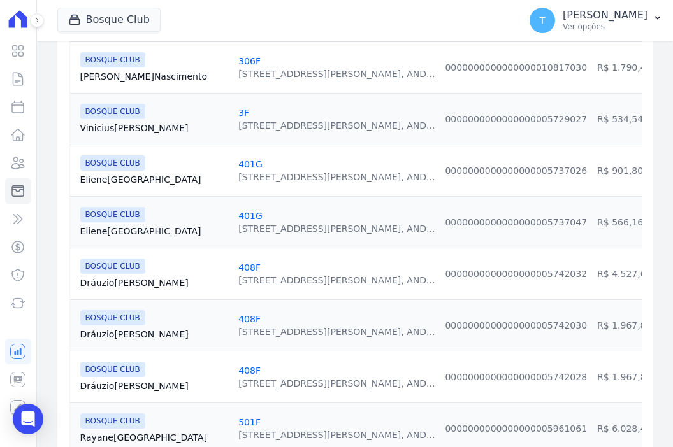
click at [120, 335] on link "Dráuzio Santos" at bounding box center [154, 334] width 148 height 13
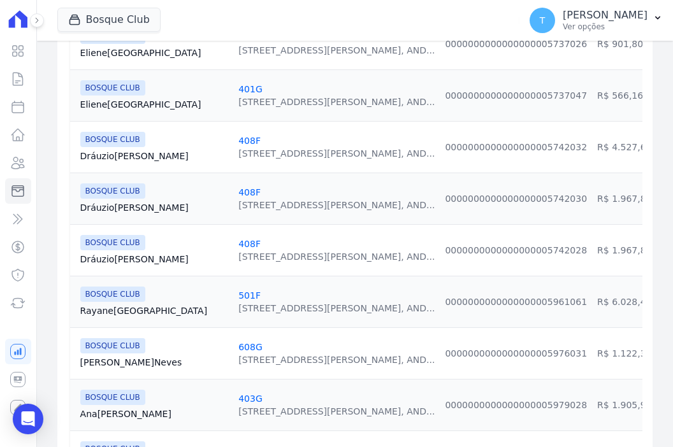
scroll to position [446, 0]
click at [115, 256] on link "Dráuzio Santos" at bounding box center [154, 258] width 148 height 13
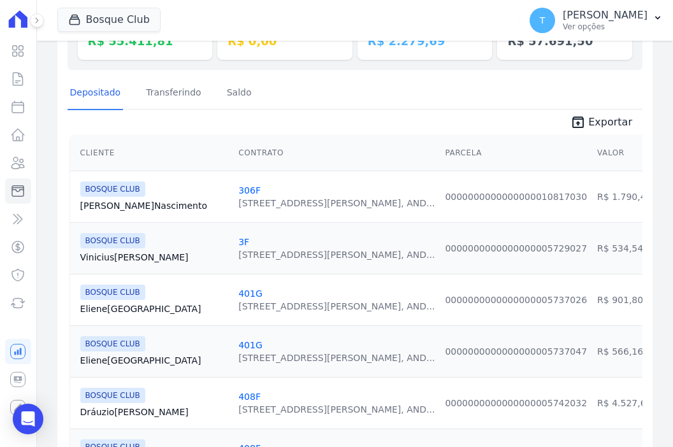
scroll to position [191, 0]
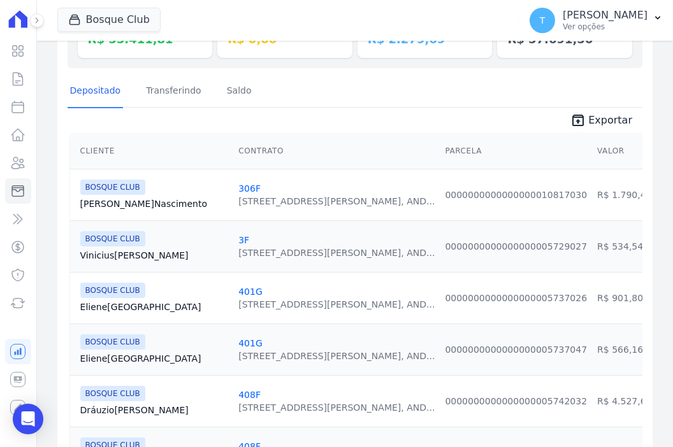
click at [93, 307] on link "Eliene França" at bounding box center [154, 307] width 148 height 13
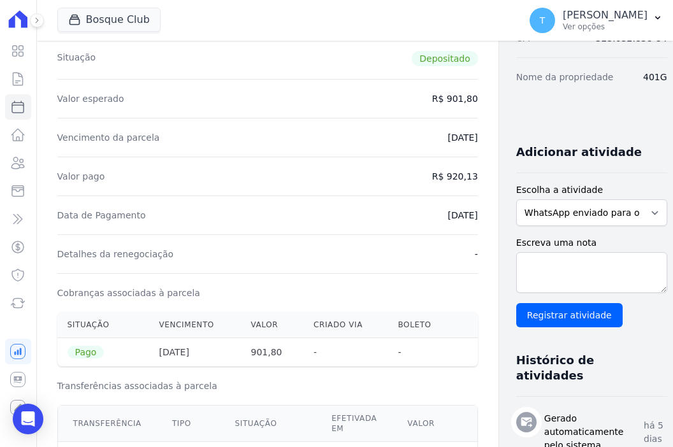
scroll to position [191, 0]
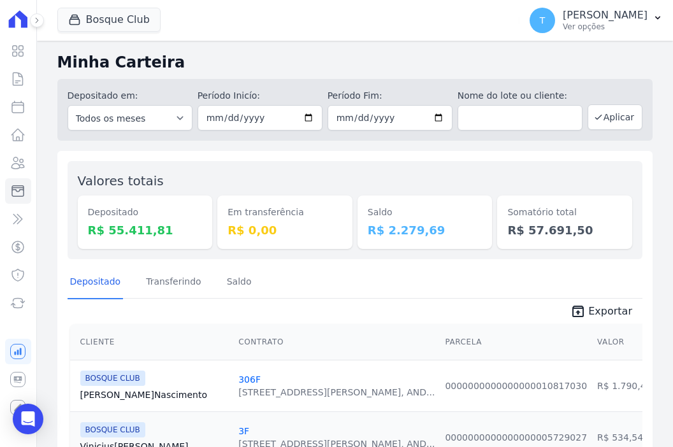
scroll to position [319, 0]
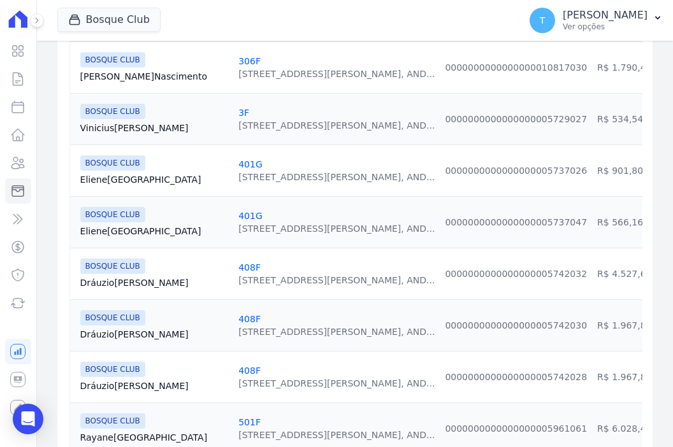
click at [112, 234] on link "Eliene França" at bounding box center [154, 231] width 148 height 13
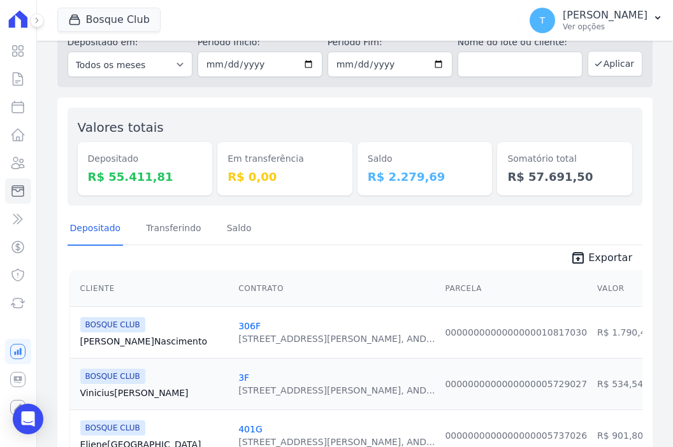
scroll to position [127, 0]
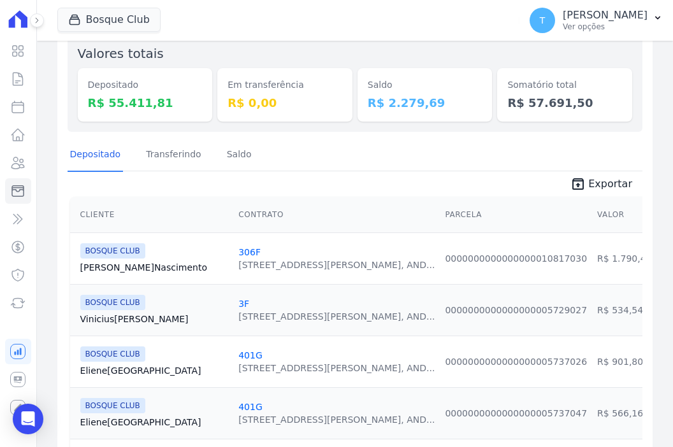
click at [117, 273] on link "Lucas Nascimento" at bounding box center [154, 267] width 148 height 13
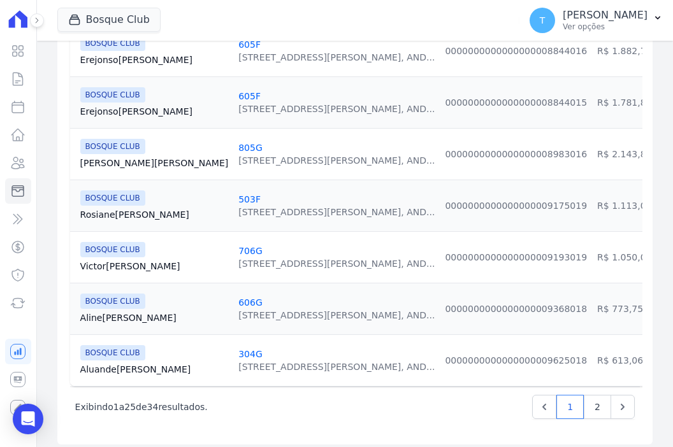
scroll to position [1277, 0]
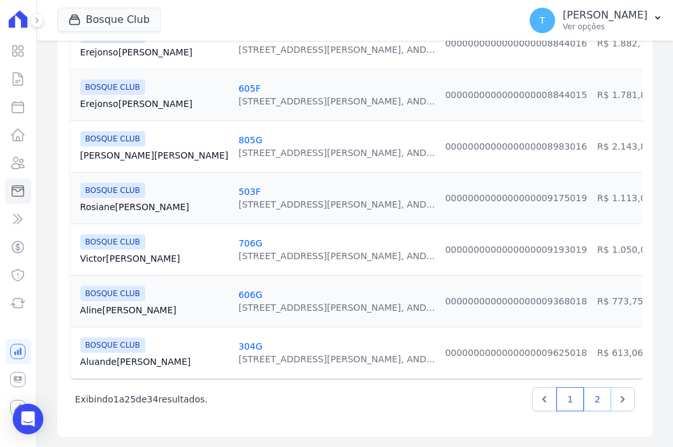
click at [586, 398] on link "2" at bounding box center [597, 399] width 27 height 24
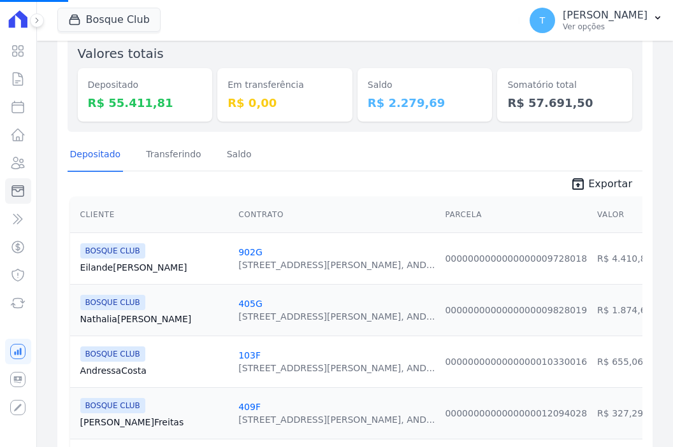
scroll to position [319, 0]
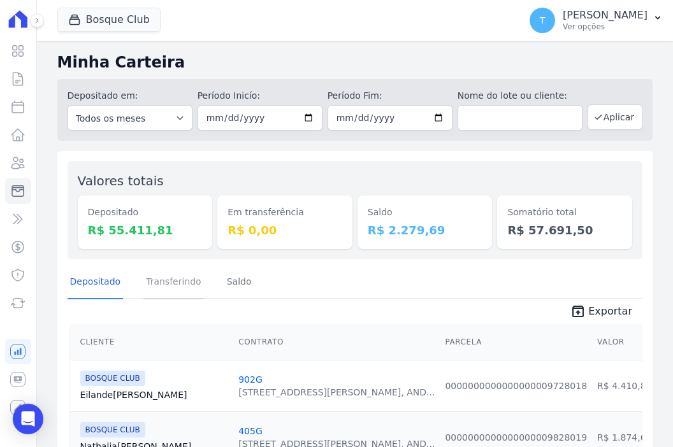
click at [143, 284] on link "Transferindo" at bounding box center [173, 282] width 61 height 33
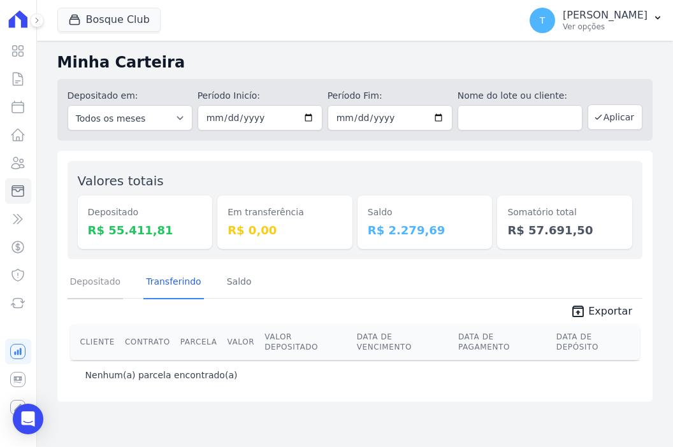
click at [92, 281] on link "Depositado" at bounding box center [96, 282] width 56 height 33
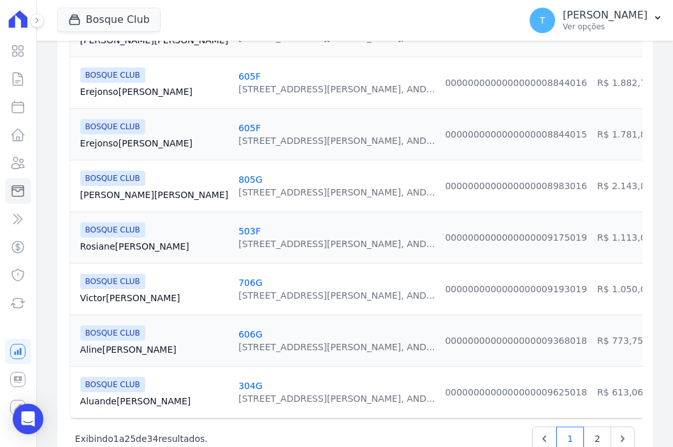
scroll to position [1277, 0]
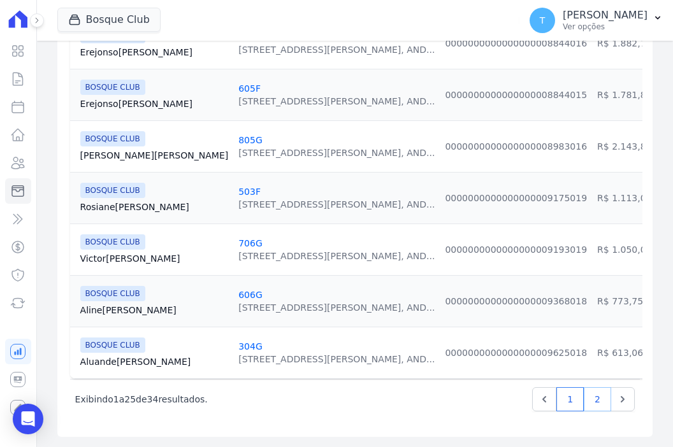
click at [584, 398] on link "2" at bounding box center [597, 399] width 27 height 24
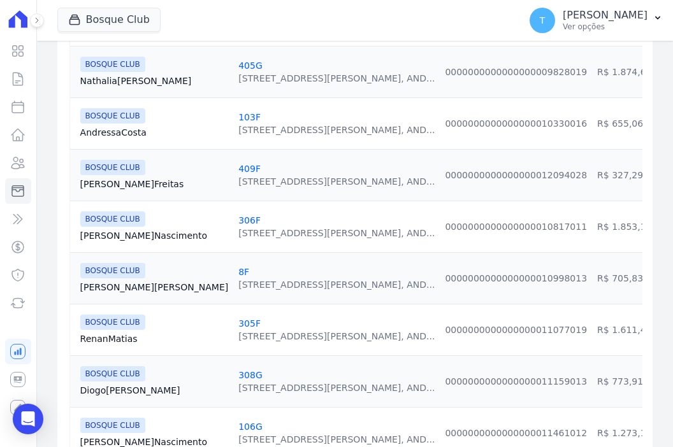
scroll to position [382, 0]
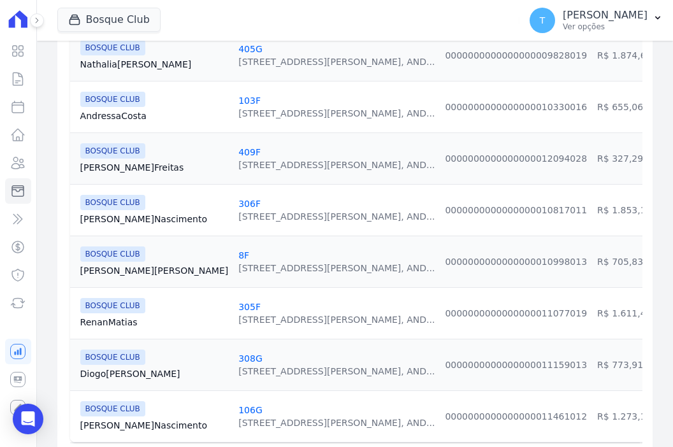
click at [117, 217] on link "Lucas Nascimento" at bounding box center [154, 219] width 148 height 13
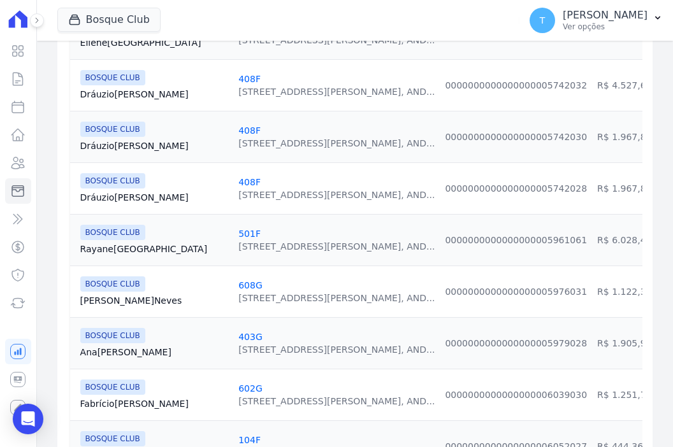
scroll to position [510, 0]
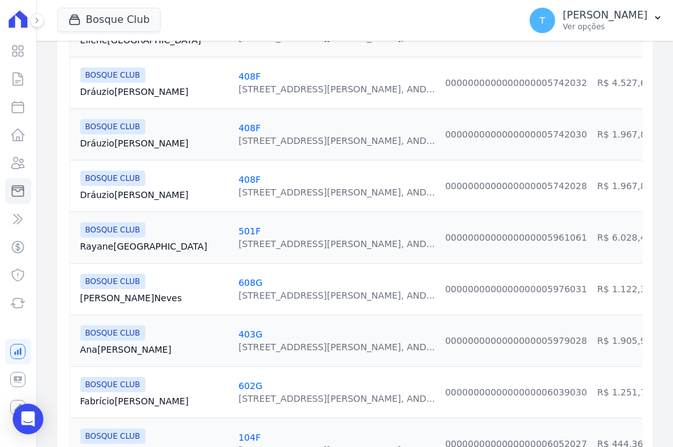
click at [123, 245] on link "Rayane Lisboa" at bounding box center [154, 246] width 148 height 13
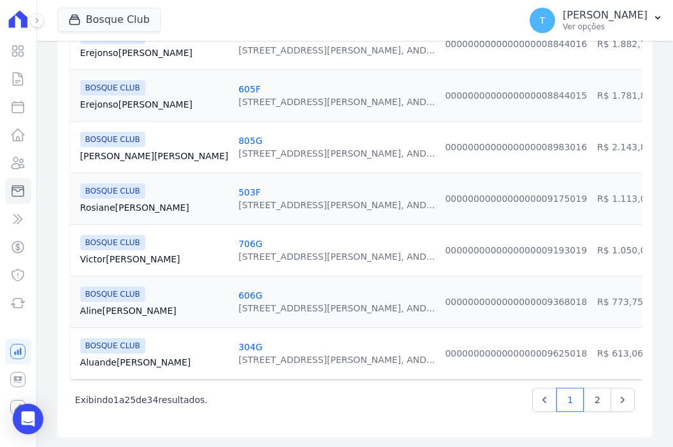
scroll to position [1274, 0]
click at [588, 404] on link "2" at bounding box center [597, 399] width 27 height 24
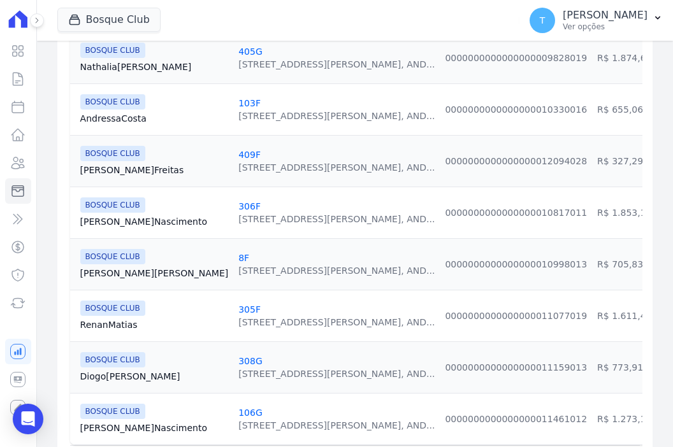
scroll to position [382, 0]
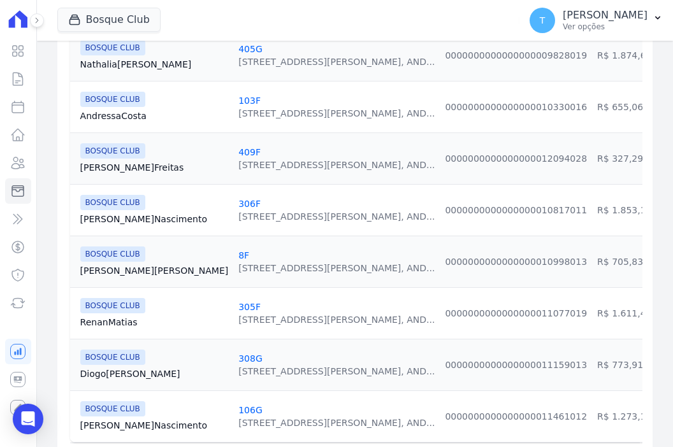
click at [86, 322] on link "Renan Matias" at bounding box center [154, 322] width 148 height 13
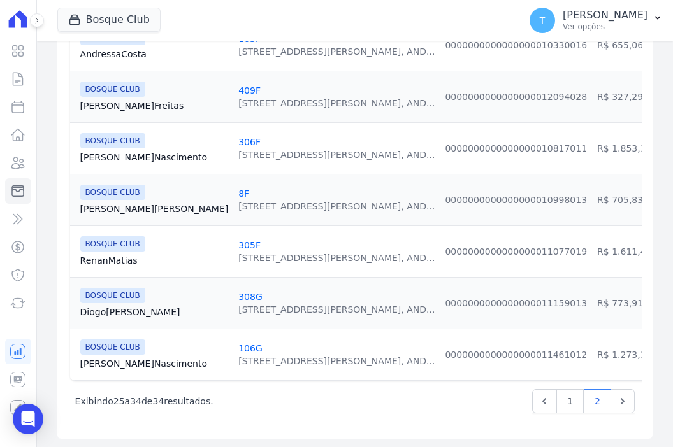
scroll to position [454, 0]
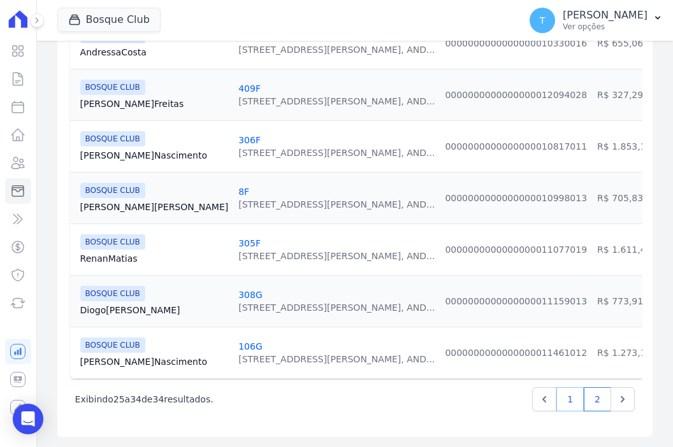
click at [565, 405] on link "1" at bounding box center [569, 399] width 27 height 24
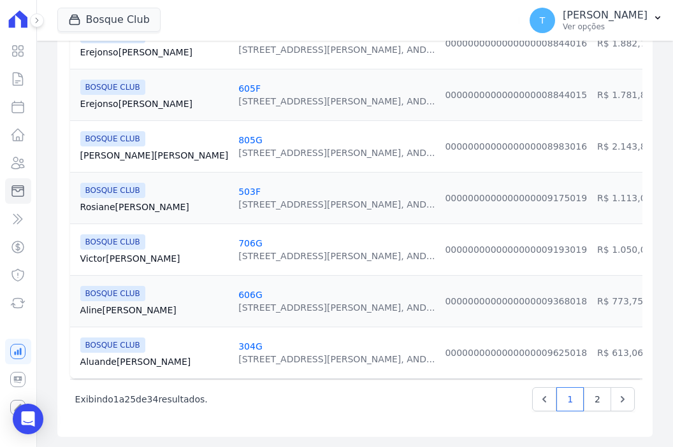
scroll to position [1274, 0]
click at [103, 356] on link "Aluande Santana" at bounding box center [154, 362] width 148 height 13
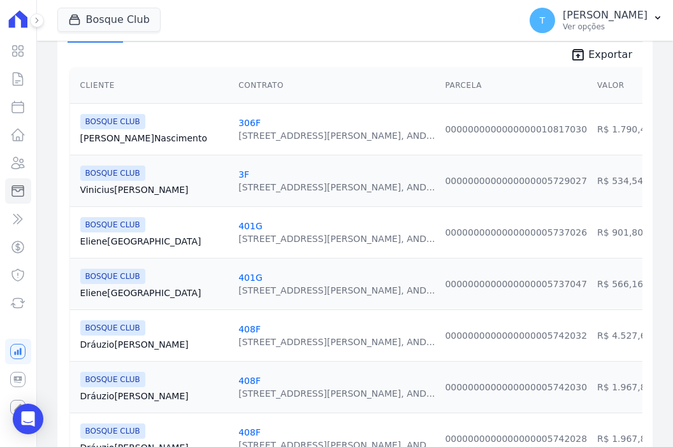
scroll to position [319, 0]
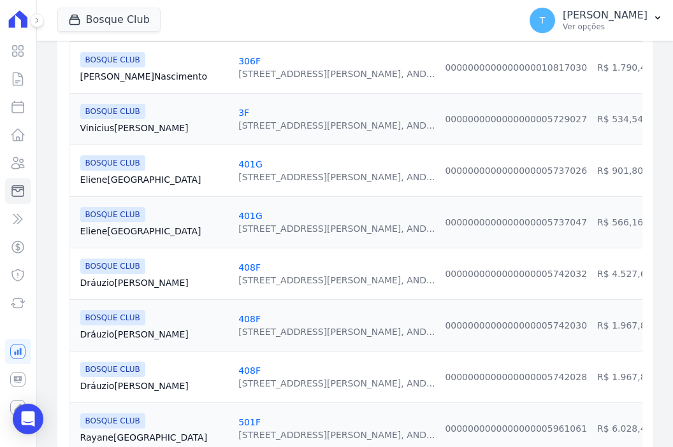
click at [125, 178] on link "Eliene França" at bounding box center [154, 179] width 148 height 13
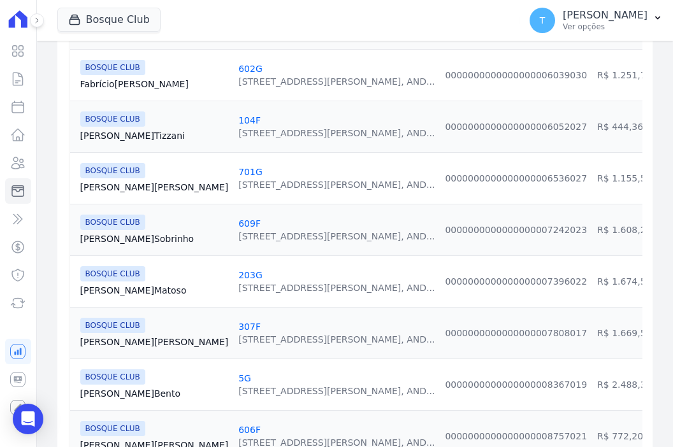
scroll to position [828, 0]
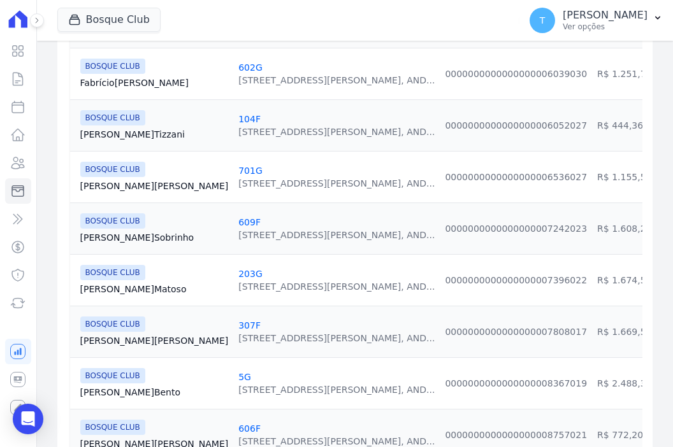
click at [120, 82] on link "Fabrício Santos" at bounding box center [154, 82] width 148 height 13
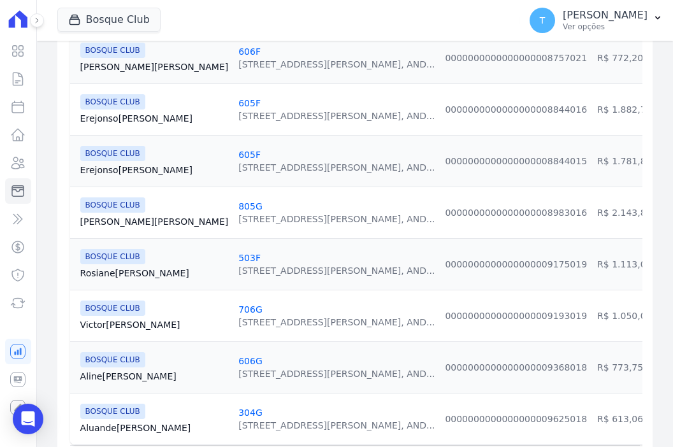
scroll to position [1211, 0]
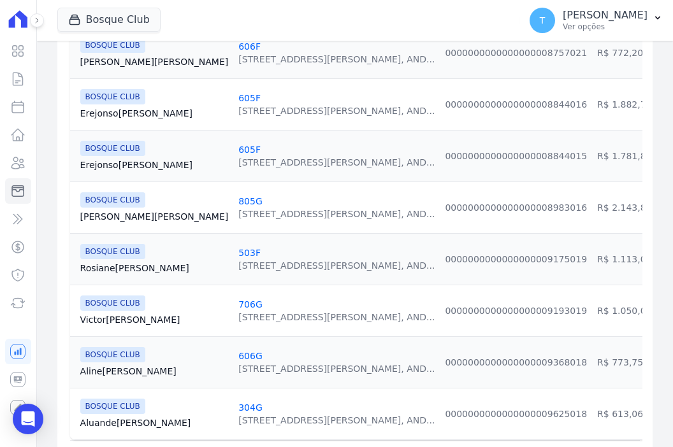
click at [101, 317] on link "Victor Souza" at bounding box center [154, 320] width 148 height 13
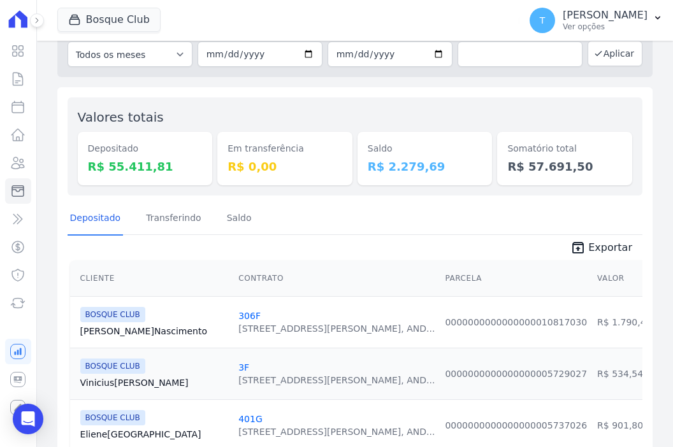
scroll to position [191, 0]
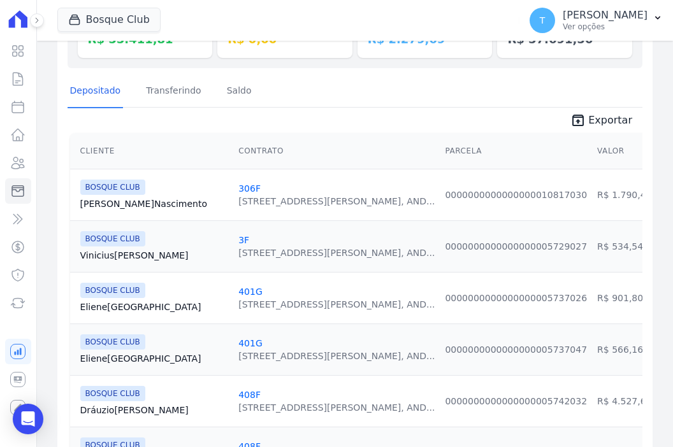
click at [107, 258] on link "Vinicius Martins" at bounding box center [154, 255] width 148 height 13
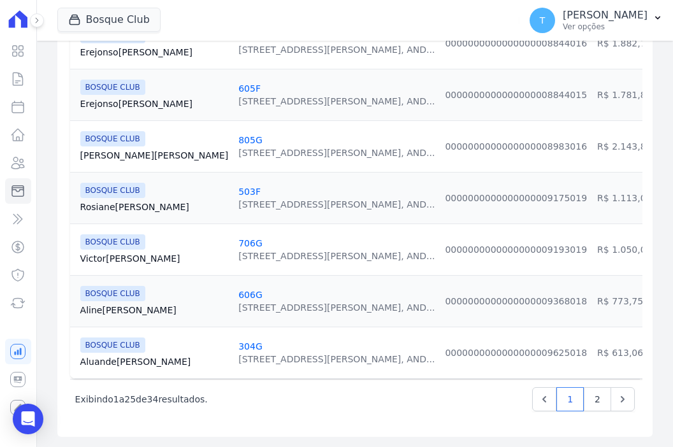
scroll to position [1277, 0]
click at [587, 401] on link "2" at bounding box center [597, 399] width 27 height 24
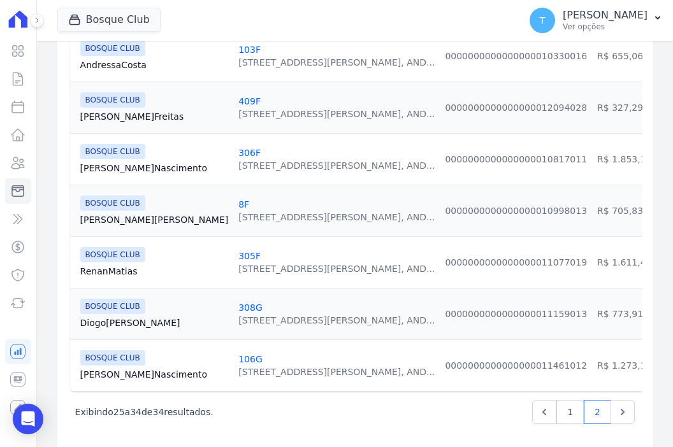
scroll to position [446, 0]
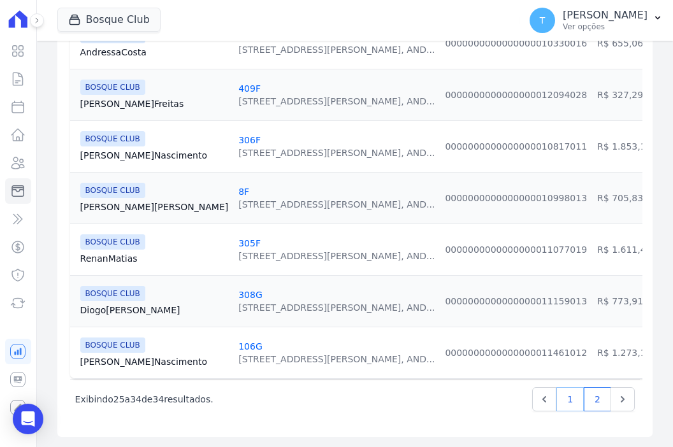
click at [562, 412] on link "1" at bounding box center [569, 399] width 27 height 24
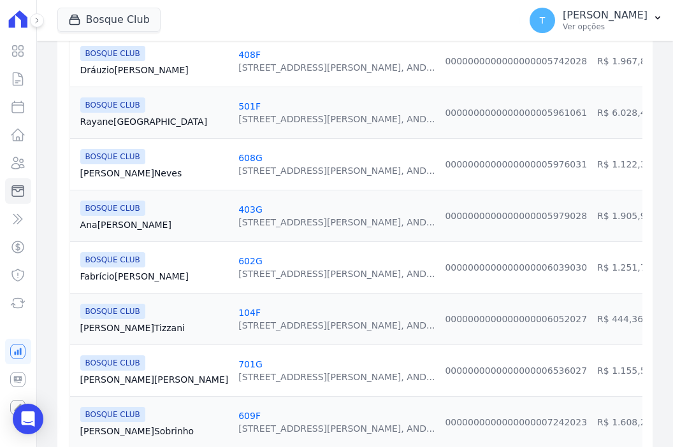
scroll to position [637, 0]
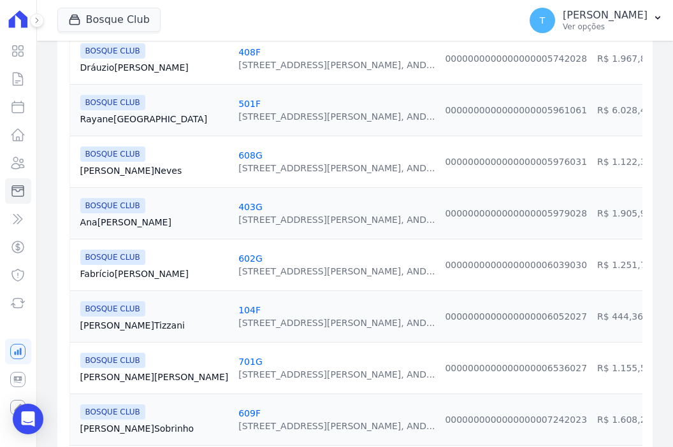
click at [130, 324] on link "Emerson Tizzani" at bounding box center [154, 325] width 148 height 13
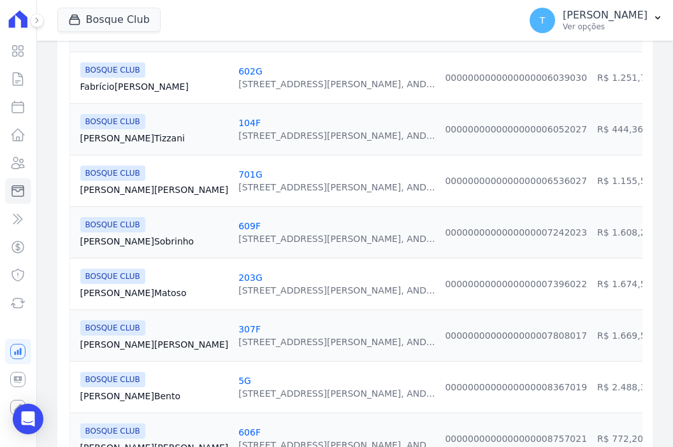
scroll to position [828, 0]
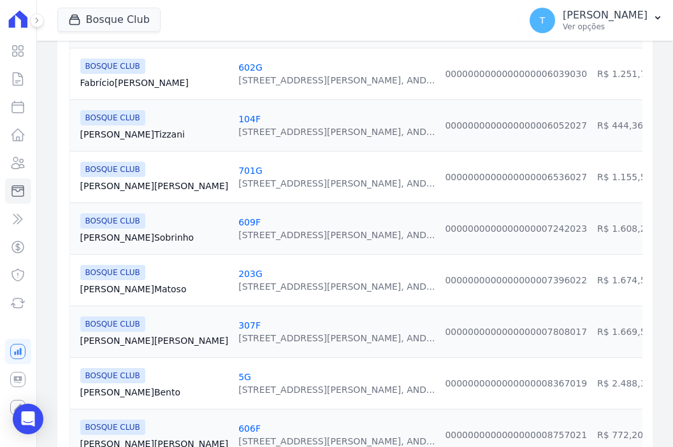
click at [115, 180] on link "Rafael Silva" at bounding box center [154, 186] width 148 height 13
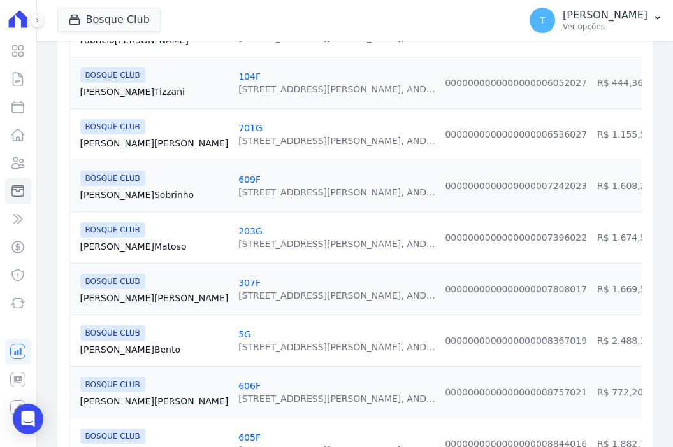
scroll to position [892, 0]
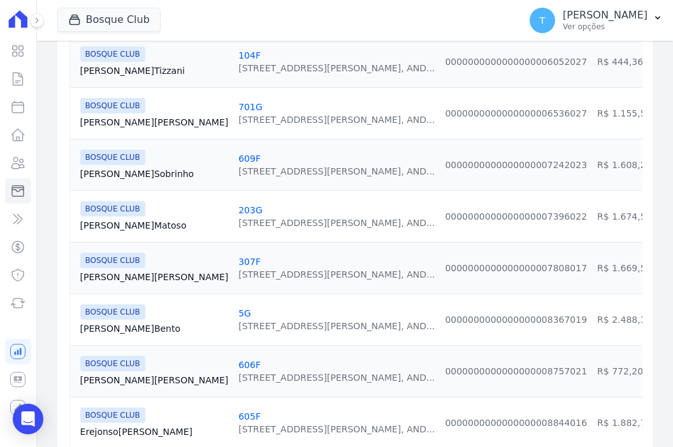
click at [121, 173] on link "Ariane Sobrinho" at bounding box center [154, 174] width 148 height 13
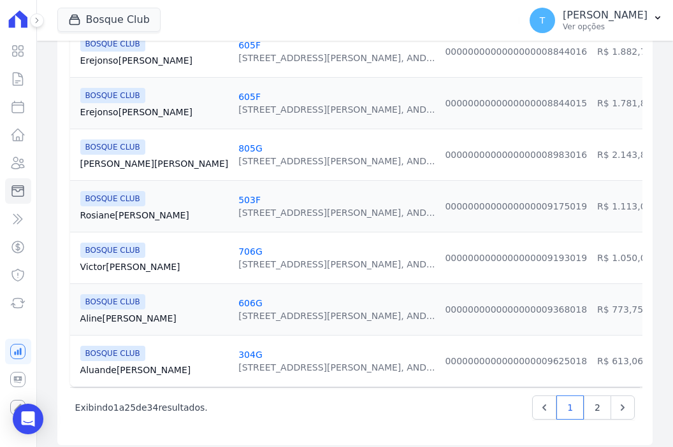
scroll to position [1274, 0]
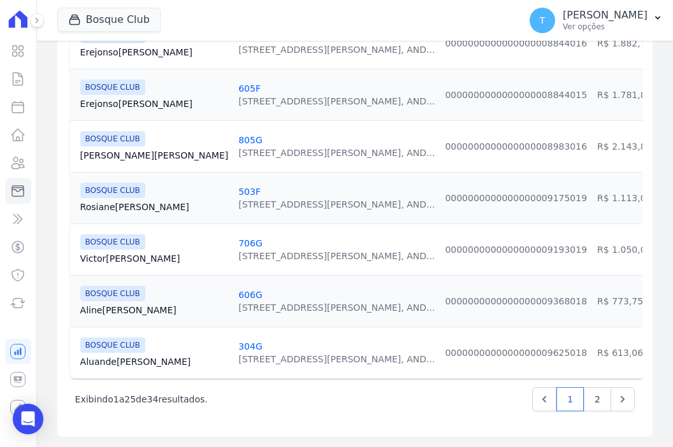
click at [131, 201] on link "Rosiane Santos" at bounding box center [154, 207] width 148 height 13
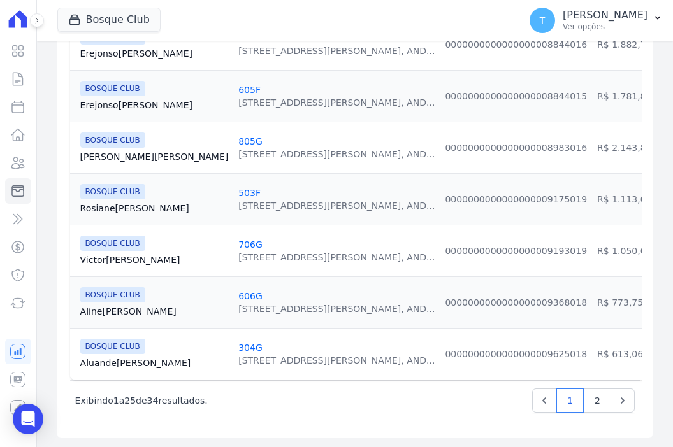
scroll to position [1274, 0]
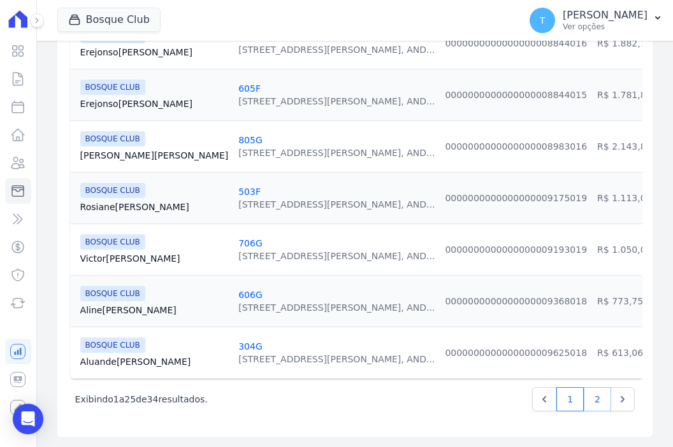
click at [588, 406] on link "2" at bounding box center [597, 399] width 27 height 24
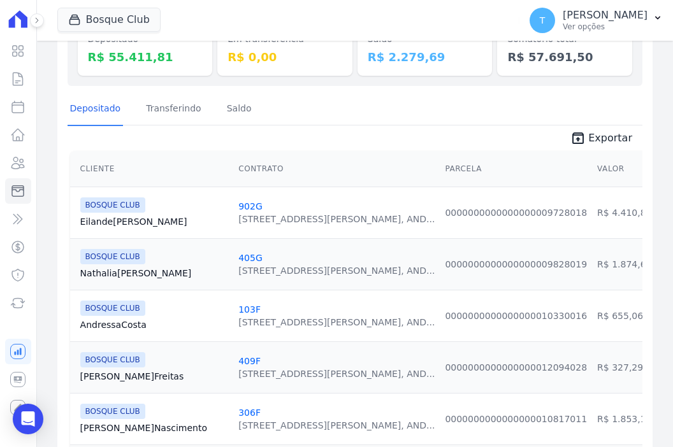
scroll to position [191, 0]
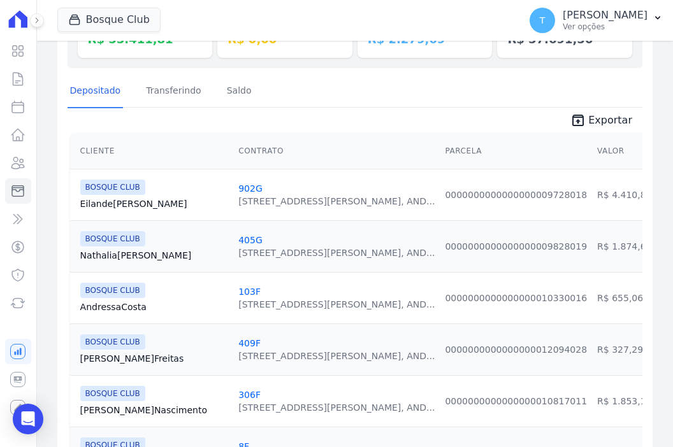
click at [124, 361] on link "Fernanda Freitas" at bounding box center [154, 358] width 148 height 13
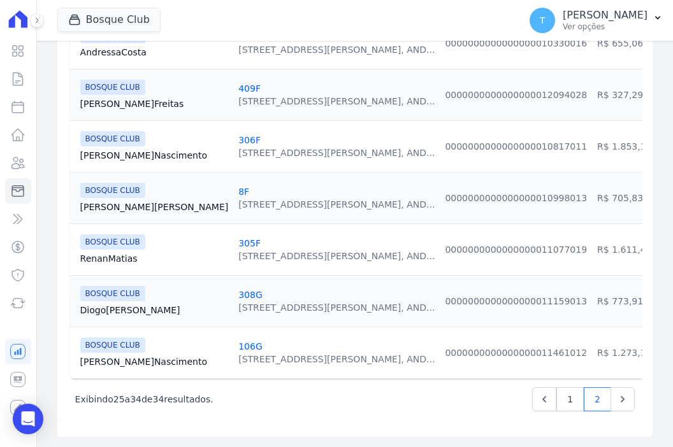
scroll to position [454, 0]
click at [562, 400] on link "1" at bounding box center [569, 399] width 27 height 24
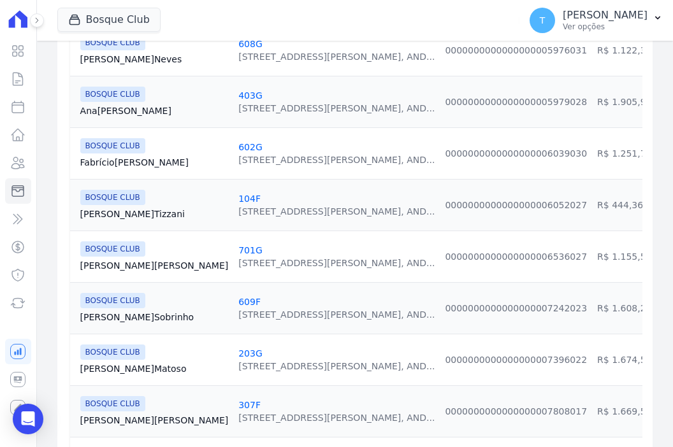
scroll to position [765, 0]
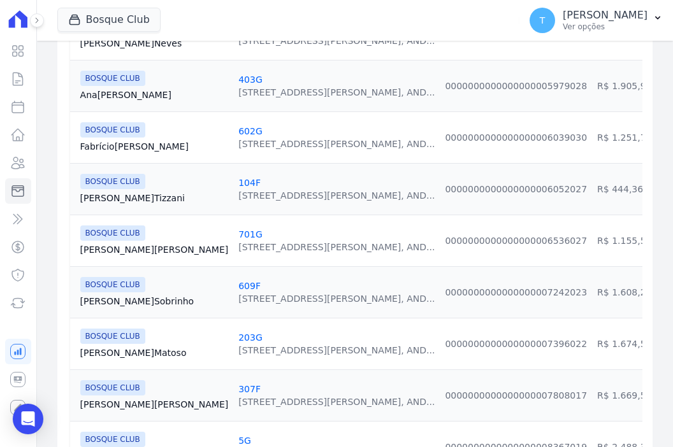
click at [106, 295] on link "Ariane Sobrinho" at bounding box center [154, 301] width 148 height 13
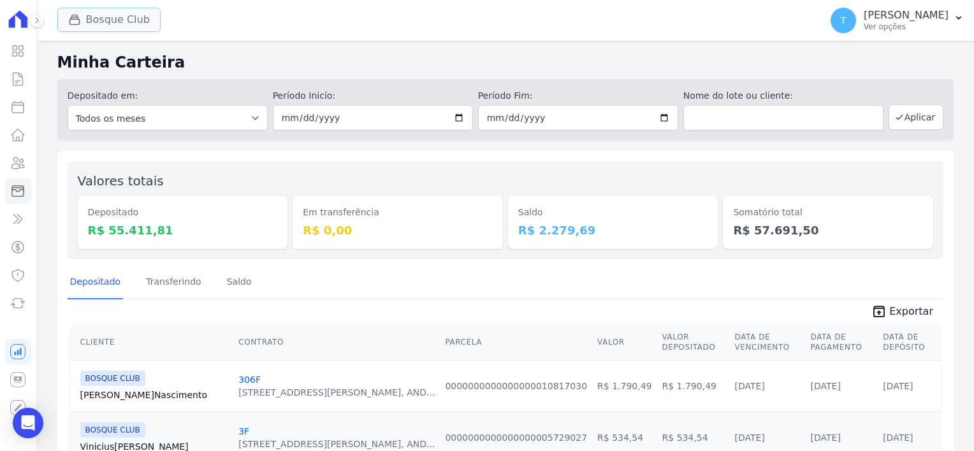
click at [90, 17] on button "Bosque Club" at bounding box center [108, 20] width 103 height 24
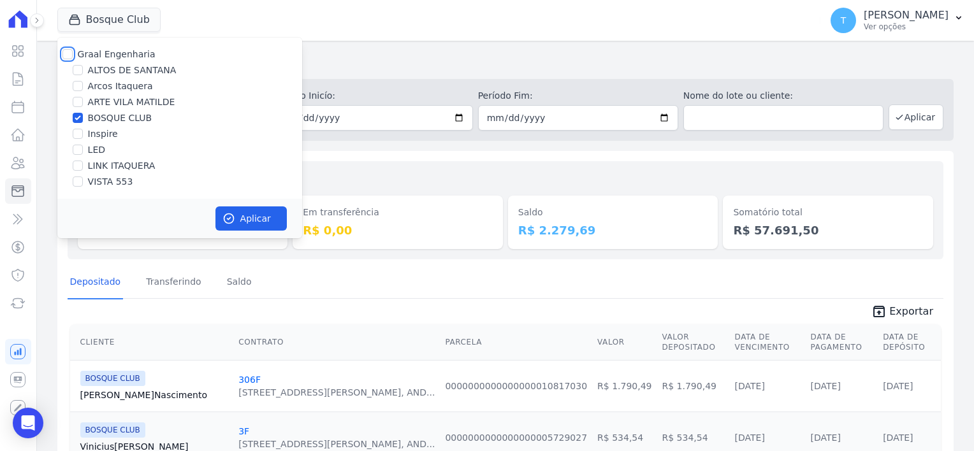
click at [68, 56] on input "Graal Engenharia" at bounding box center [67, 54] width 10 height 10
checkbox input "true"
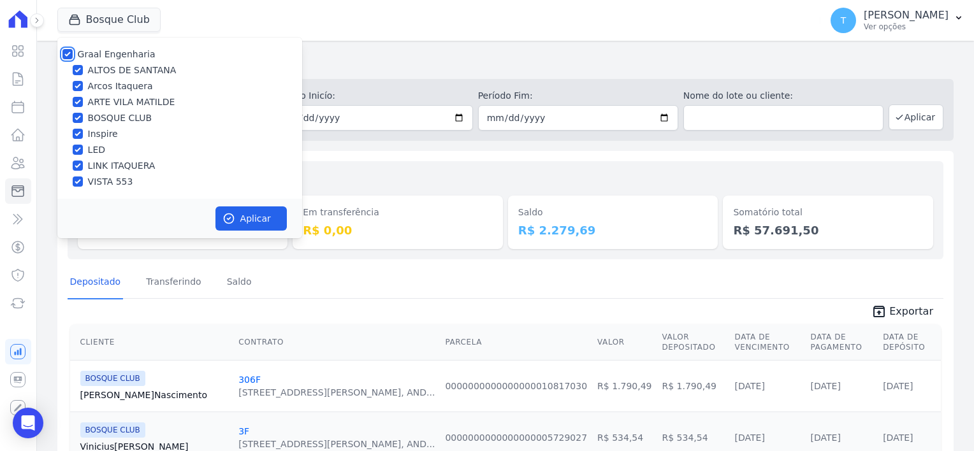
checkbox input "true"
click at [250, 219] on button "Aplicar" at bounding box center [250, 218] width 71 height 24
